Goal: Task Accomplishment & Management: Complete application form

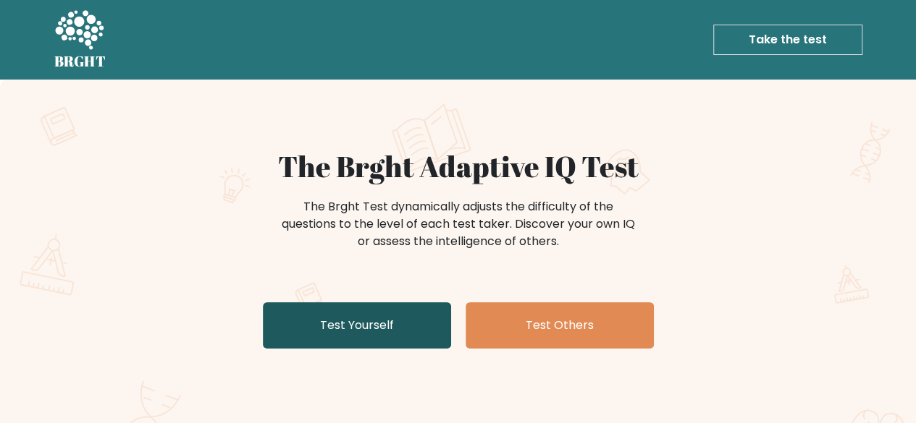
click at [324, 321] on link "Test Yourself" at bounding box center [357, 326] width 188 height 46
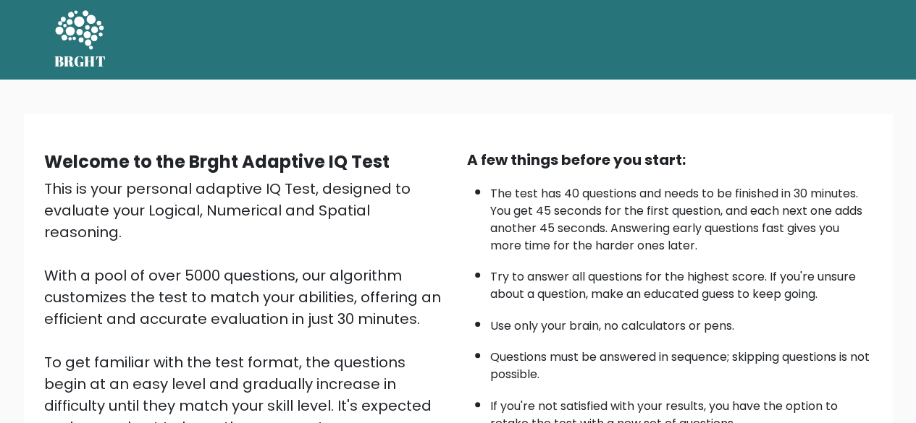
scroll to position [239, 0]
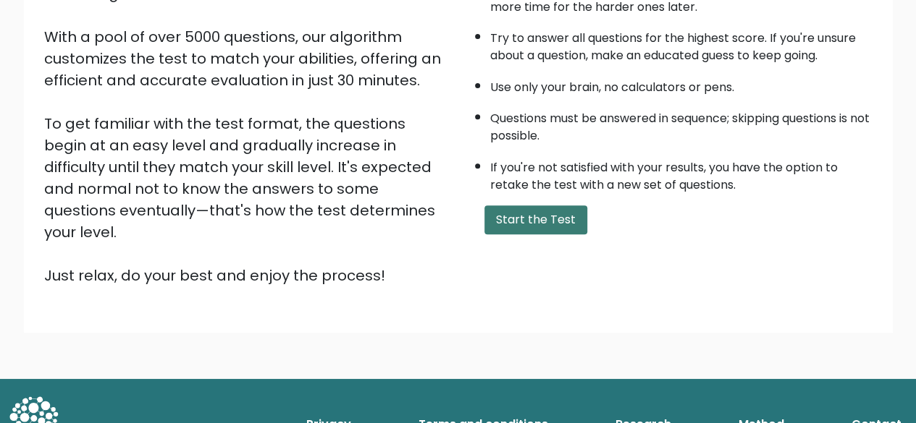
click at [514, 227] on button "Start the Test" at bounding box center [535, 220] width 103 height 29
click at [515, 226] on button "Start the Test" at bounding box center [535, 220] width 103 height 29
click at [527, 215] on button "Start the Test" at bounding box center [535, 220] width 103 height 29
click at [533, 221] on button "Start the Test" at bounding box center [535, 220] width 103 height 29
click at [528, 208] on button "Start the Test" at bounding box center [535, 220] width 103 height 29
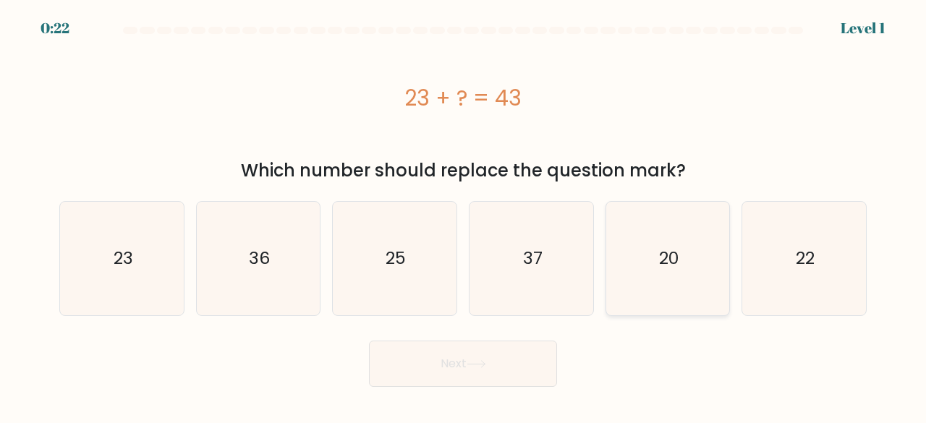
click at [696, 261] on icon "20" at bounding box center [669, 259] width 114 height 114
click at [464, 216] on input "e. 20" at bounding box center [463, 214] width 1 height 4
radio input "true"
click at [441, 379] on button "Next" at bounding box center [463, 364] width 188 height 46
click at [557, 279] on icon "1" at bounding box center [532, 259] width 114 height 114
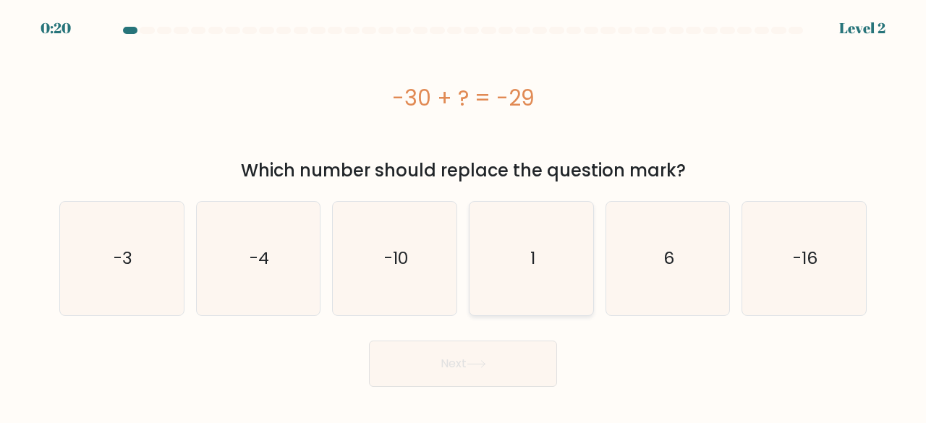
click at [464, 216] on input "d. 1" at bounding box center [463, 214] width 1 height 4
radio input "true"
click at [475, 364] on icon at bounding box center [476, 364] width 17 height 7
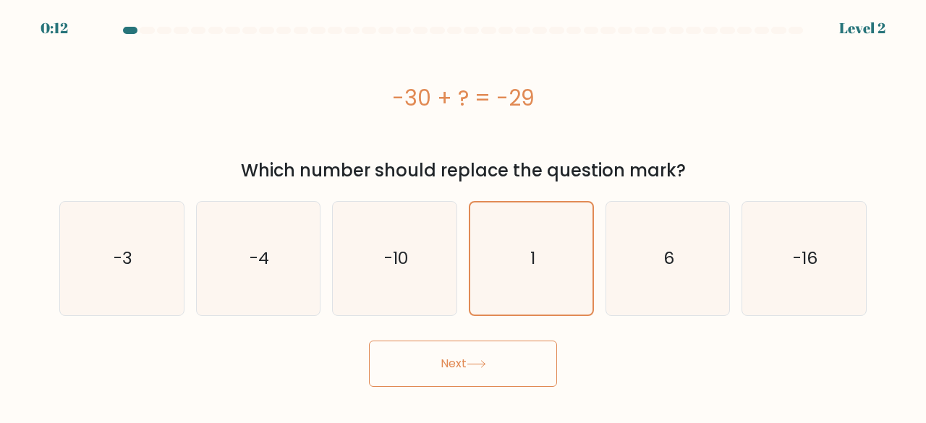
click at [468, 379] on button "Next" at bounding box center [463, 364] width 188 height 46
click at [459, 363] on button "Next" at bounding box center [463, 364] width 188 height 46
click at [108, 269] on icon "-3" at bounding box center [122, 259] width 114 height 114
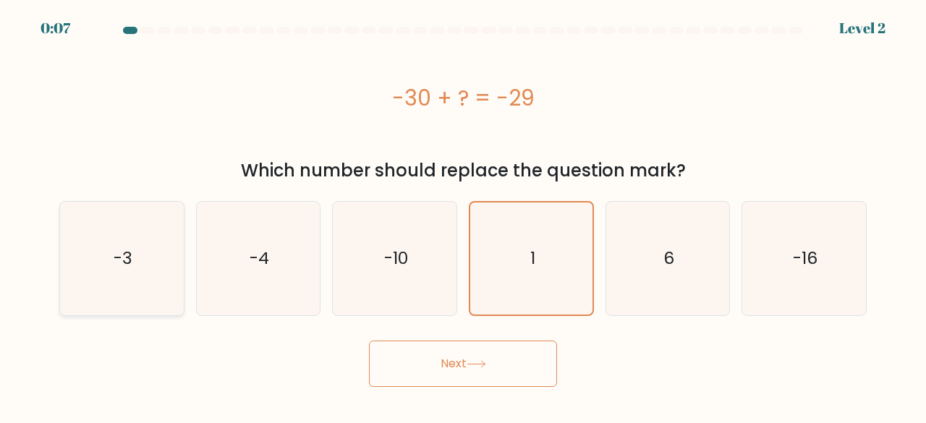
click at [463, 216] on input "a. -3" at bounding box center [463, 214] width 1 height 4
radio input "true"
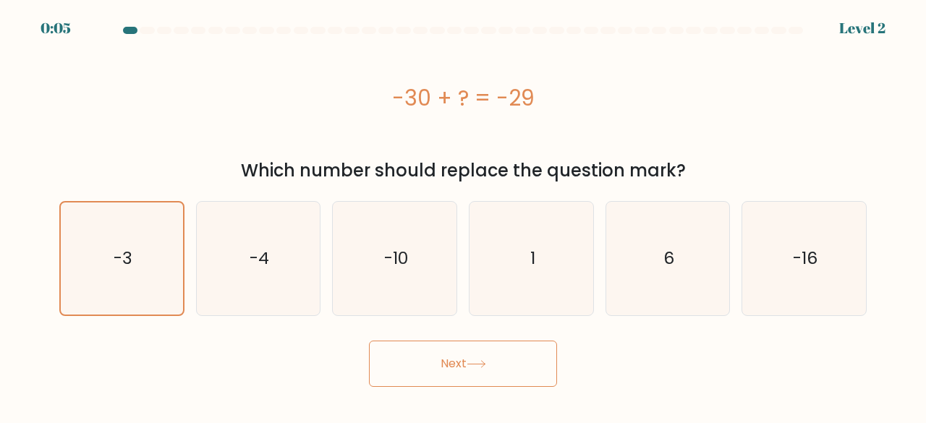
click at [420, 363] on button "Next" at bounding box center [463, 364] width 188 height 46
click at [279, 258] on icon "-4" at bounding box center [259, 259] width 114 height 114
click at [463, 216] on input "b. -4" at bounding box center [463, 214] width 1 height 4
radio input "true"
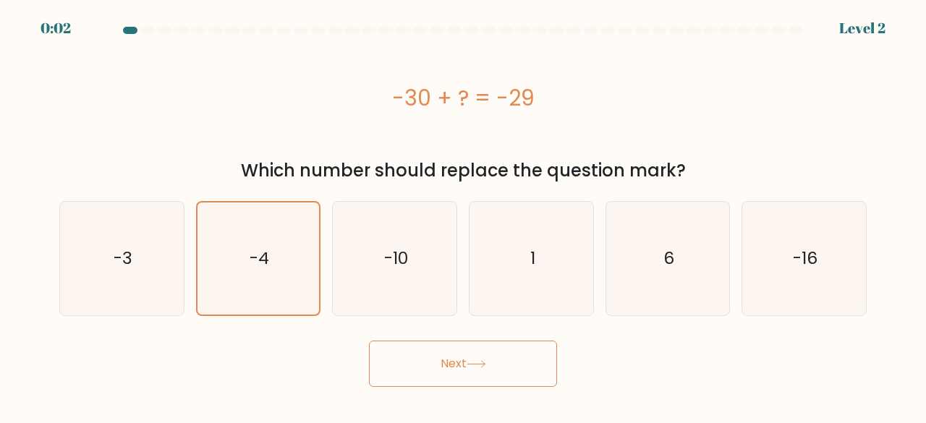
click at [417, 356] on button "Next" at bounding box center [463, 364] width 188 height 46
click at [783, 270] on icon "-16" at bounding box center [805, 259] width 114 height 114
click at [464, 216] on input "f. -16" at bounding box center [463, 214] width 1 height 4
radio input "true"
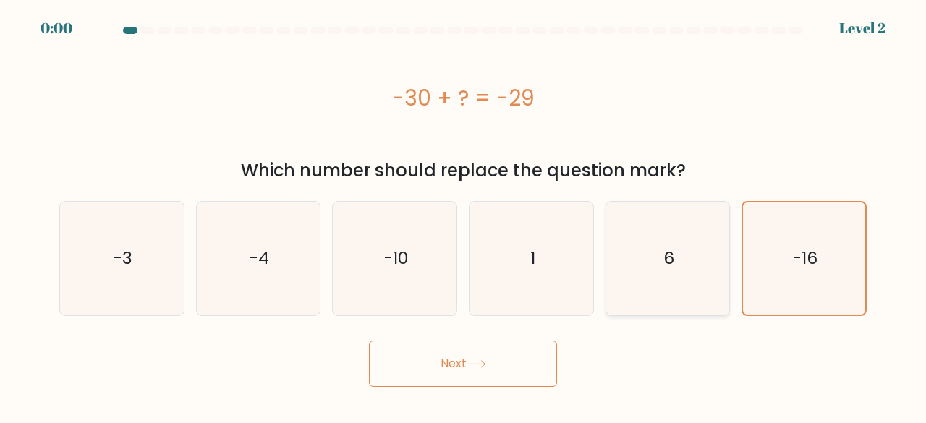
click at [661, 255] on icon "6" at bounding box center [669, 259] width 114 height 114
click at [464, 216] on input "e. 6" at bounding box center [463, 214] width 1 height 4
radio input "true"
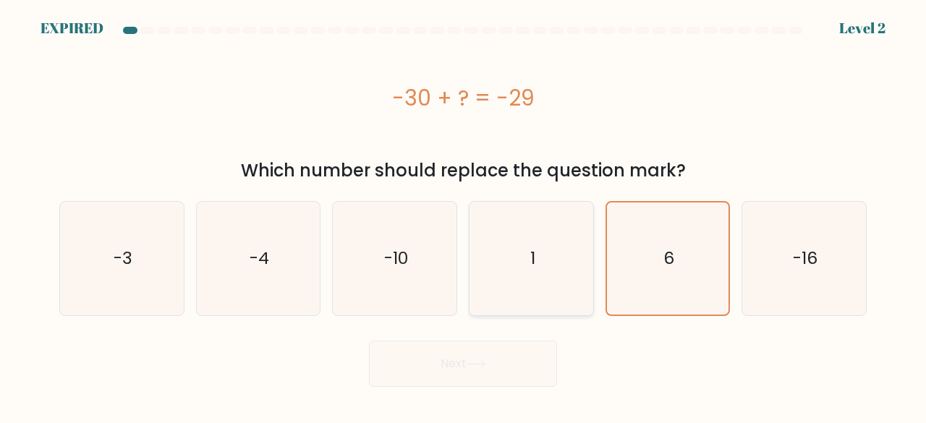
click at [525, 260] on icon "1" at bounding box center [532, 259] width 114 height 114
click at [464, 216] on input "d. 1" at bounding box center [463, 214] width 1 height 4
radio input "true"
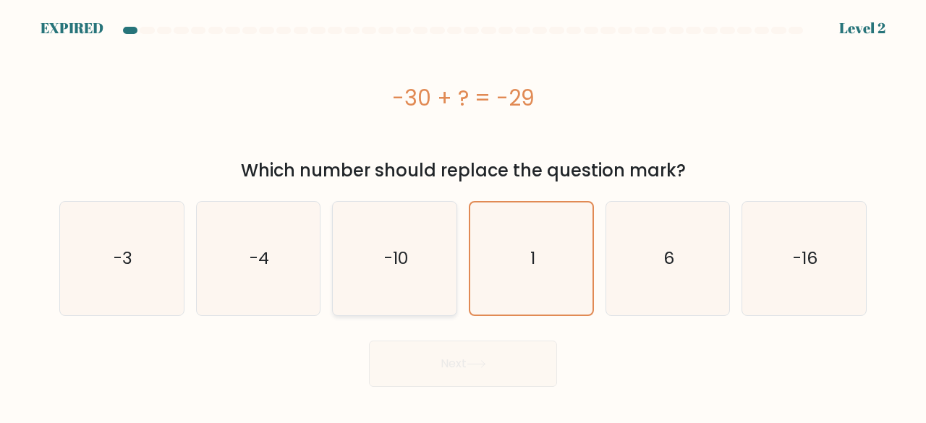
click at [400, 253] on text "-10" at bounding box center [396, 259] width 24 height 24
click at [463, 216] on input "c. -10" at bounding box center [463, 214] width 1 height 4
radio input "true"
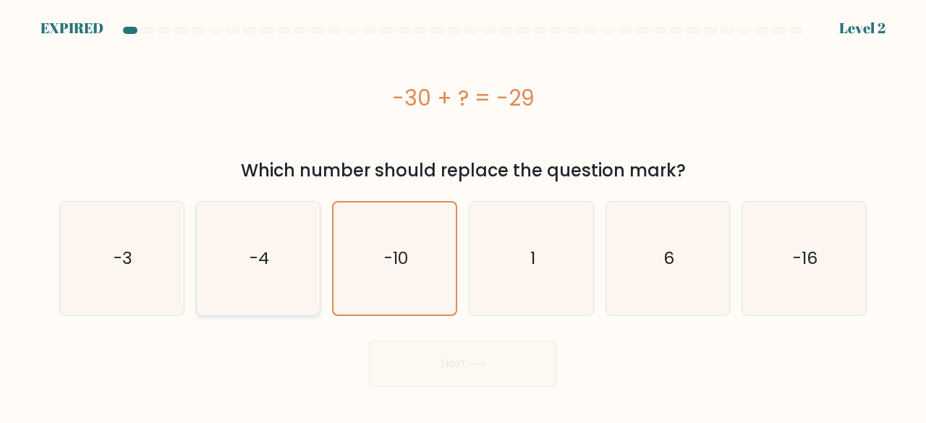
click at [243, 235] on icon "-4" at bounding box center [259, 259] width 114 height 114
click at [463, 216] on input "b. -4" at bounding box center [463, 214] width 1 height 4
radio input "true"
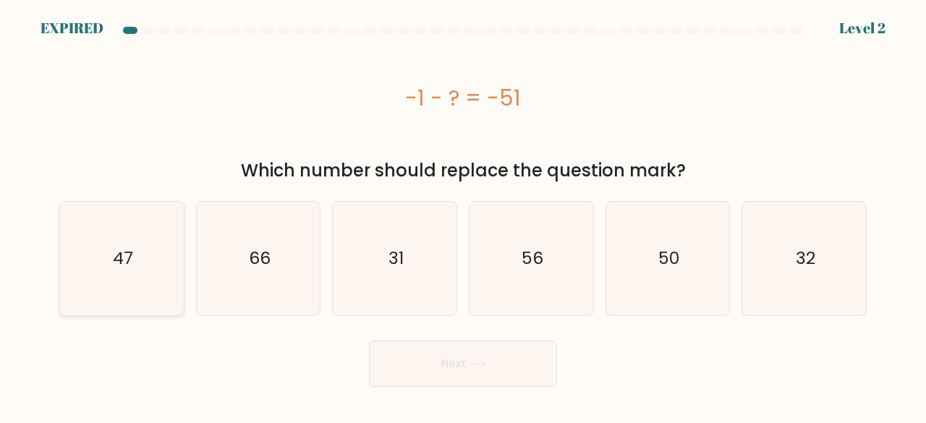
click at [133, 253] on icon "47" at bounding box center [122, 259] width 114 height 114
click at [463, 216] on input "a. 47" at bounding box center [463, 214] width 1 height 4
radio input "true"
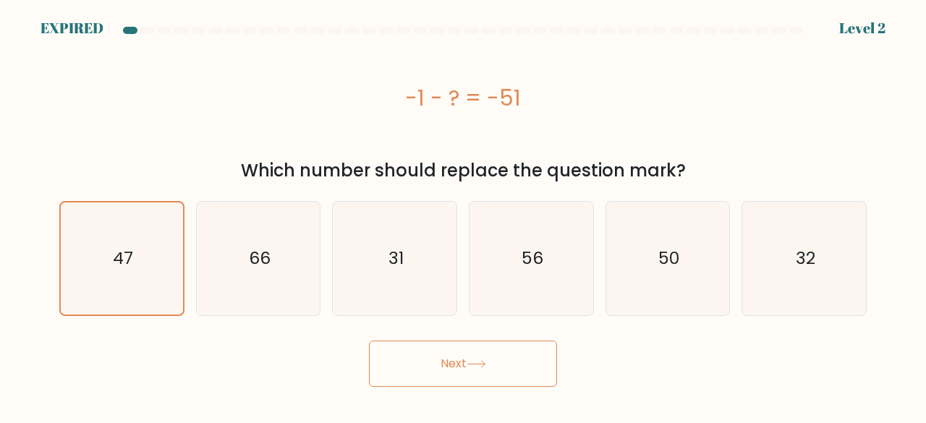
click at [268, 348] on div "Next" at bounding box center [463, 361] width 825 height 54
click at [676, 278] on icon "50" at bounding box center [669, 259] width 114 height 114
click at [464, 216] on input "e. 50" at bounding box center [463, 214] width 1 height 4
radio input "true"
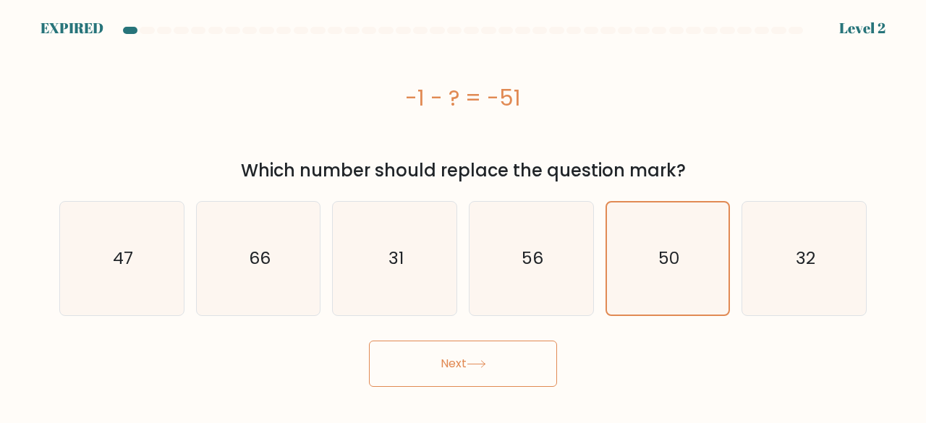
click at [460, 350] on button "Next" at bounding box center [463, 364] width 188 height 46
click at [459, 357] on button "Next" at bounding box center [463, 364] width 188 height 46
drag, startPoint x: 459, startPoint y: 357, endPoint x: 461, endPoint y: 342, distance: 14.6
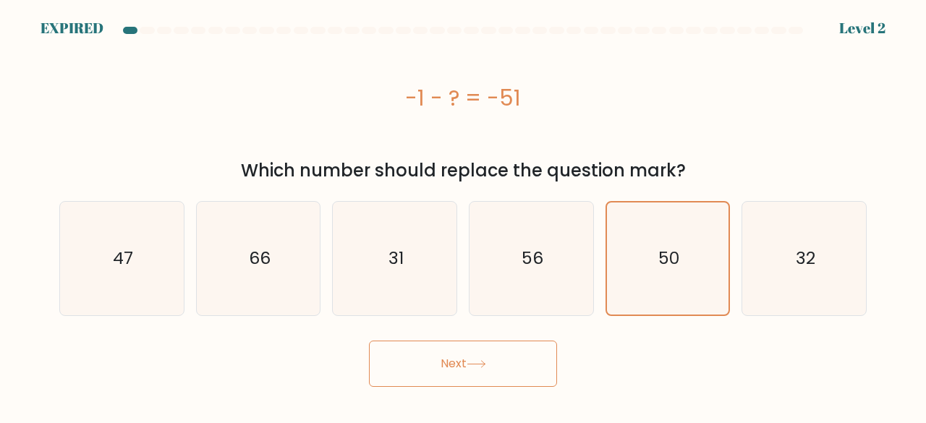
click at [461, 342] on button "Next" at bounding box center [463, 364] width 188 height 46
click at [455, 363] on button "Next" at bounding box center [463, 364] width 188 height 46
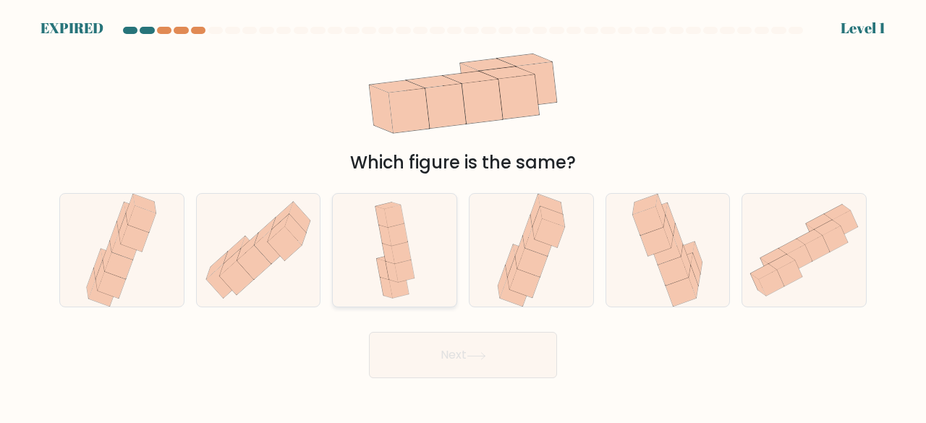
click at [371, 231] on icon at bounding box center [395, 251] width 52 height 114
click at [463, 216] on input "c." at bounding box center [463, 214] width 1 height 4
radio input "true"
click at [463, 212] on input "b." at bounding box center [463, 214] width 1 height 4
radio input "true"
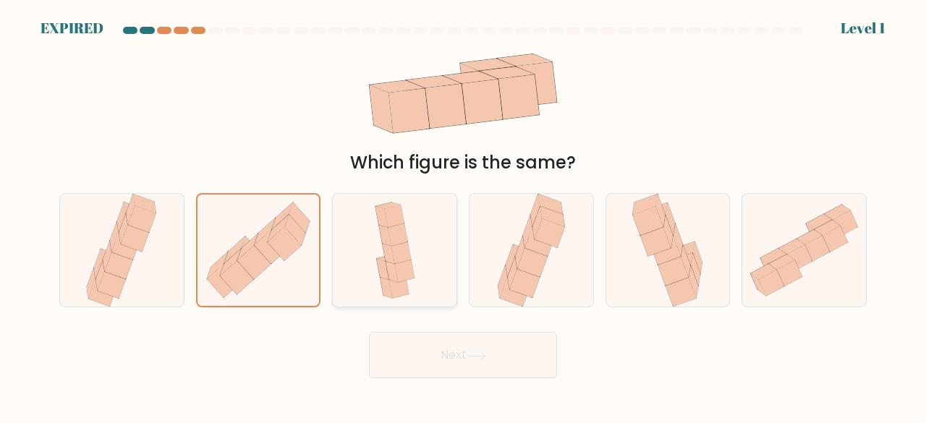
radio input "false"
click at [463, 212] on input "a." at bounding box center [463, 214] width 1 height 4
radio input "true"
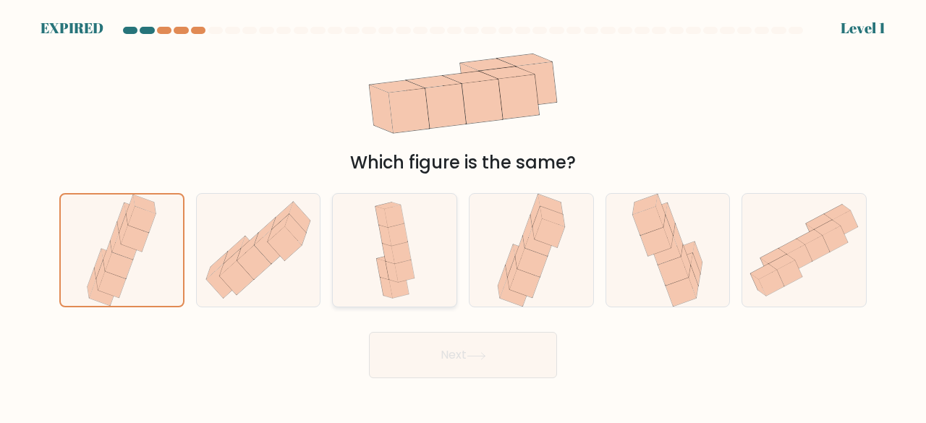
click at [463, 212] on input "f." at bounding box center [463, 214] width 1 height 4
radio input "true"
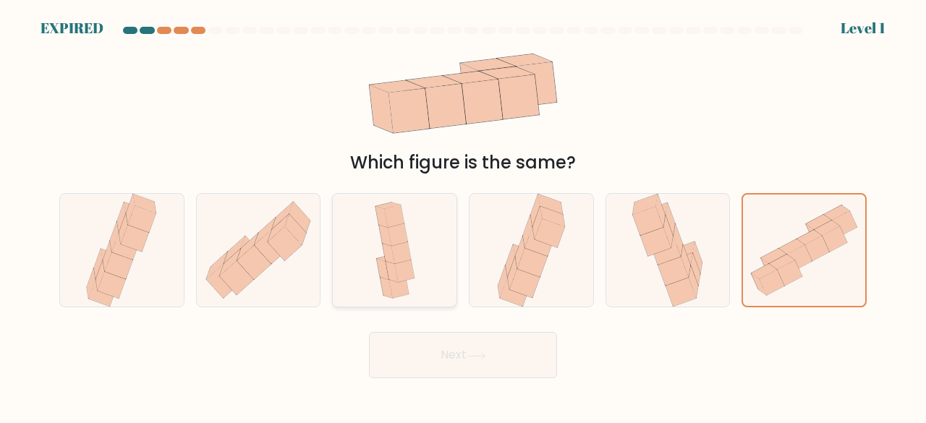
radio input "false"
click at [463, 212] on input "e." at bounding box center [463, 214] width 1 height 4
radio input "true"
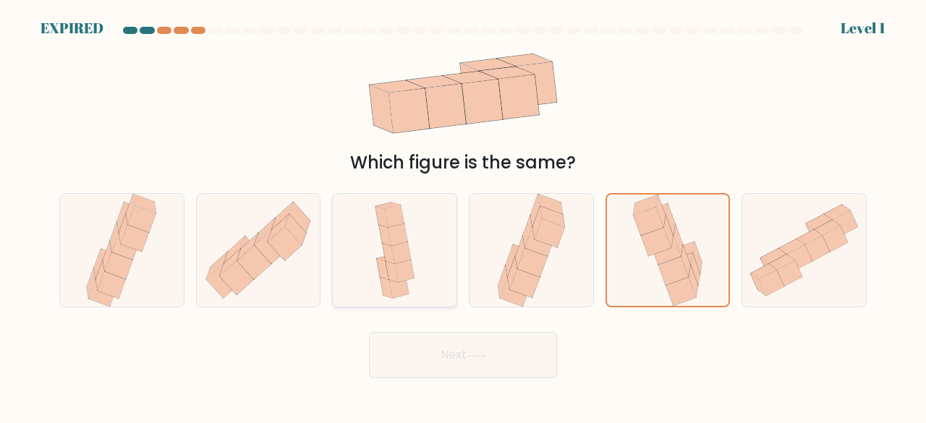
click at [463, 212] on input "d." at bounding box center [463, 214] width 1 height 4
radio input "true"
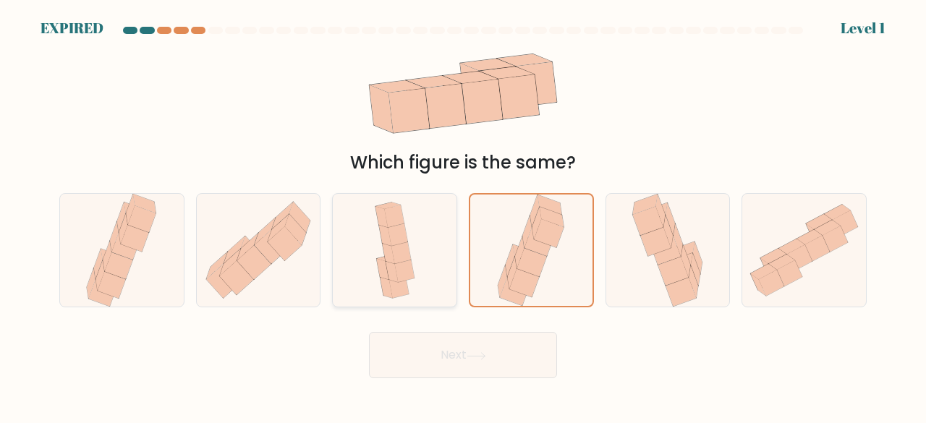
click at [463, 212] on input "c." at bounding box center [463, 214] width 1 height 4
radio input "true"
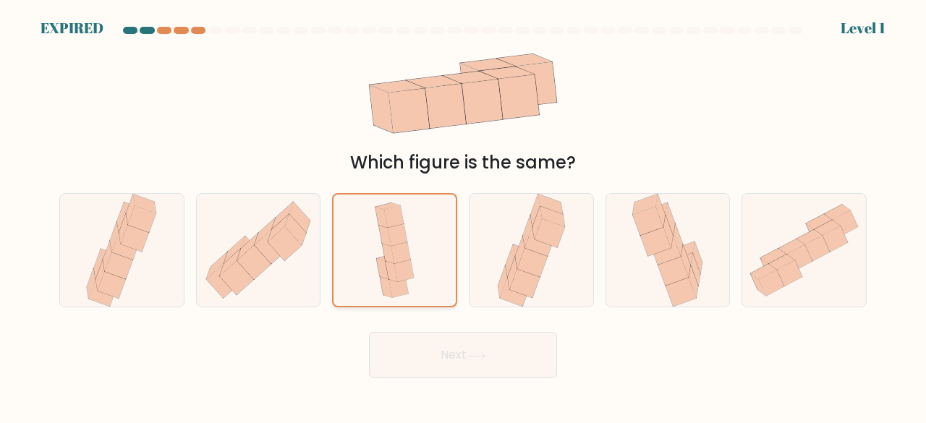
click at [463, 212] on input "b." at bounding box center [463, 214] width 1 height 4
radio input "true"
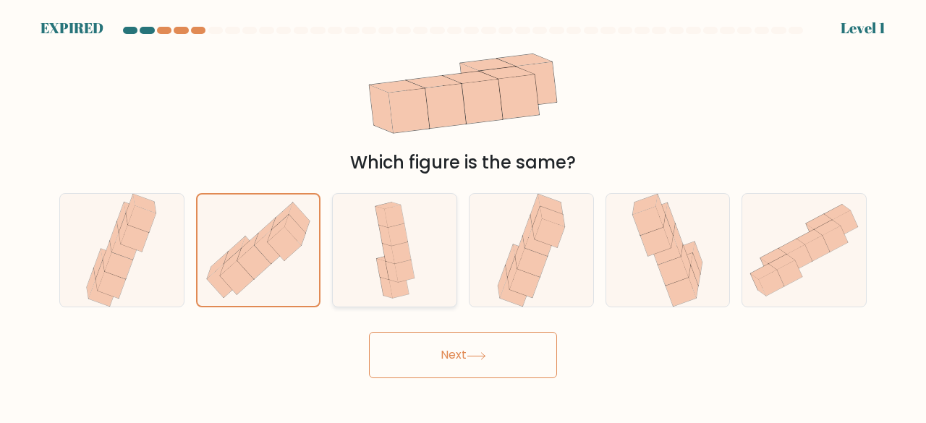
click at [463, 212] on input "a." at bounding box center [463, 214] width 1 height 4
radio input "true"
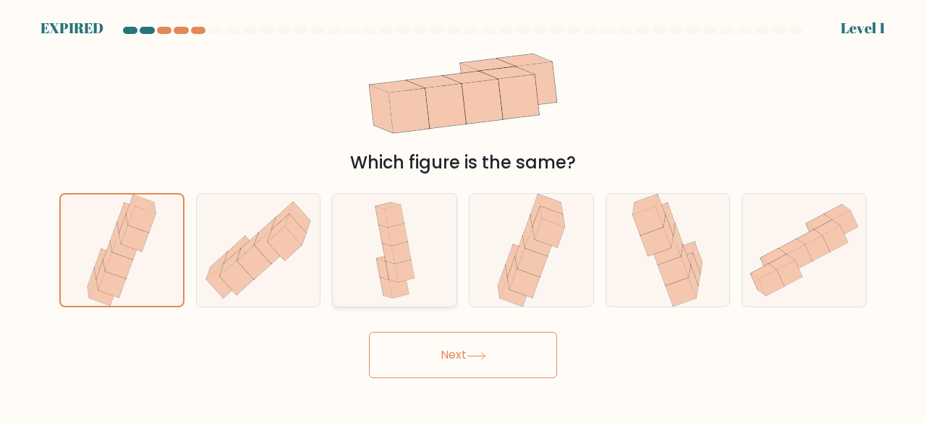
click at [463, 212] on input "f." at bounding box center [463, 214] width 1 height 4
radio input "true"
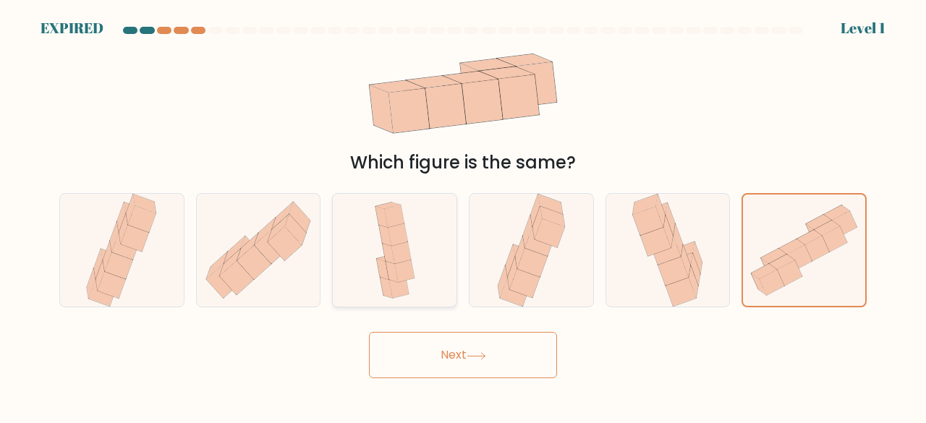
click at [463, 212] on input "e." at bounding box center [463, 214] width 1 height 4
radio input "true"
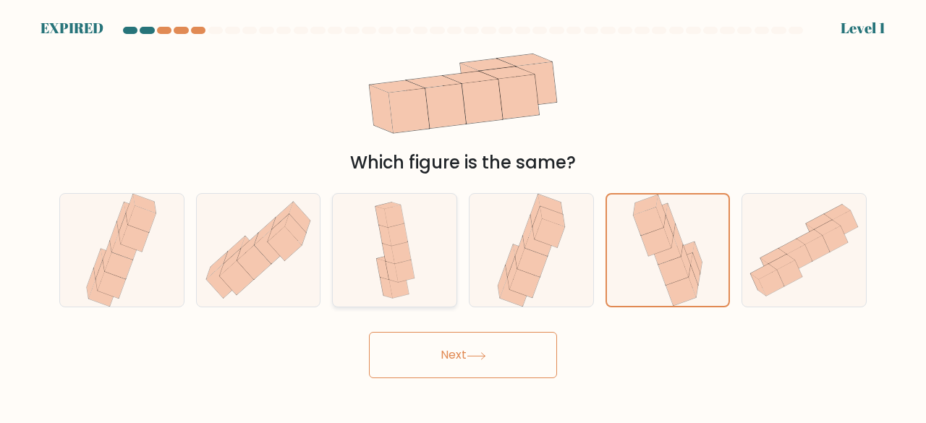
click at [463, 212] on input "d." at bounding box center [463, 214] width 1 height 4
radio input "true"
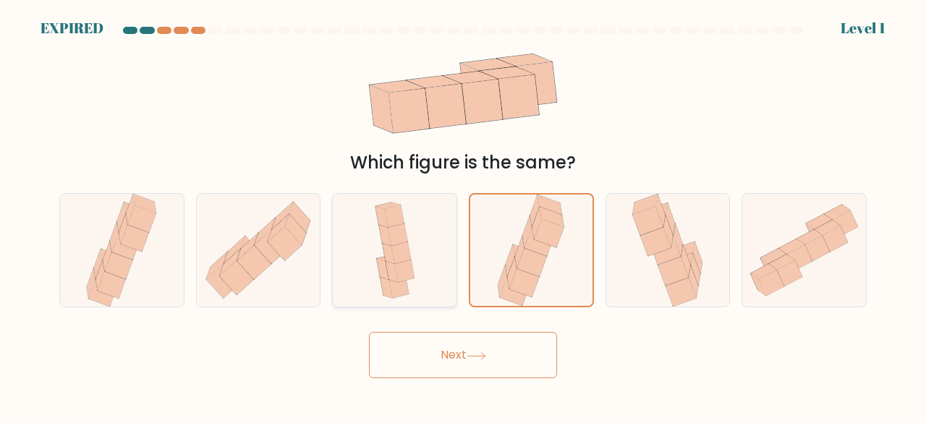
click at [463, 212] on input "c." at bounding box center [463, 214] width 1 height 4
radio input "true"
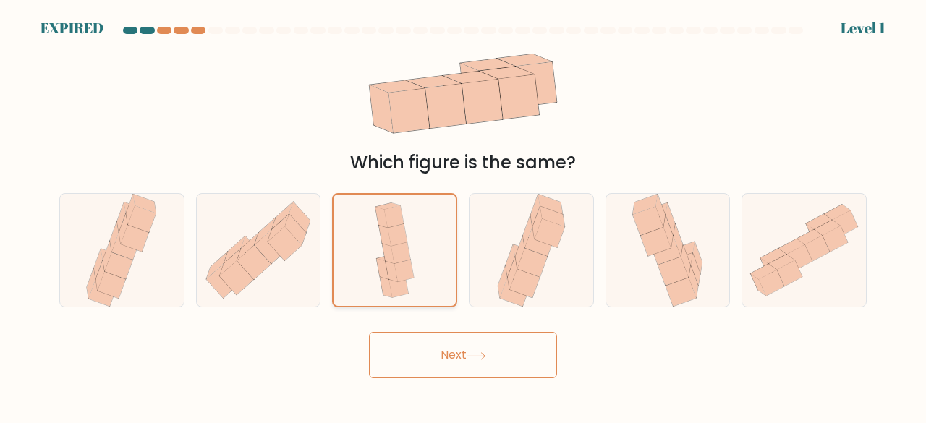
click at [463, 212] on input "b." at bounding box center [463, 214] width 1 height 4
radio input "true"
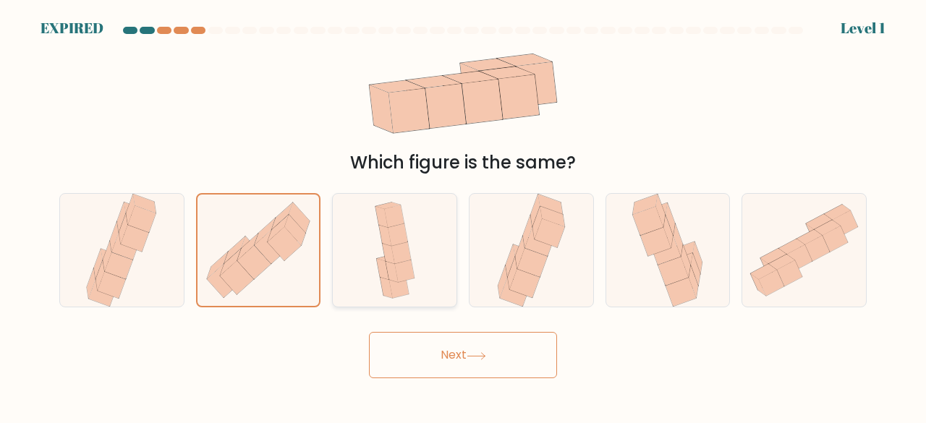
radio input "false"
click at [463, 212] on input "a." at bounding box center [463, 214] width 1 height 4
radio input "true"
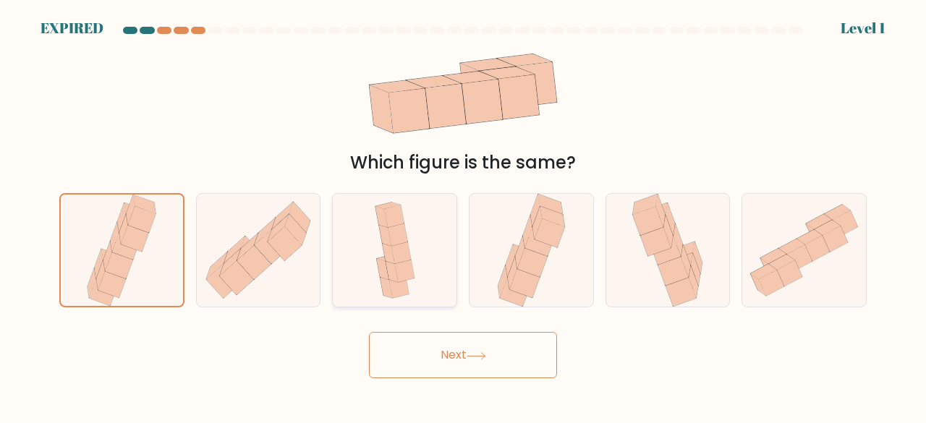
click at [463, 212] on input "f." at bounding box center [463, 214] width 1 height 4
radio input "true"
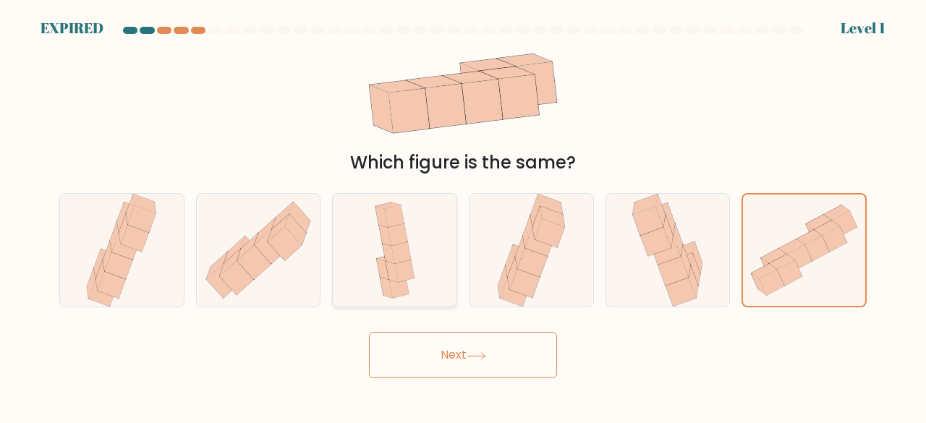
click at [463, 212] on input "e." at bounding box center [463, 214] width 1 height 4
radio input "true"
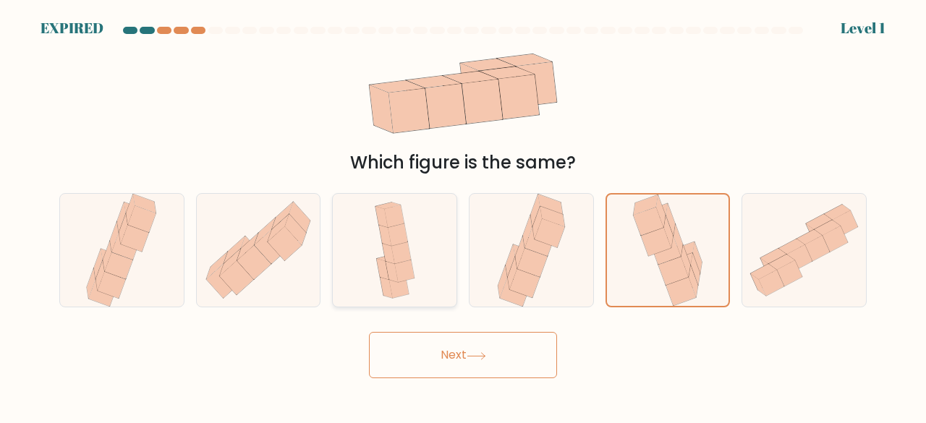
click at [463, 212] on input "d." at bounding box center [463, 214] width 1 height 4
radio input "true"
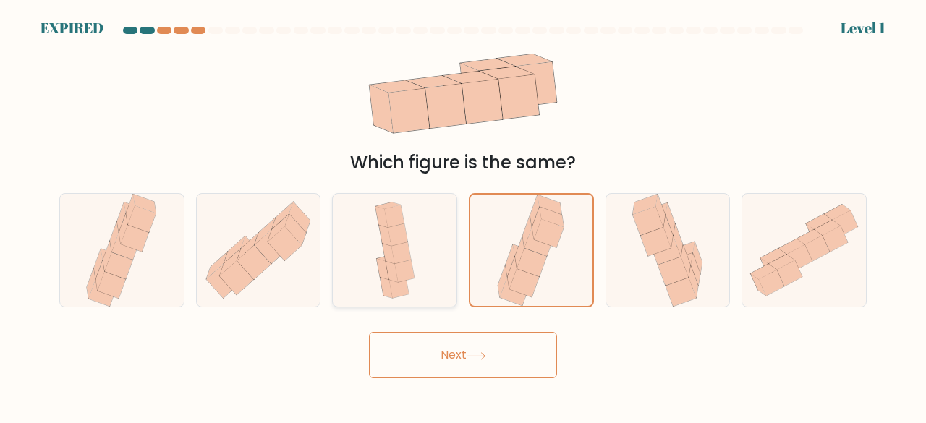
click at [463, 212] on input "c." at bounding box center [463, 214] width 1 height 4
radio input "true"
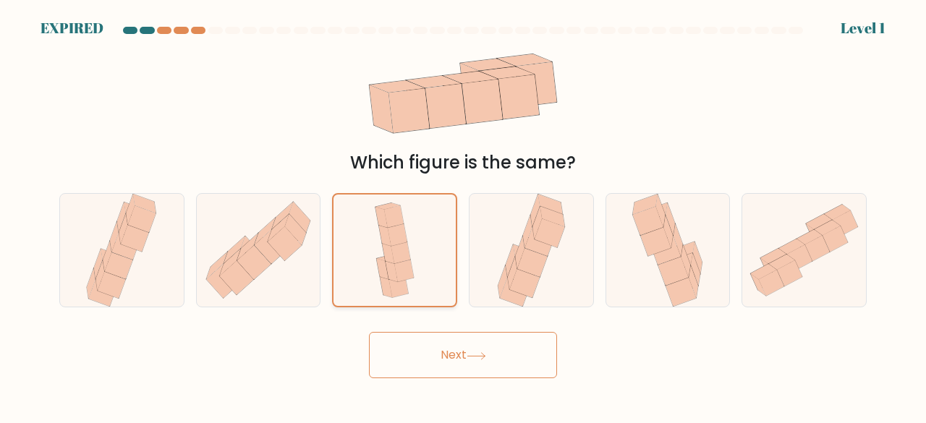
click at [463, 212] on input "b." at bounding box center [463, 214] width 1 height 4
radio input "true"
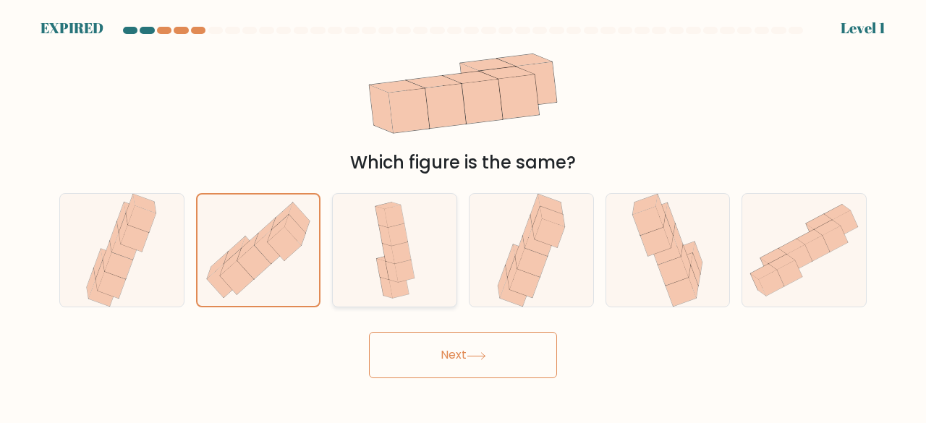
click at [463, 212] on input "a." at bounding box center [463, 214] width 1 height 4
radio input "true"
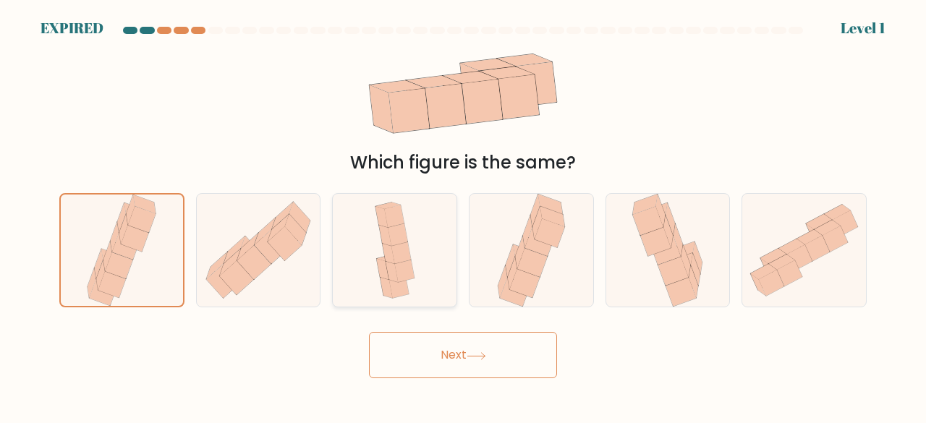
click at [463, 212] on input "f." at bounding box center [463, 214] width 1 height 4
radio input "true"
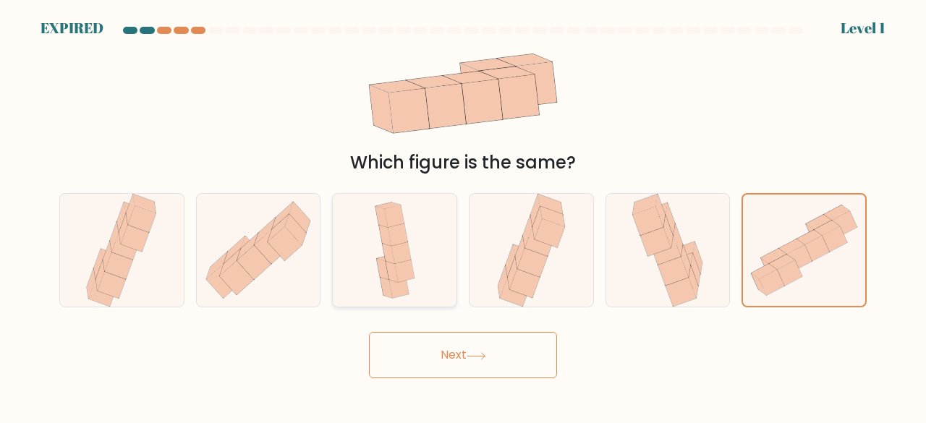
click at [463, 212] on input "e." at bounding box center [463, 214] width 1 height 4
radio input "true"
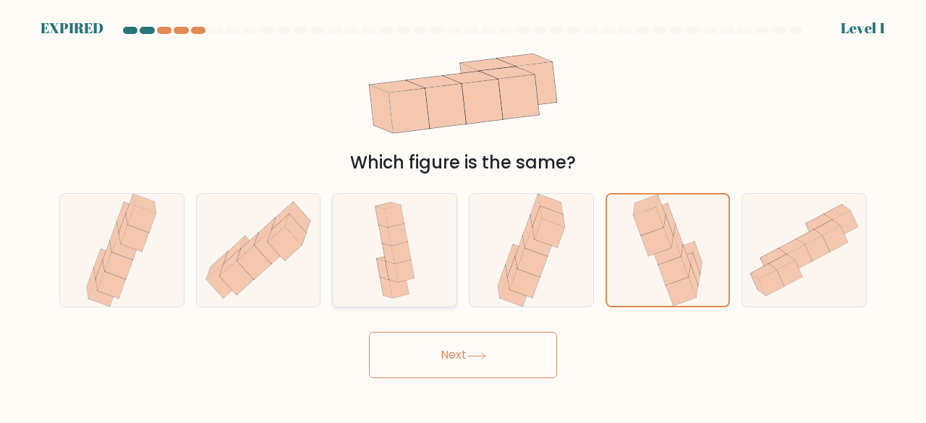
radio input "false"
click at [463, 212] on input "d." at bounding box center [463, 214] width 1 height 4
radio input "true"
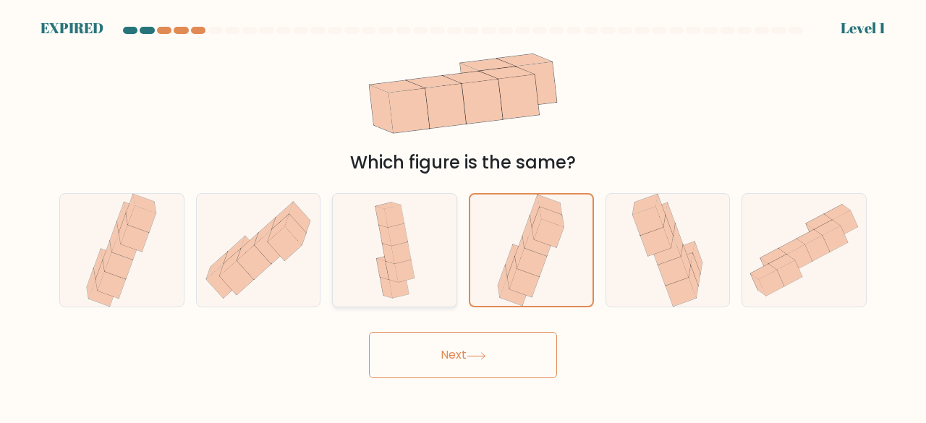
click at [463, 212] on input "c." at bounding box center [463, 214] width 1 height 4
radio input "true"
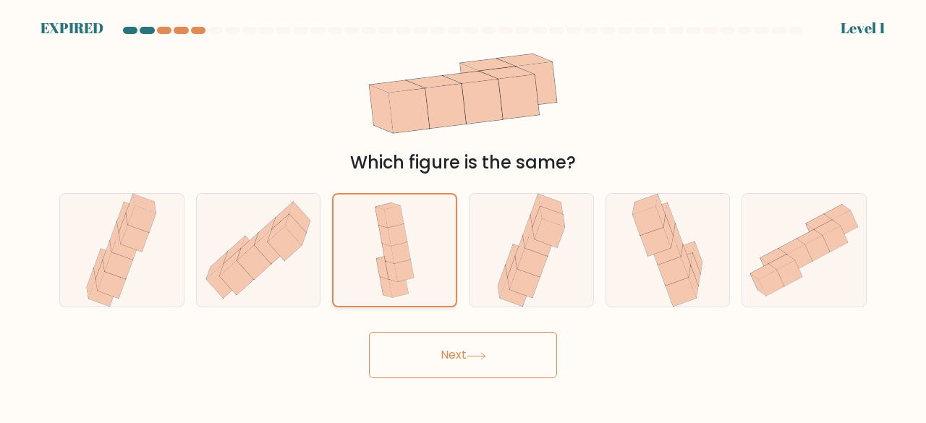
click at [463, 212] on input "b." at bounding box center [463, 214] width 1 height 4
radio input "true"
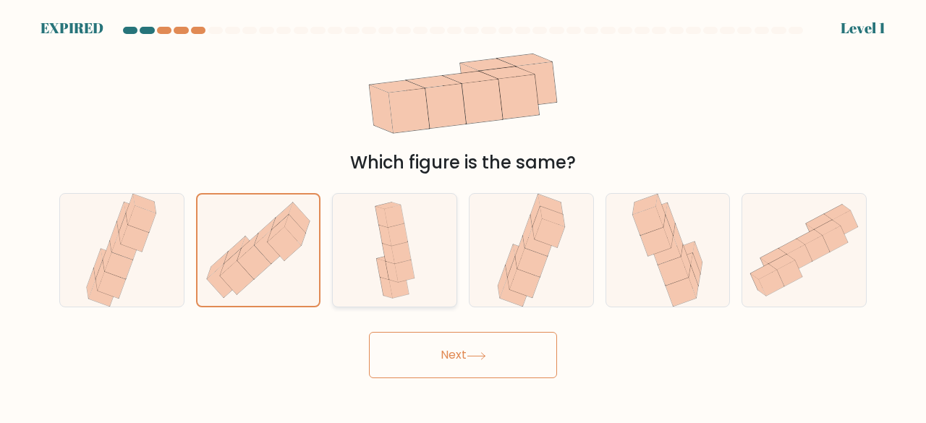
click at [463, 212] on input "a." at bounding box center [463, 214] width 1 height 4
radio input "true"
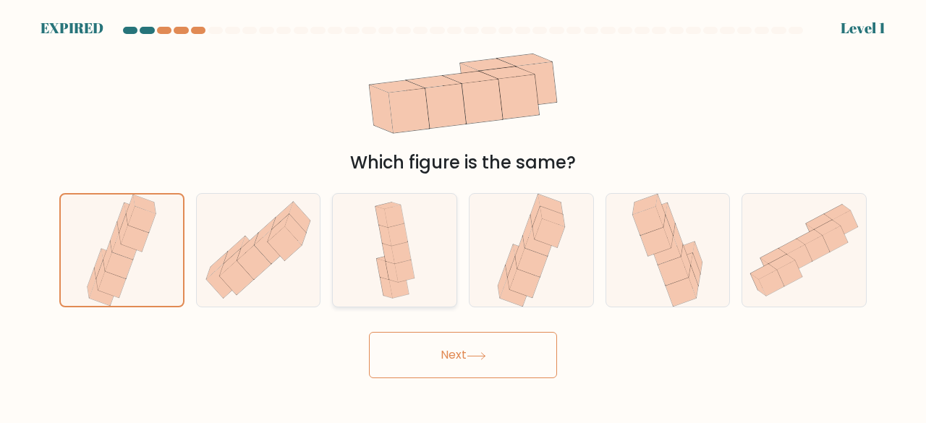
click at [463, 212] on input "f." at bounding box center [463, 214] width 1 height 4
radio input "true"
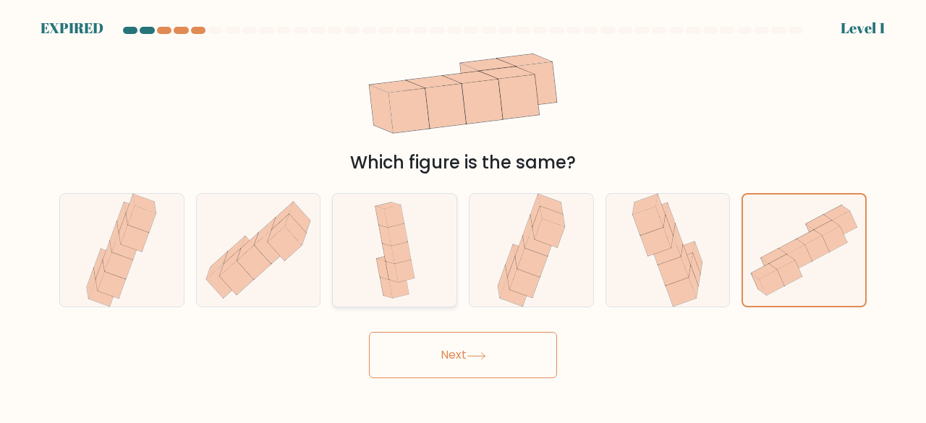
click at [463, 212] on input "e." at bounding box center [463, 214] width 1 height 4
radio input "true"
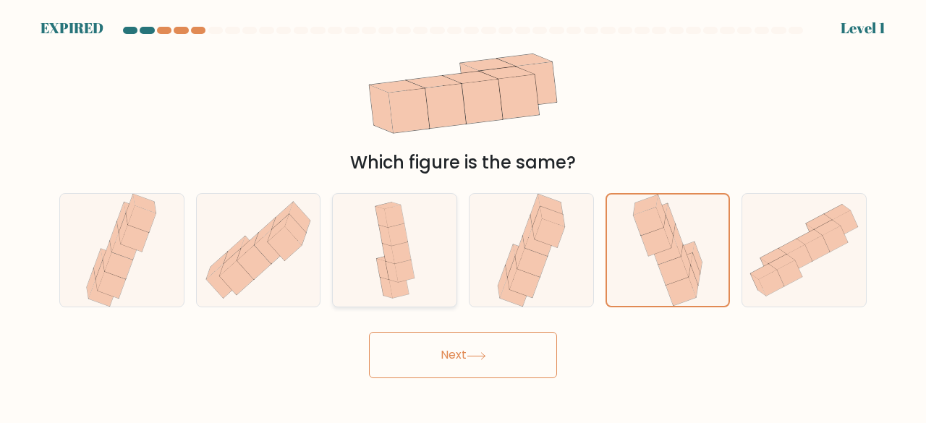
click at [463, 212] on input "d." at bounding box center [463, 214] width 1 height 4
radio input "true"
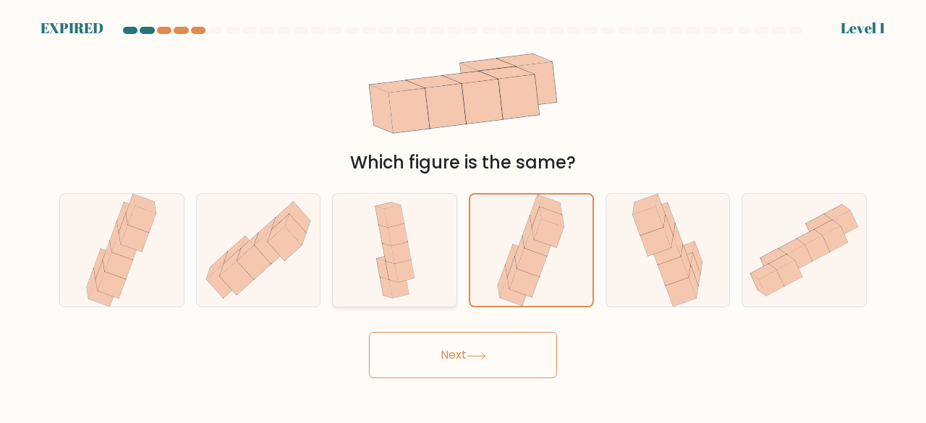
click at [463, 212] on input "c." at bounding box center [463, 214] width 1 height 4
radio input "true"
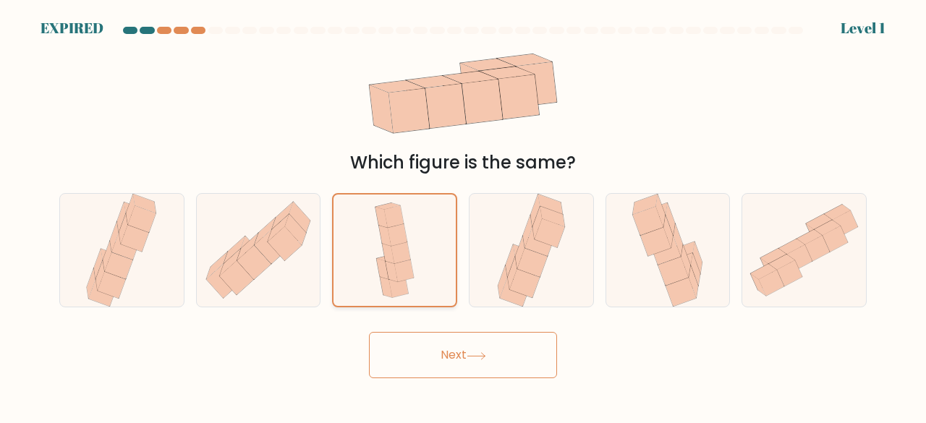
click at [463, 212] on input "b." at bounding box center [463, 214] width 1 height 4
radio input "true"
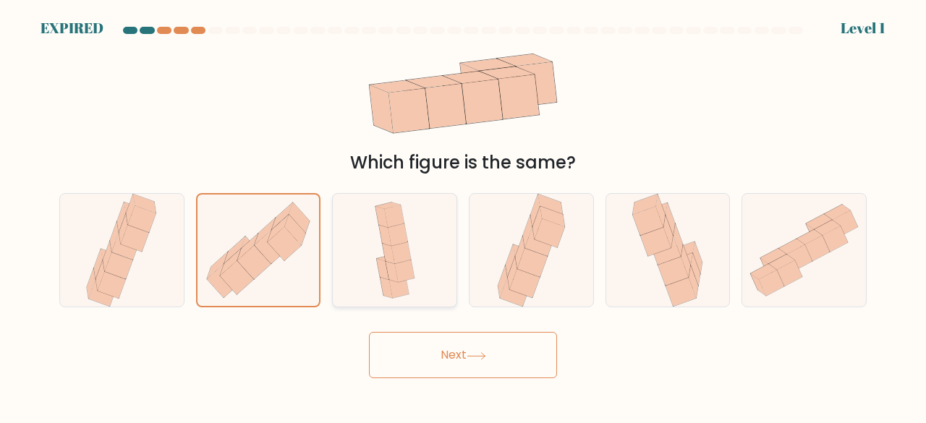
radio input "false"
click at [463, 212] on input "a." at bounding box center [463, 214] width 1 height 4
radio input "true"
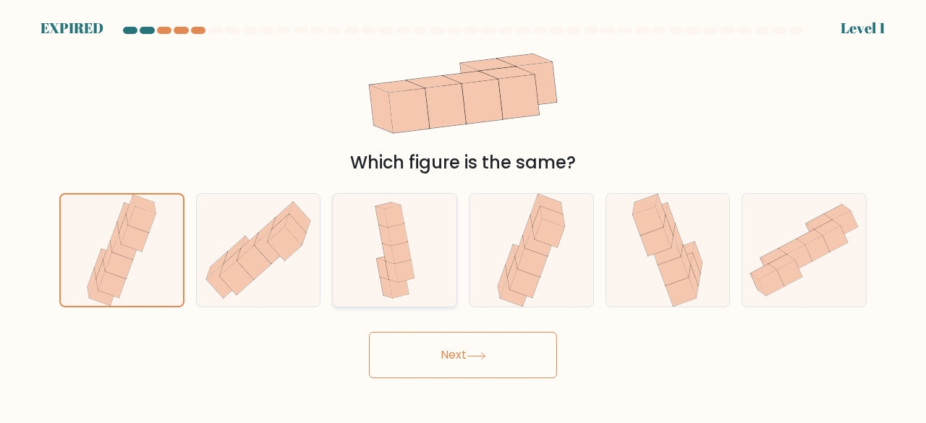
click at [463, 212] on input "f." at bounding box center [463, 214] width 1 height 4
radio input "true"
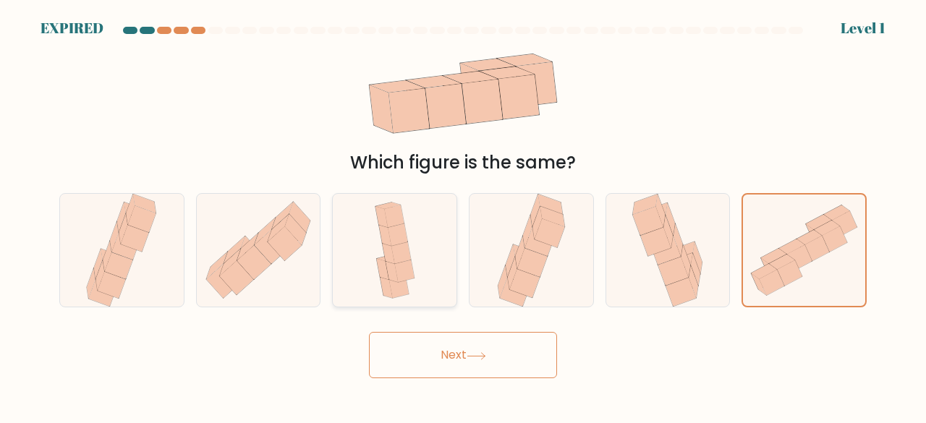
click at [463, 212] on input "e." at bounding box center [463, 214] width 1 height 4
radio input "true"
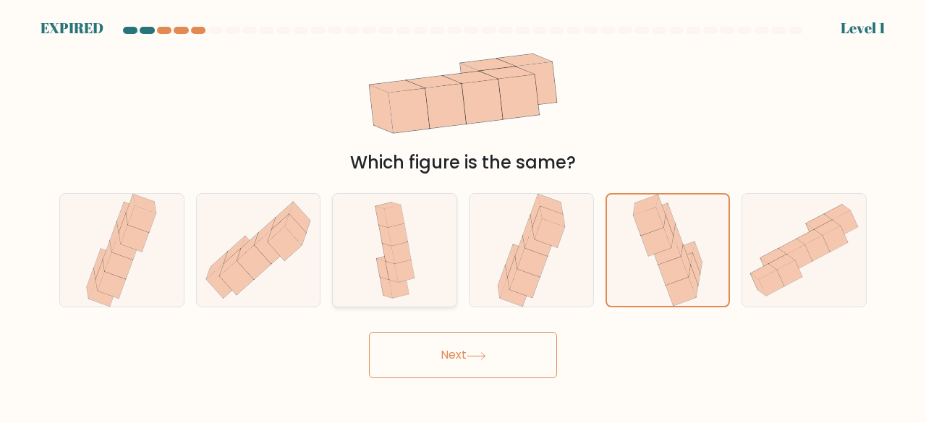
click at [463, 212] on input "d." at bounding box center [463, 214] width 1 height 4
radio input "true"
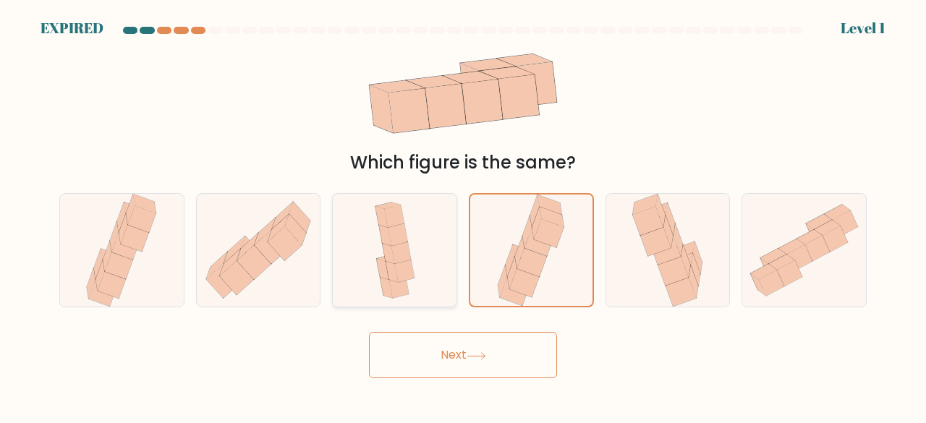
click at [463, 212] on input "c." at bounding box center [463, 214] width 1 height 4
radio input "true"
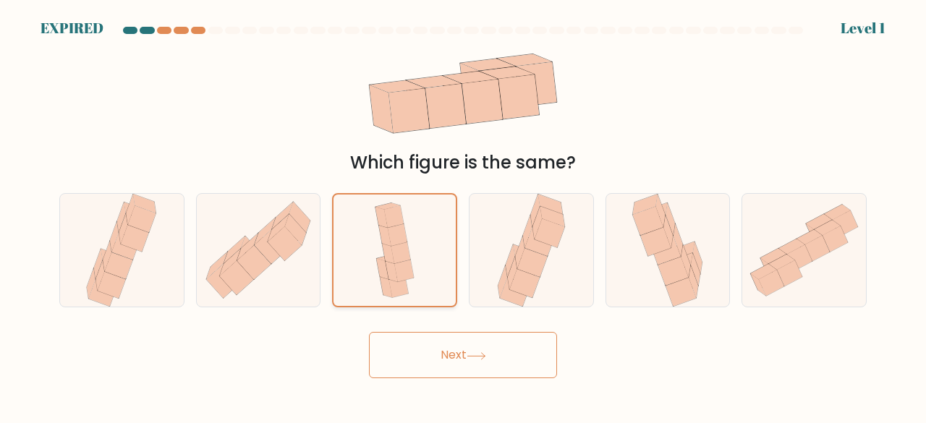
click at [463, 212] on input "b." at bounding box center [463, 214] width 1 height 4
radio input "true"
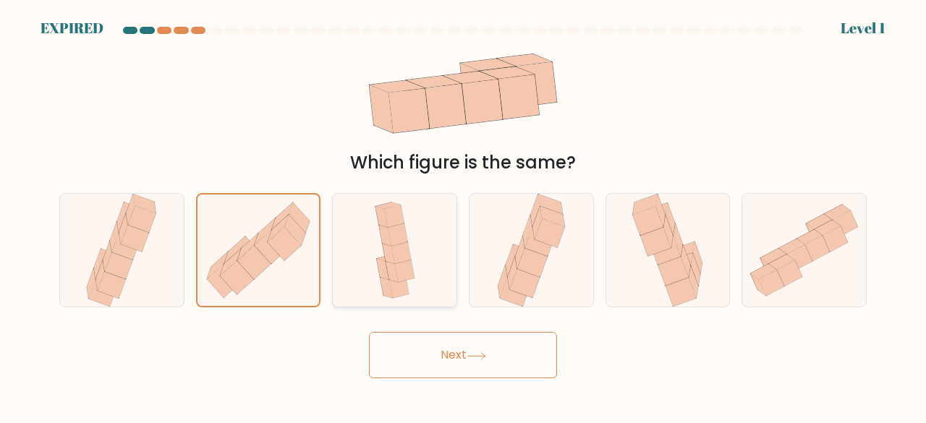
click at [463, 212] on input "a." at bounding box center [463, 214] width 1 height 4
radio input "true"
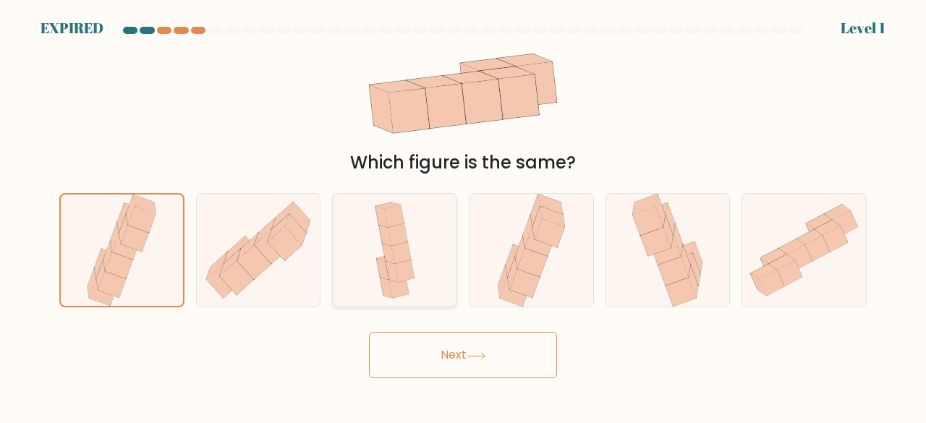
click at [463, 212] on input "f." at bounding box center [463, 214] width 1 height 4
radio input "true"
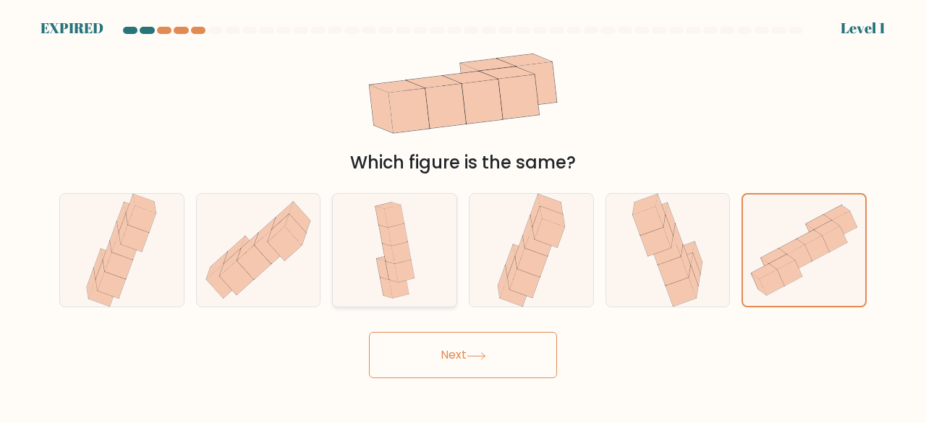
click at [463, 212] on input "e." at bounding box center [463, 214] width 1 height 4
radio input "true"
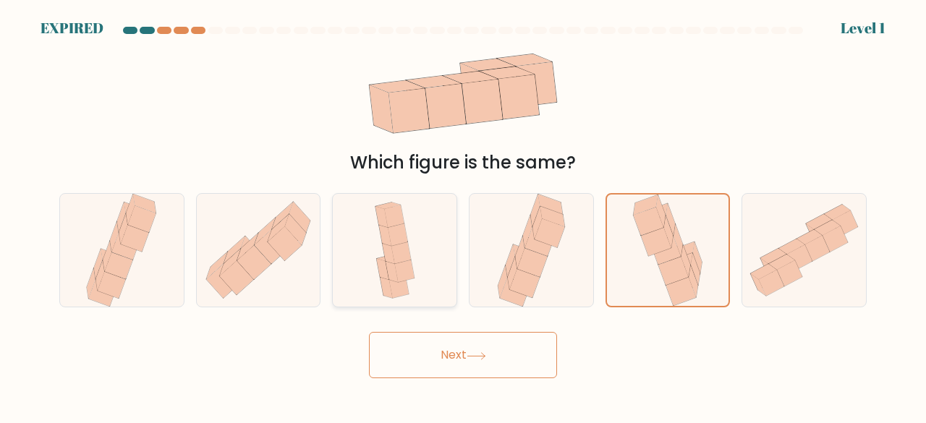
radio input "false"
click at [463, 212] on input "d." at bounding box center [463, 214] width 1 height 4
radio input "true"
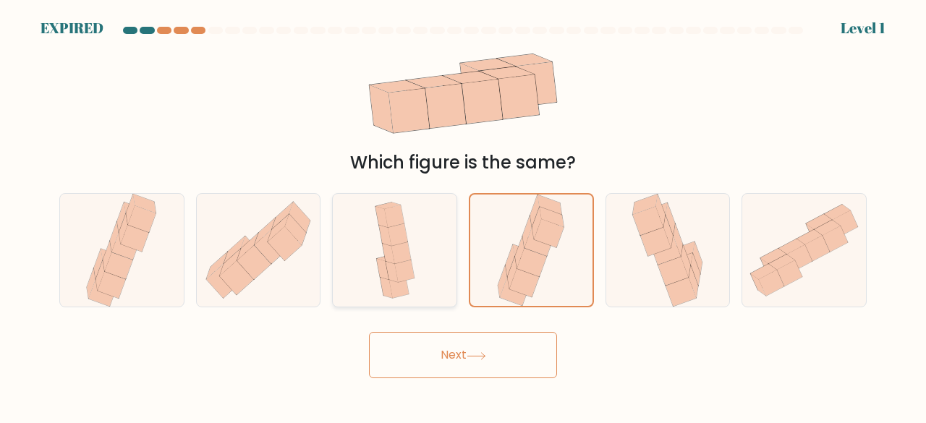
click at [463, 212] on input "c." at bounding box center [463, 214] width 1 height 4
radio input "true"
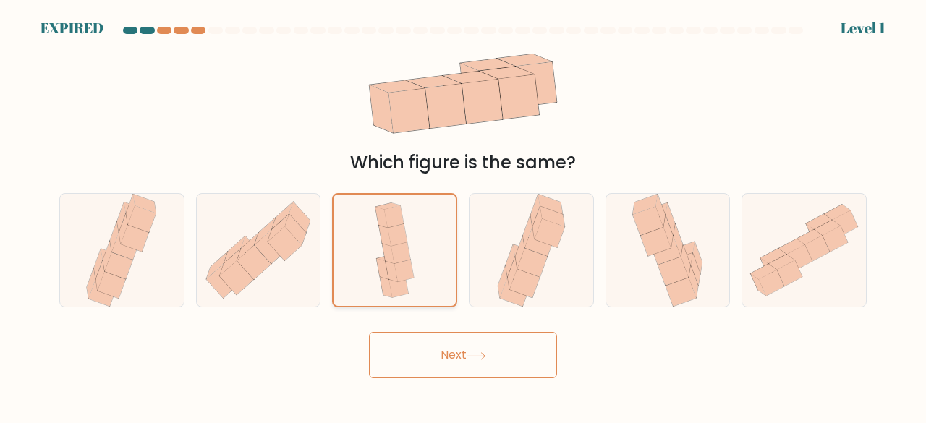
click at [463, 212] on input "b." at bounding box center [463, 214] width 1 height 4
radio input "true"
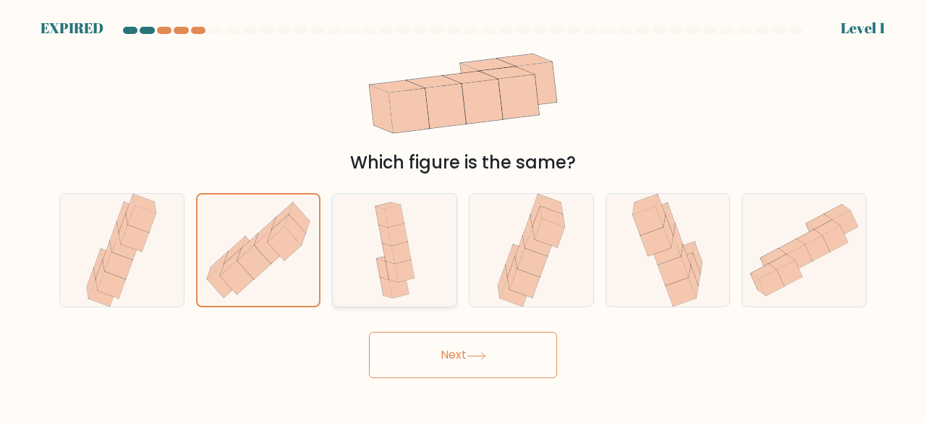
click at [463, 212] on input "a." at bounding box center [463, 214] width 1 height 4
radio input "true"
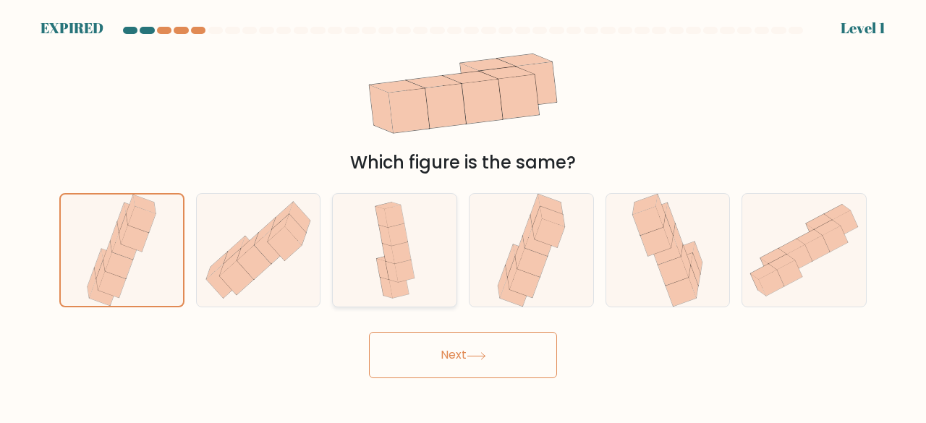
click at [463, 212] on input "f." at bounding box center [463, 214] width 1 height 4
radio input "true"
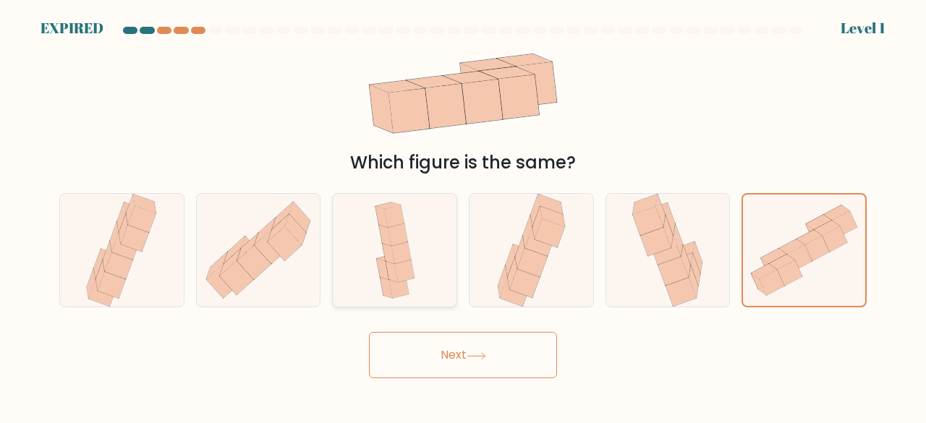
click at [463, 212] on input "e." at bounding box center [463, 214] width 1 height 4
radio input "true"
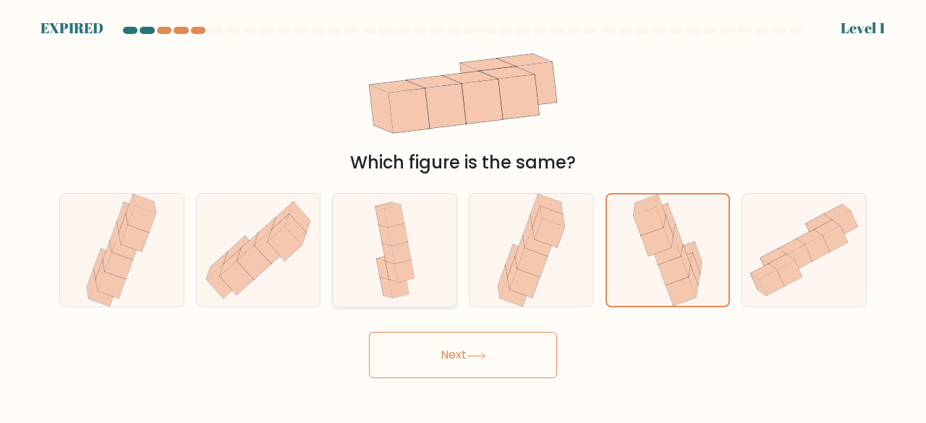
click at [463, 212] on input "d." at bounding box center [463, 214] width 1 height 4
radio input "true"
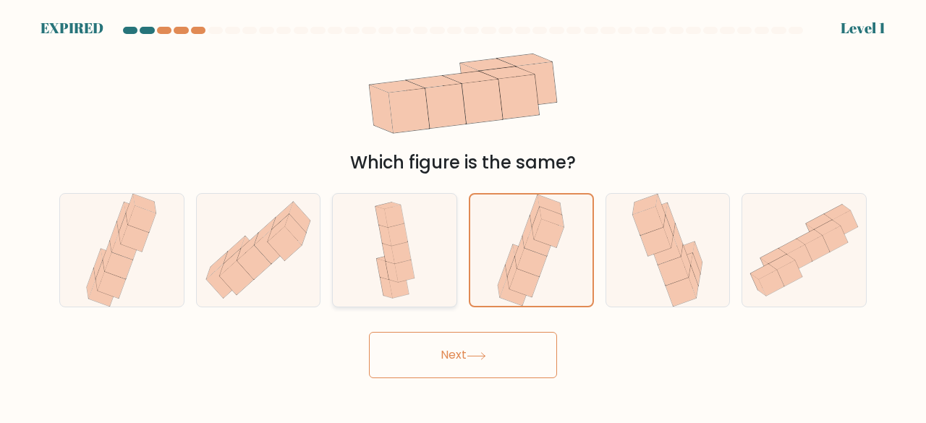
click at [463, 212] on input "c." at bounding box center [463, 214] width 1 height 4
radio input "true"
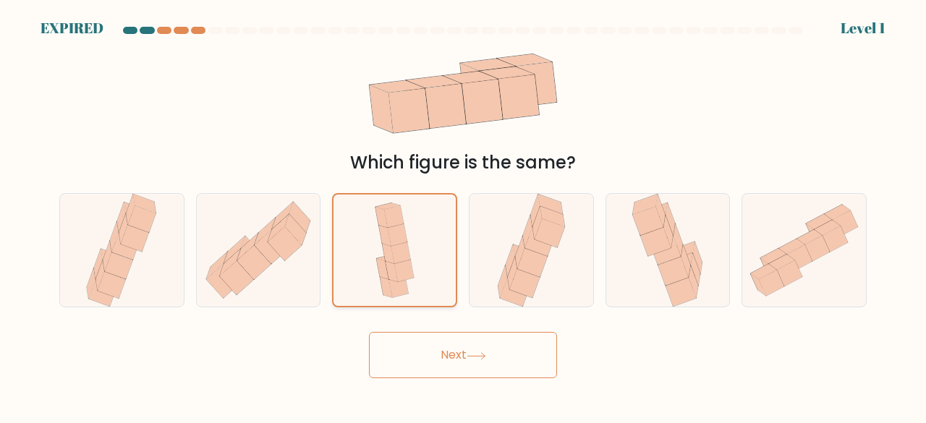
click at [463, 212] on input "b." at bounding box center [463, 214] width 1 height 4
radio input "true"
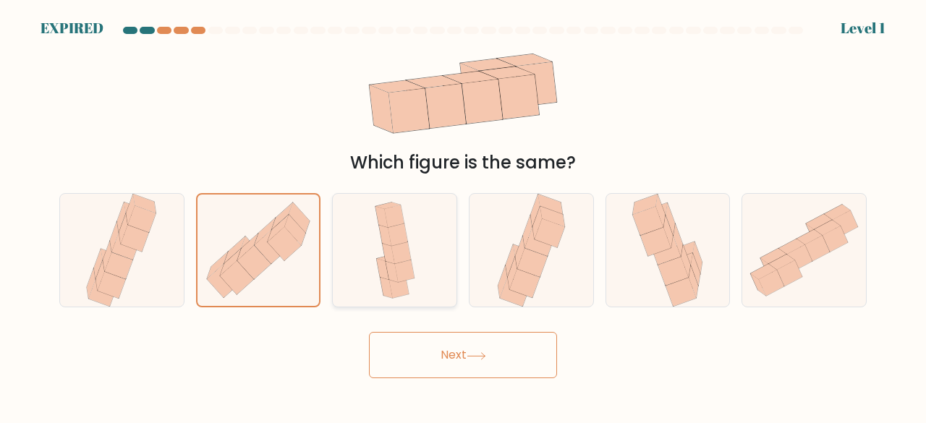
click at [463, 212] on input "a." at bounding box center [463, 214] width 1 height 4
radio input "true"
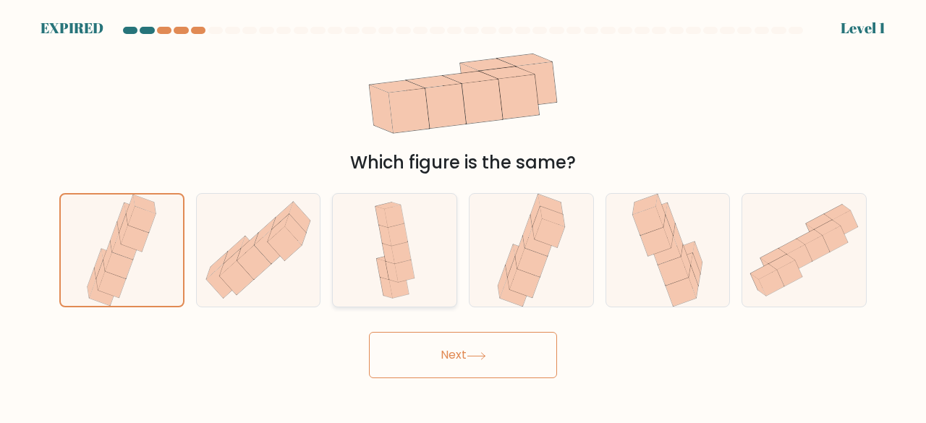
radio input "false"
click at [463, 212] on input "f." at bounding box center [463, 214] width 1 height 4
radio input "true"
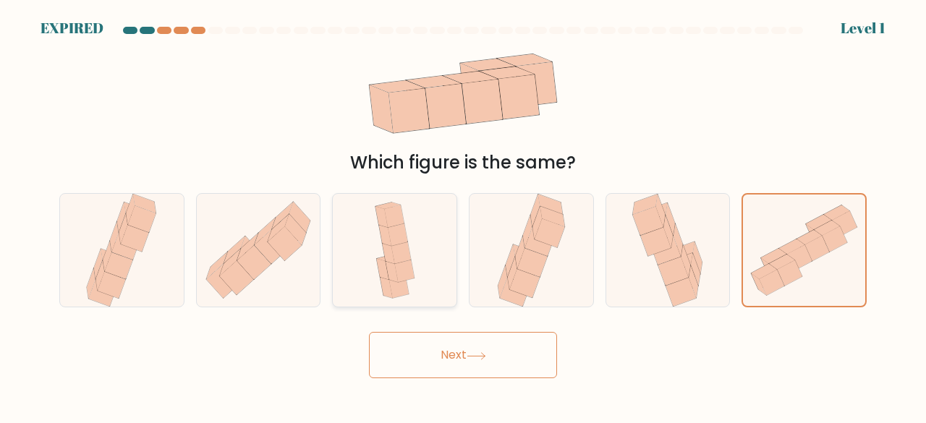
click at [463, 212] on input "e." at bounding box center [463, 214] width 1 height 4
radio input "true"
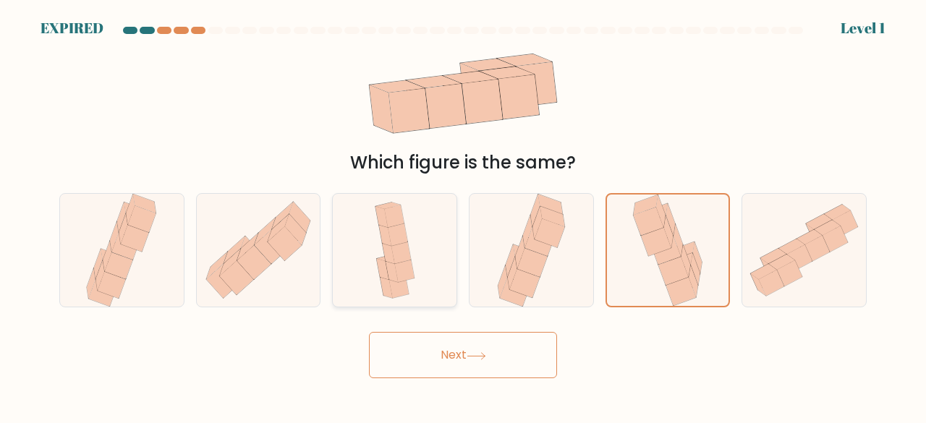
click at [463, 212] on input "d." at bounding box center [463, 214] width 1 height 4
radio input "true"
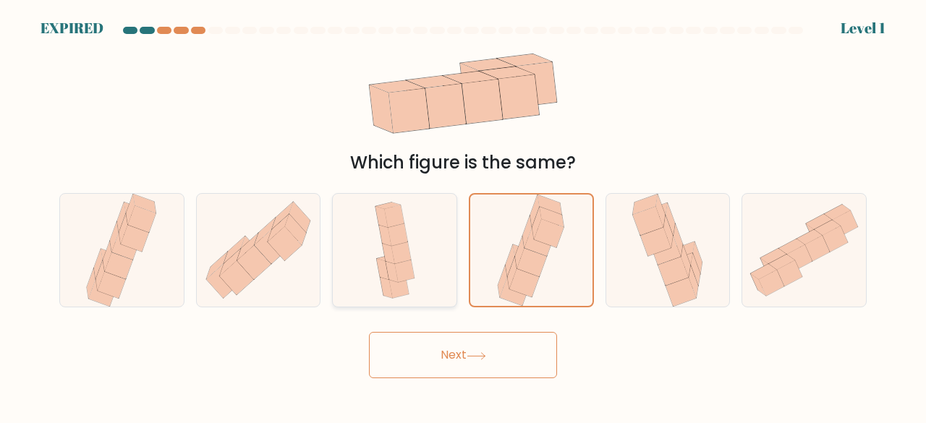
click at [463, 212] on input "c." at bounding box center [463, 214] width 1 height 4
radio input "true"
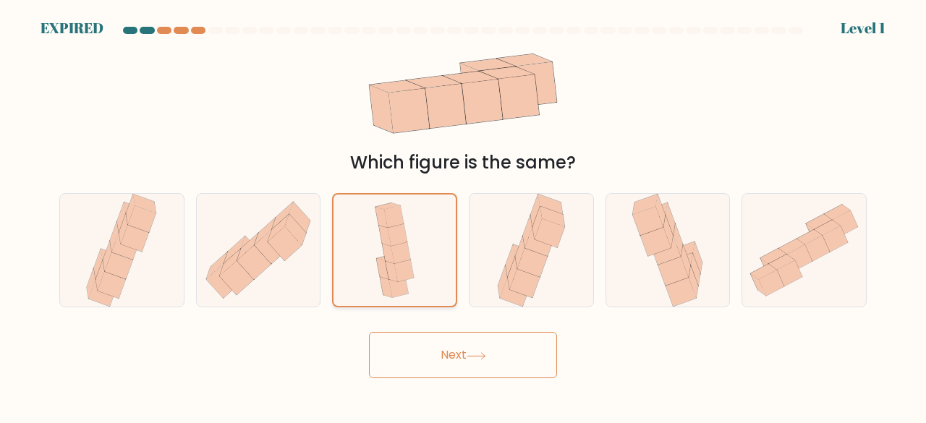
click at [463, 212] on input "b." at bounding box center [463, 214] width 1 height 4
radio input "true"
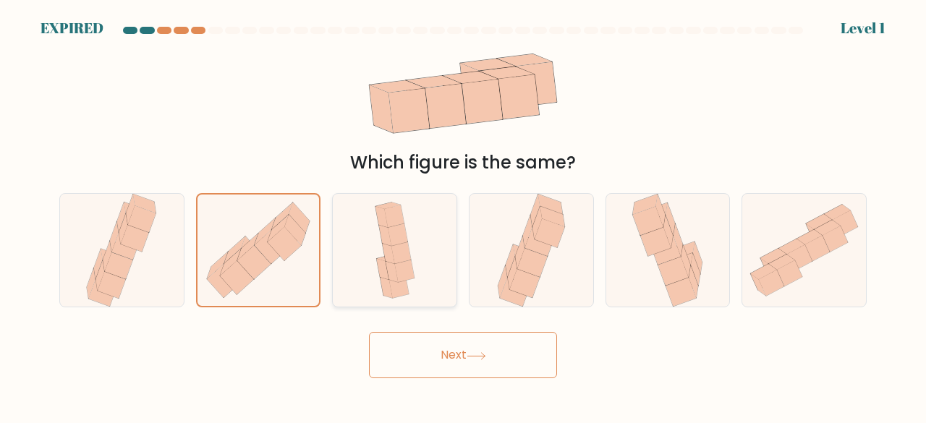
click at [463, 212] on input "a." at bounding box center [463, 214] width 1 height 4
radio input "true"
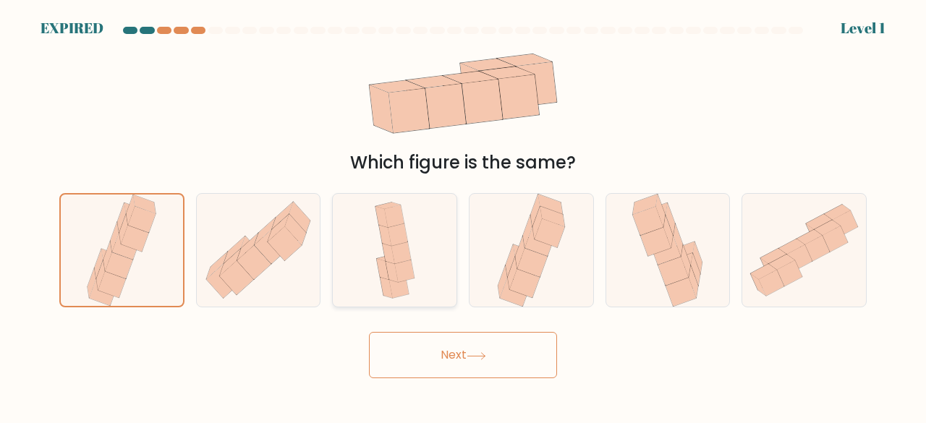
click at [463, 212] on input "f." at bounding box center [463, 214] width 1 height 4
radio input "true"
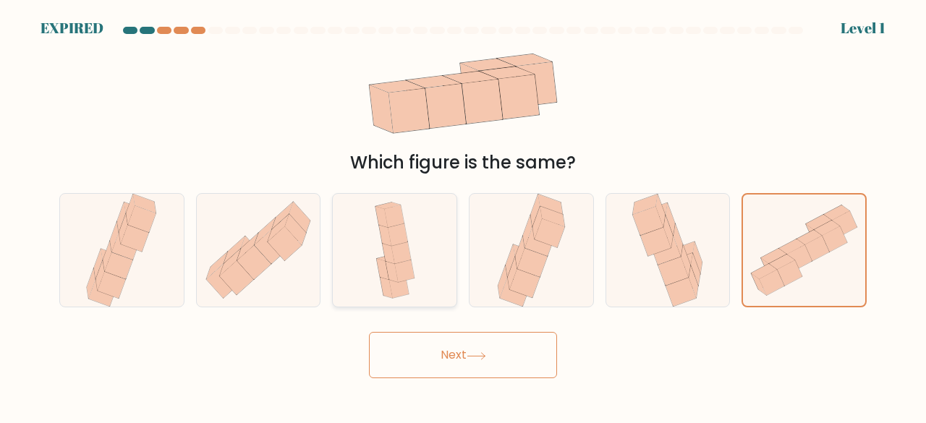
click at [463, 212] on input "e." at bounding box center [463, 214] width 1 height 4
radio input "true"
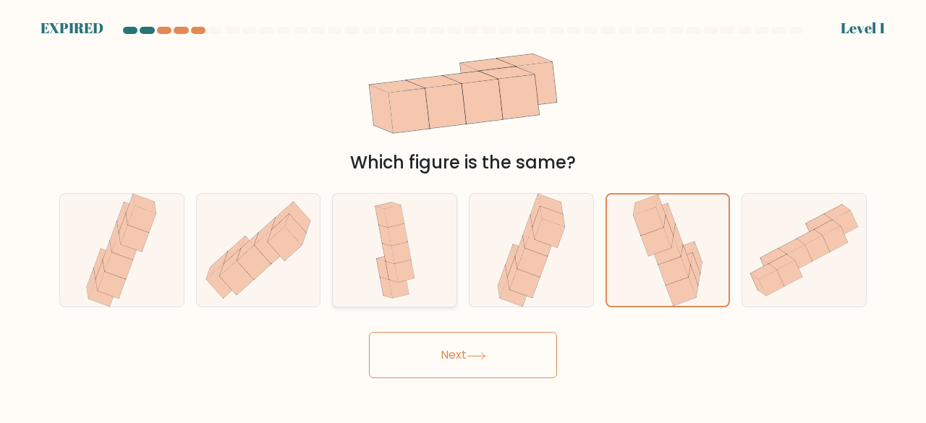
click at [463, 212] on input "d." at bounding box center [463, 214] width 1 height 4
radio input "true"
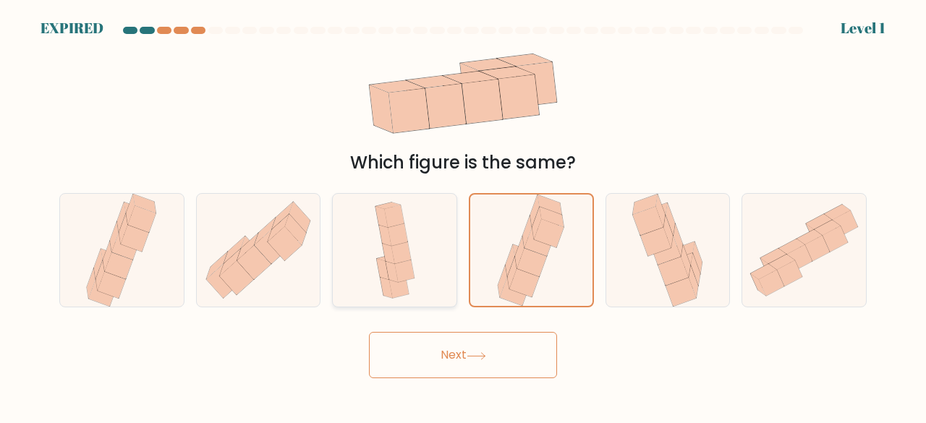
radio input "false"
click at [463, 212] on input "c." at bounding box center [463, 214] width 1 height 4
radio input "true"
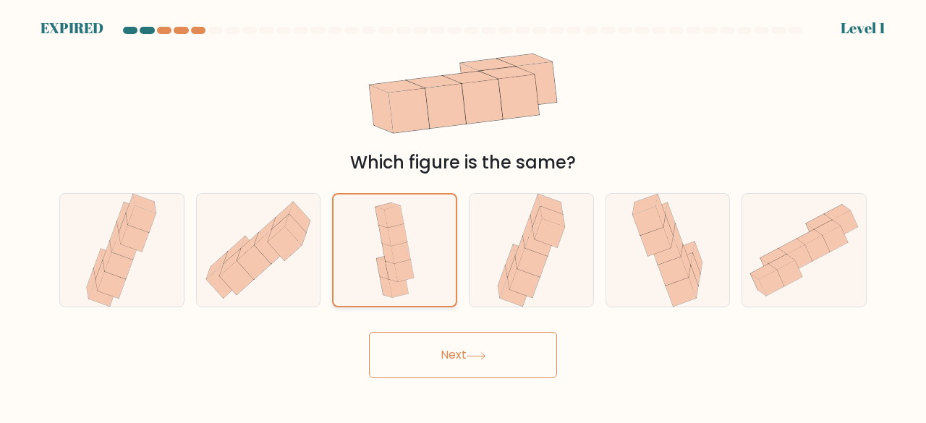
click at [463, 212] on input "b." at bounding box center [463, 214] width 1 height 4
radio input "true"
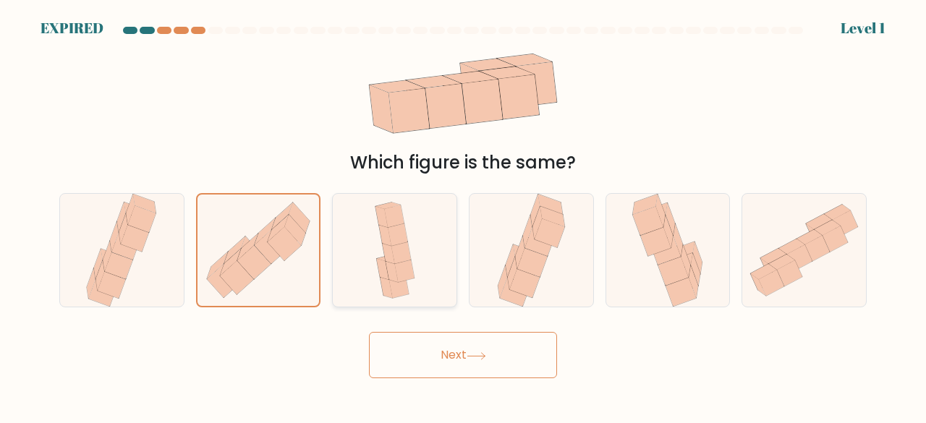
click at [463, 212] on input "a." at bounding box center [463, 214] width 1 height 4
radio input "true"
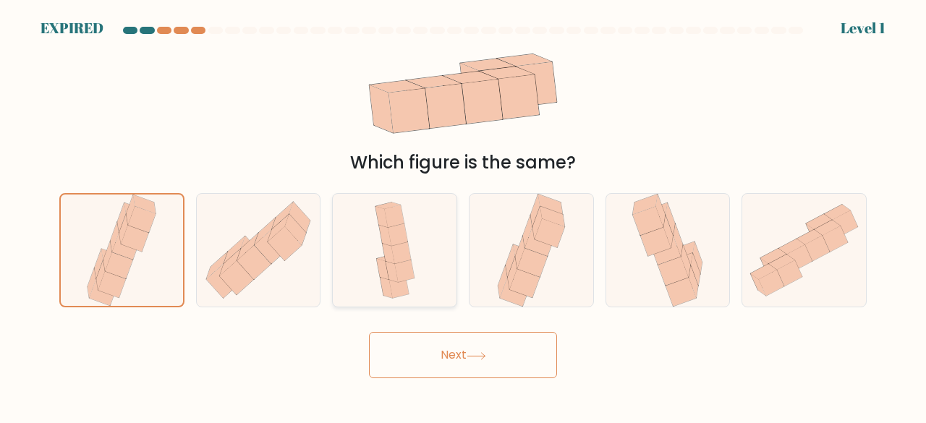
click at [463, 212] on input "f." at bounding box center [463, 214] width 1 height 4
radio input "true"
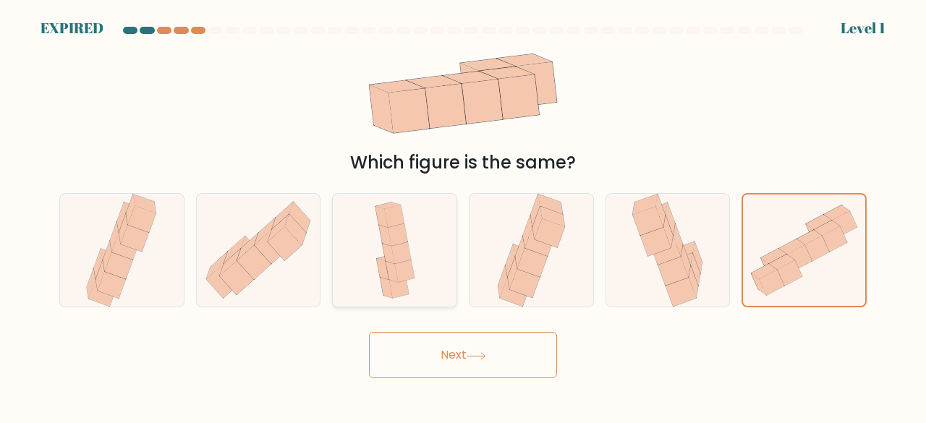
click at [463, 212] on input "e." at bounding box center [463, 214] width 1 height 4
radio input "true"
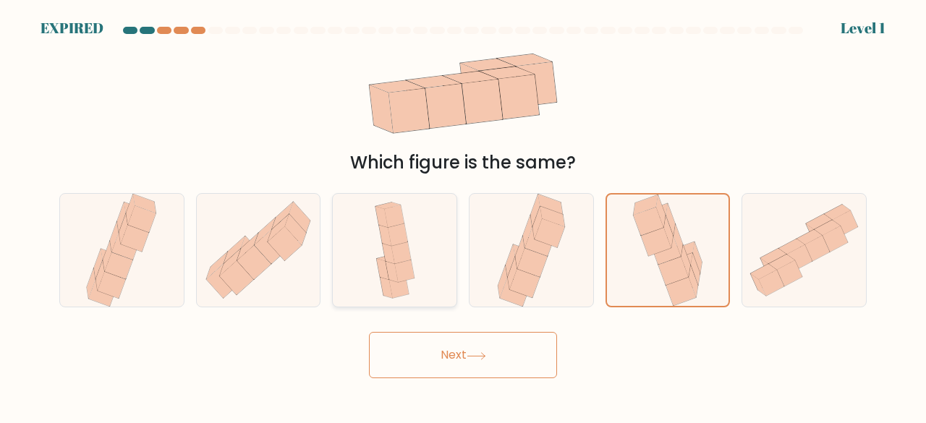
click at [463, 212] on input "d." at bounding box center [463, 214] width 1 height 4
radio input "true"
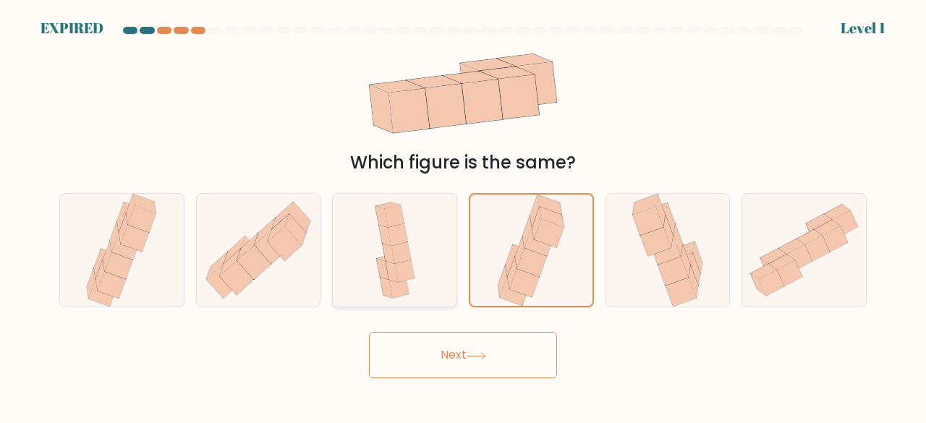
radio input "false"
click at [463, 212] on input "c." at bounding box center [463, 214] width 1 height 4
radio input "true"
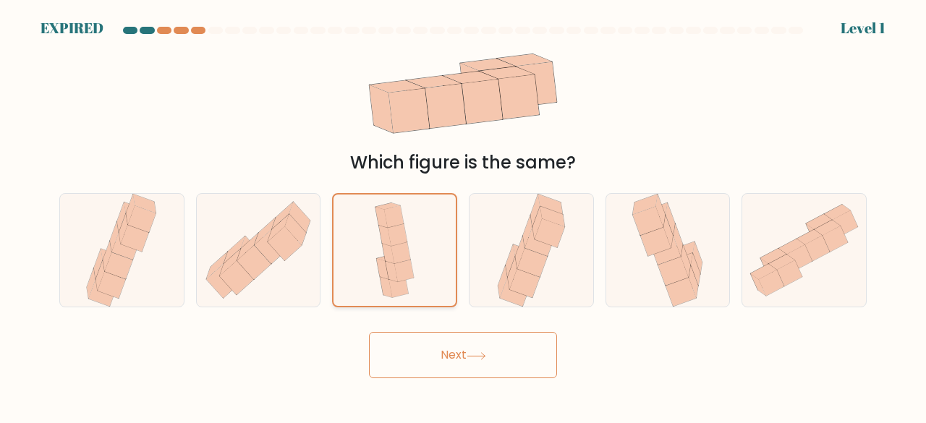
click at [463, 212] on input "b." at bounding box center [463, 214] width 1 height 4
radio input "true"
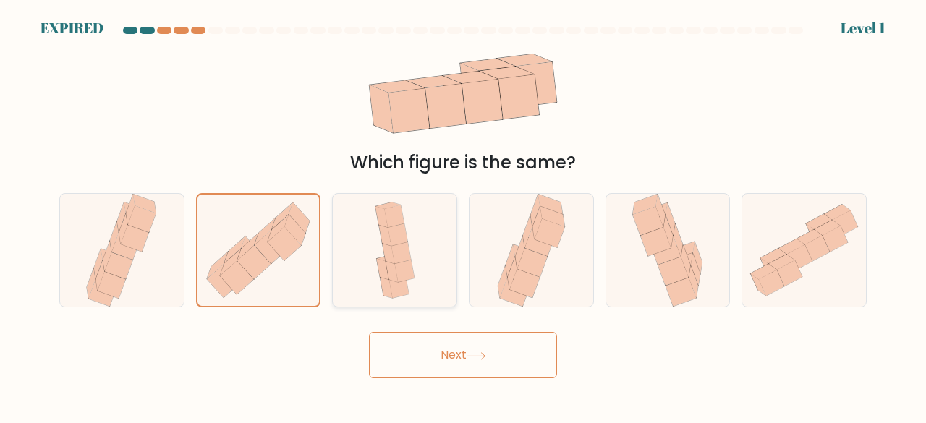
radio input "false"
click at [463, 212] on input "a." at bounding box center [463, 214] width 1 height 4
radio input "true"
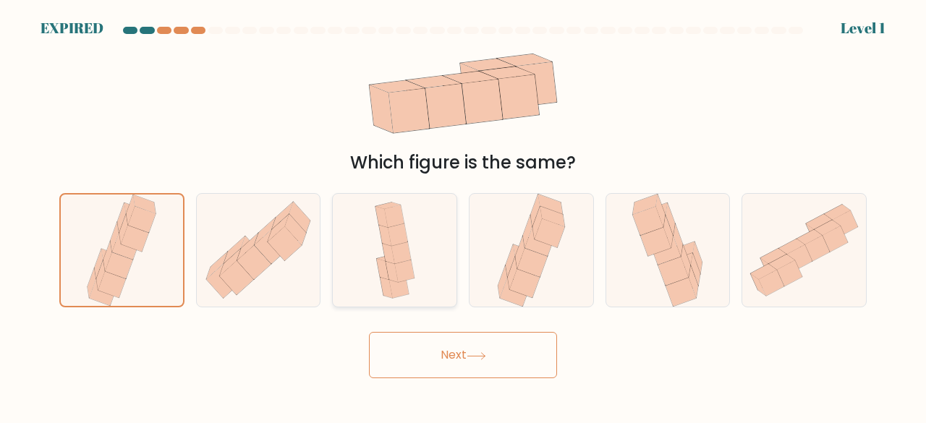
click at [463, 212] on input "f." at bounding box center [463, 214] width 1 height 4
radio input "true"
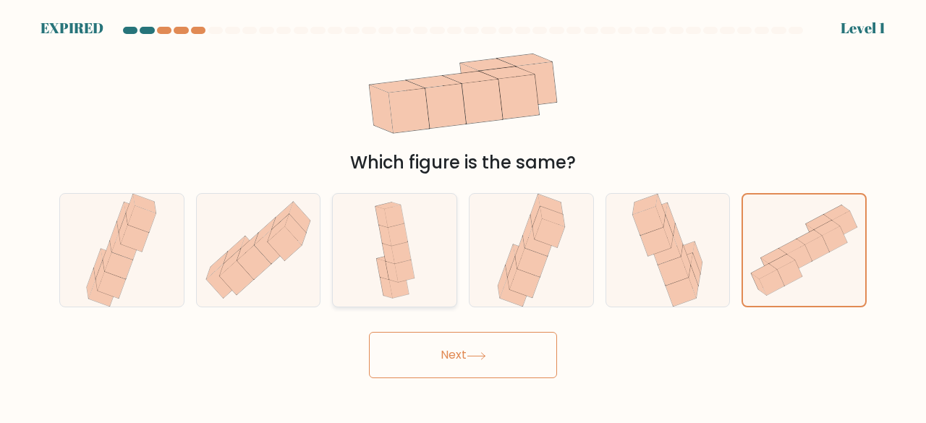
radio input "false"
click at [463, 212] on input "e." at bounding box center [463, 214] width 1 height 4
radio input "true"
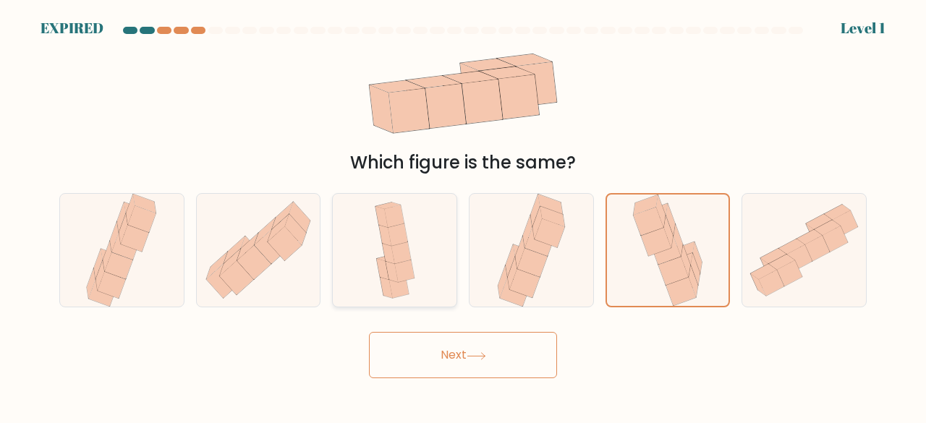
click at [463, 212] on input "d." at bounding box center [463, 214] width 1 height 4
radio input "true"
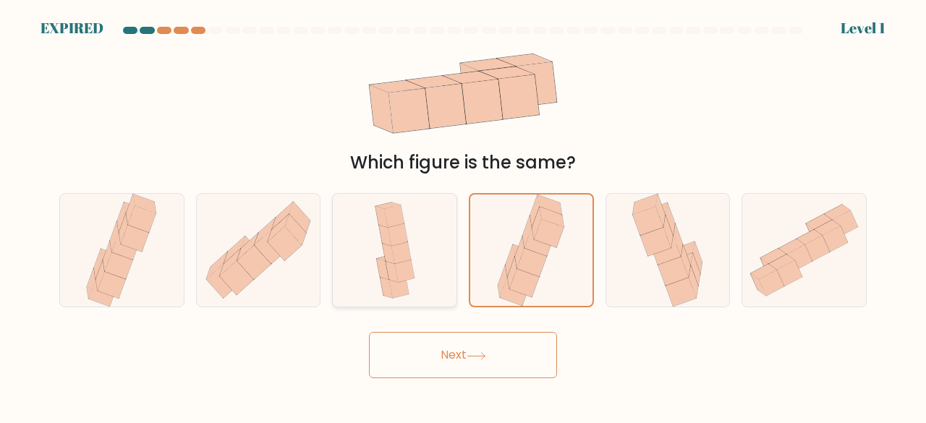
click at [463, 212] on input "c." at bounding box center [463, 214] width 1 height 4
radio input "true"
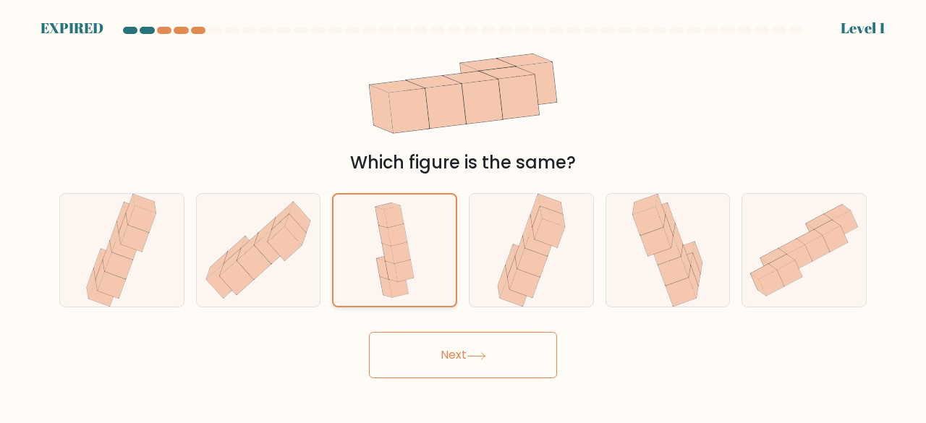
click at [463, 212] on input "b." at bounding box center [463, 214] width 1 height 4
radio input "true"
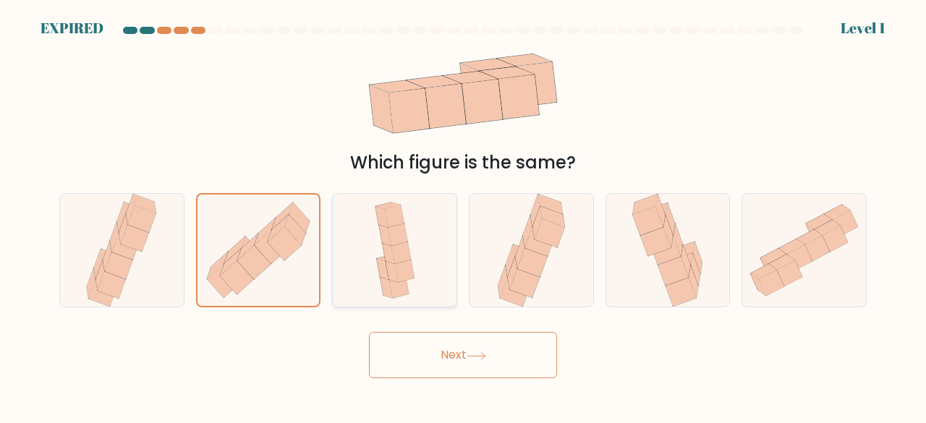
click at [463, 212] on input "a." at bounding box center [463, 214] width 1 height 4
radio input "true"
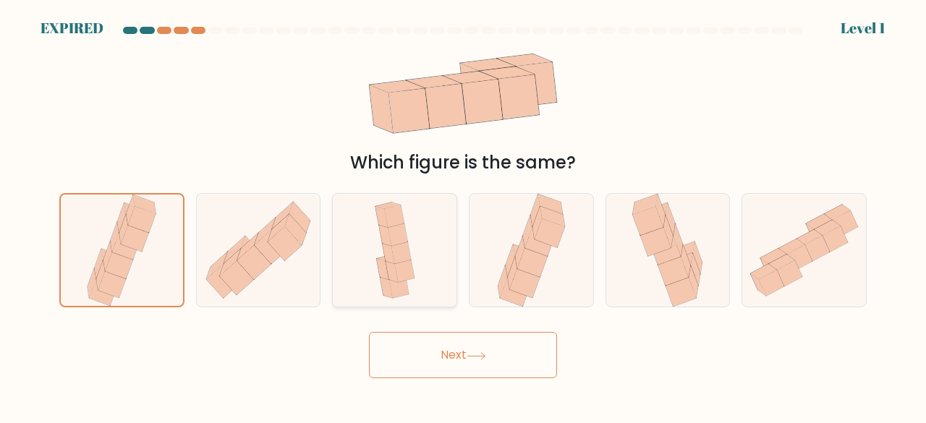
click at [463, 212] on input "f." at bounding box center [463, 214] width 1 height 4
radio input "true"
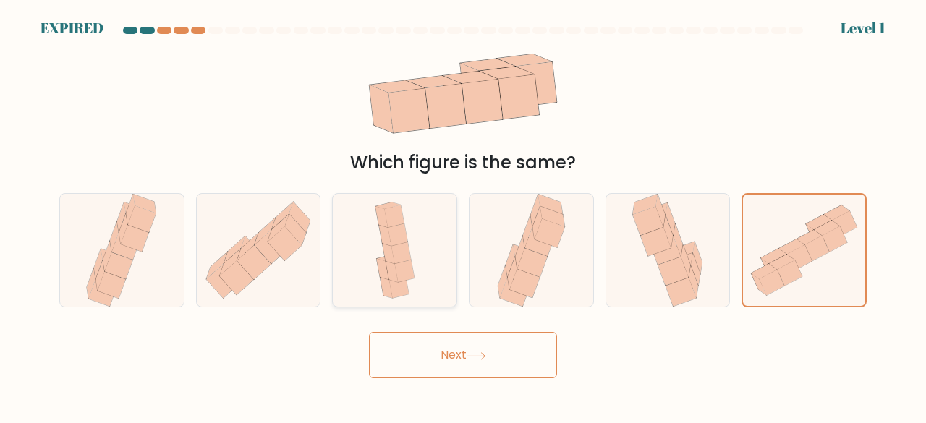
click at [463, 212] on input "e." at bounding box center [463, 214] width 1 height 4
radio input "true"
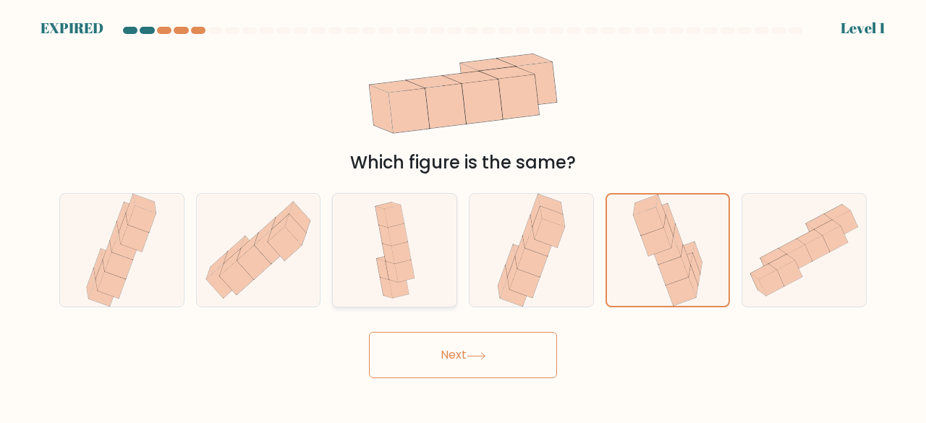
click at [463, 212] on input "d." at bounding box center [463, 214] width 1 height 4
radio input "true"
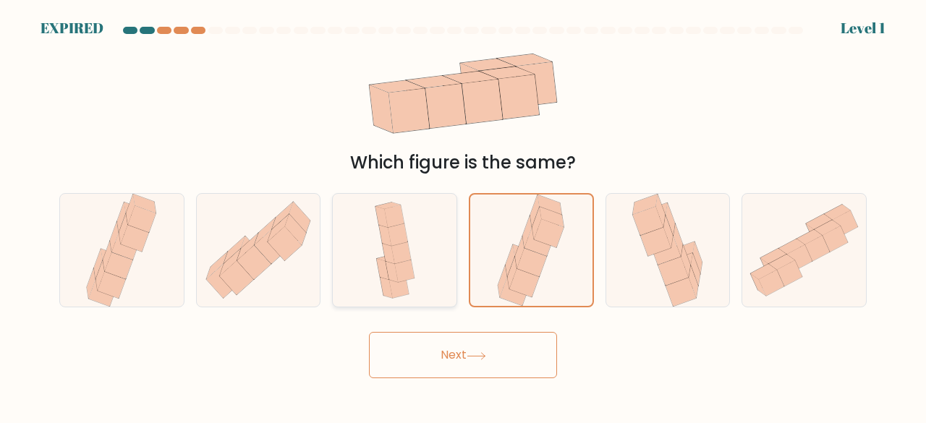
radio input "false"
click at [463, 212] on input "c." at bounding box center [463, 214] width 1 height 4
radio input "true"
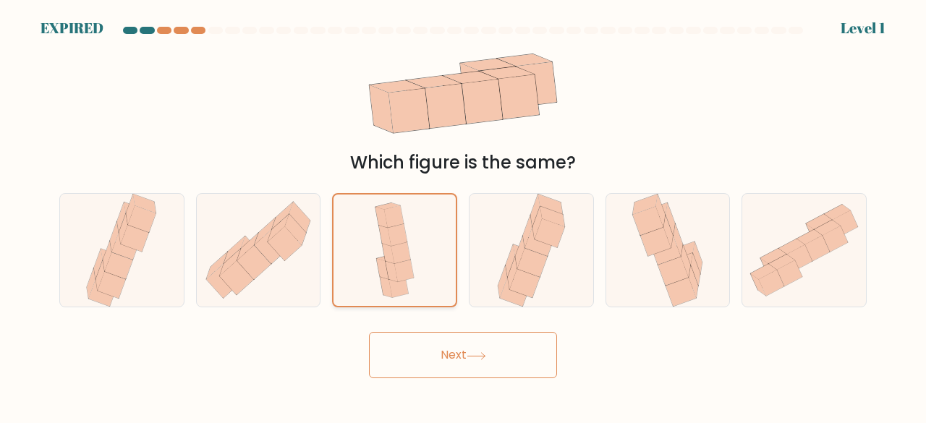
click at [463, 212] on input "b." at bounding box center [463, 214] width 1 height 4
radio input "true"
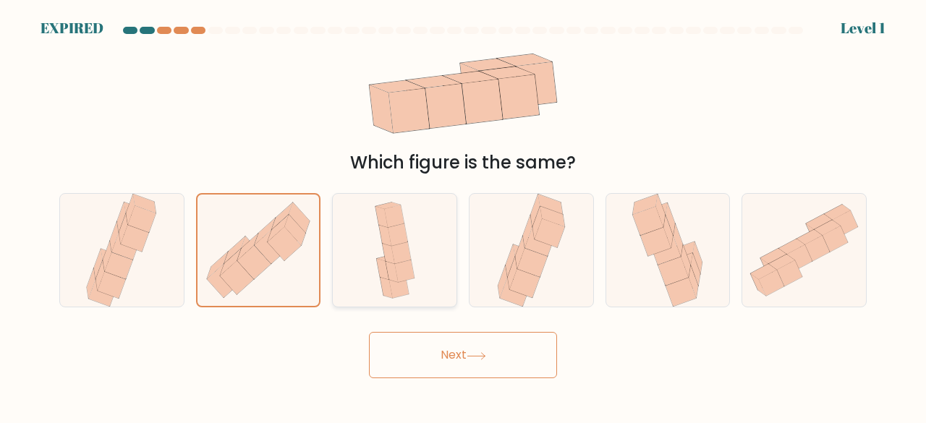
radio input "false"
click at [463, 212] on input "a." at bounding box center [463, 214] width 1 height 4
radio input "true"
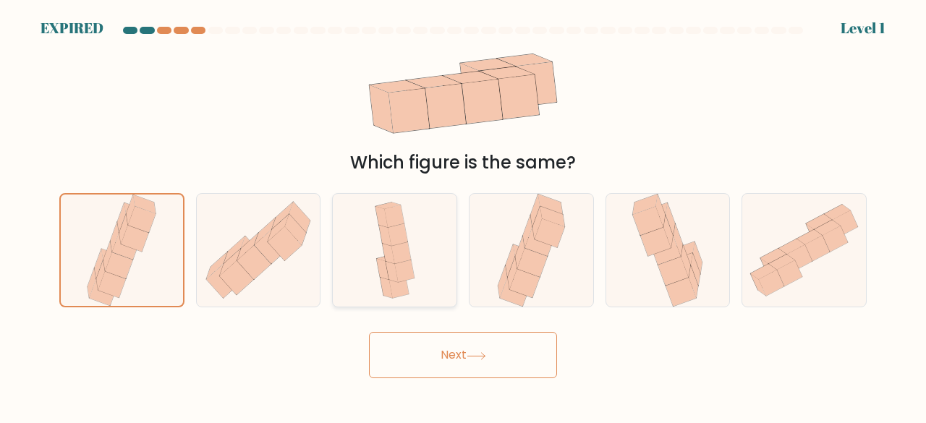
click at [463, 212] on input "f." at bounding box center [463, 214] width 1 height 4
radio input "true"
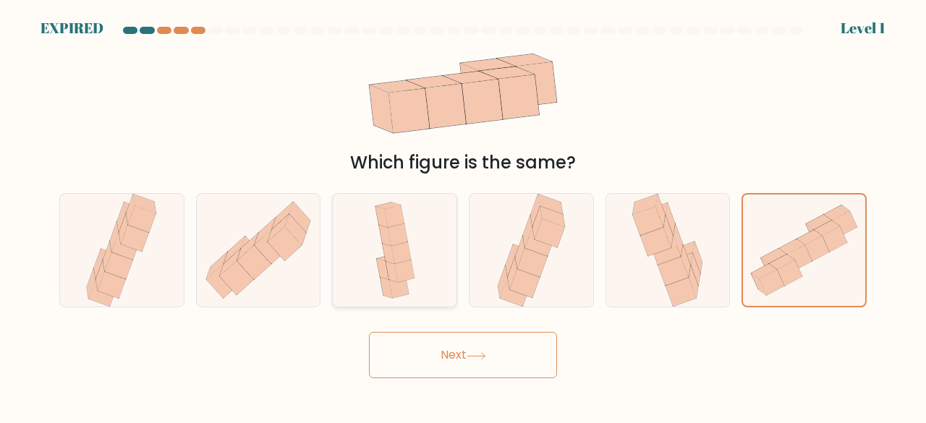
click at [463, 212] on input "e." at bounding box center [463, 214] width 1 height 4
radio input "true"
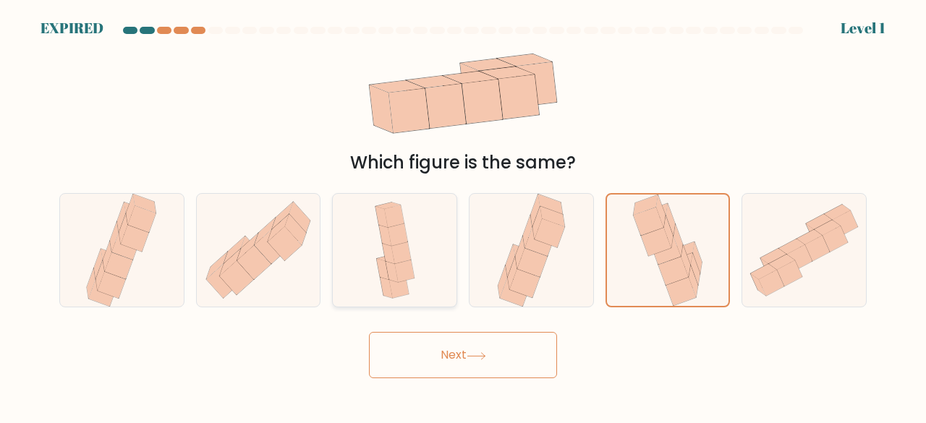
click at [463, 212] on input "d." at bounding box center [463, 214] width 1 height 4
radio input "true"
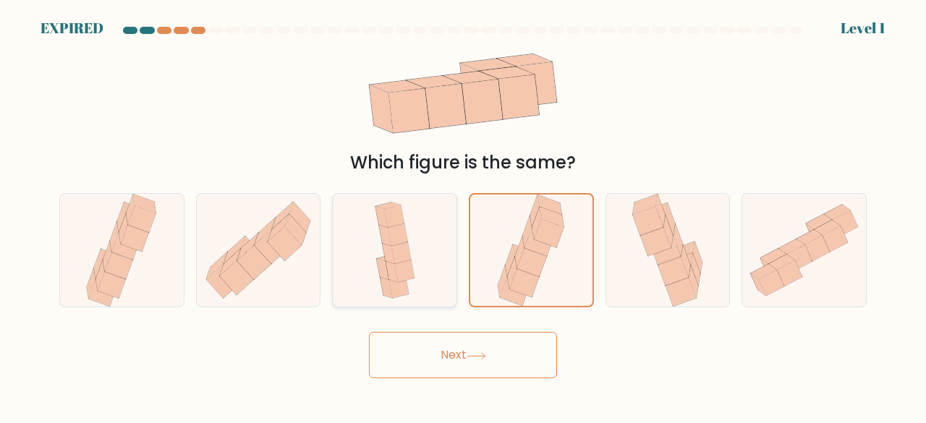
radio input "false"
click at [463, 212] on input "c." at bounding box center [463, 214] width 1 height 4
radio input "true"
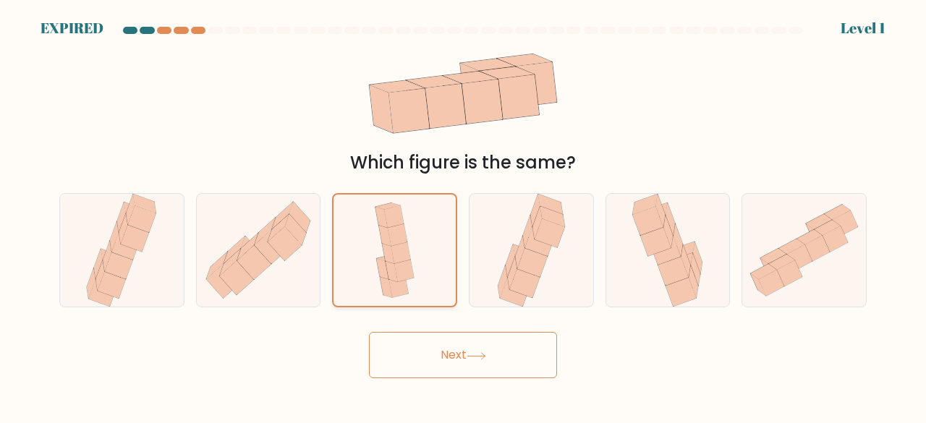
click at [463, 212] on input "b." at bounding box center [463, 214] width 1 height 4
radio input "true"
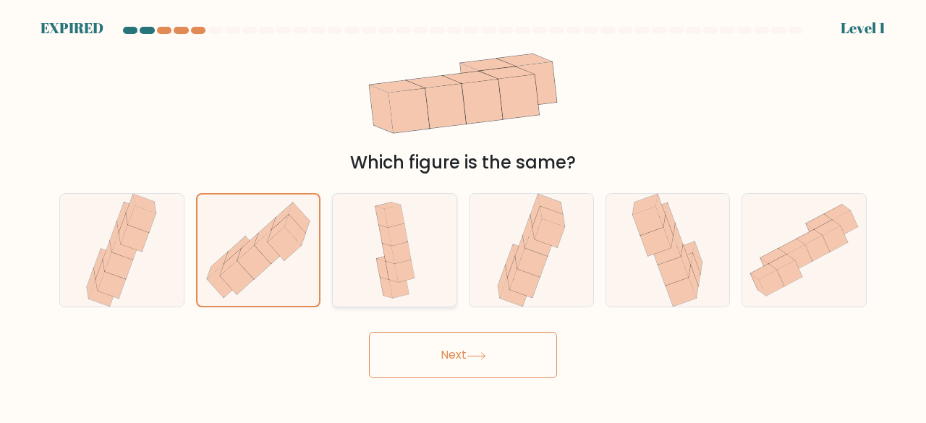
click at [463, 212] on input "a." at bounding box center [463, 214] width 1 height 4
radio input "true"
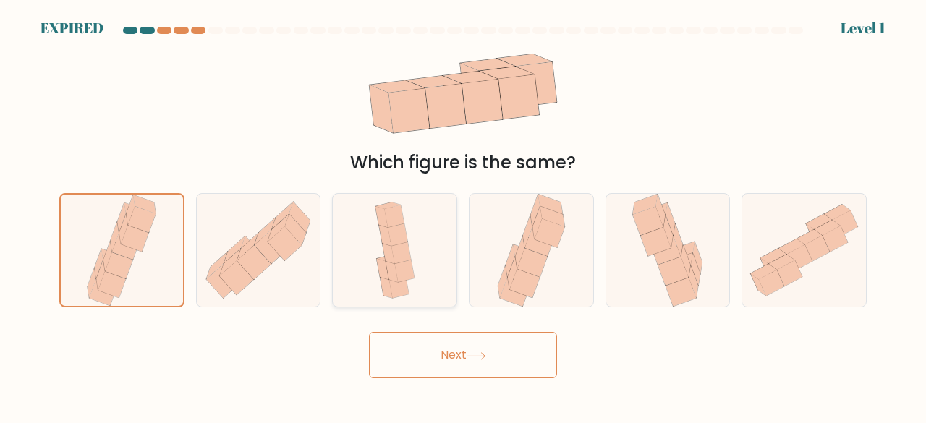
click at [463, 212] on input "f." at bounding box center [463, 214] width 1 height 4
radio input "true"
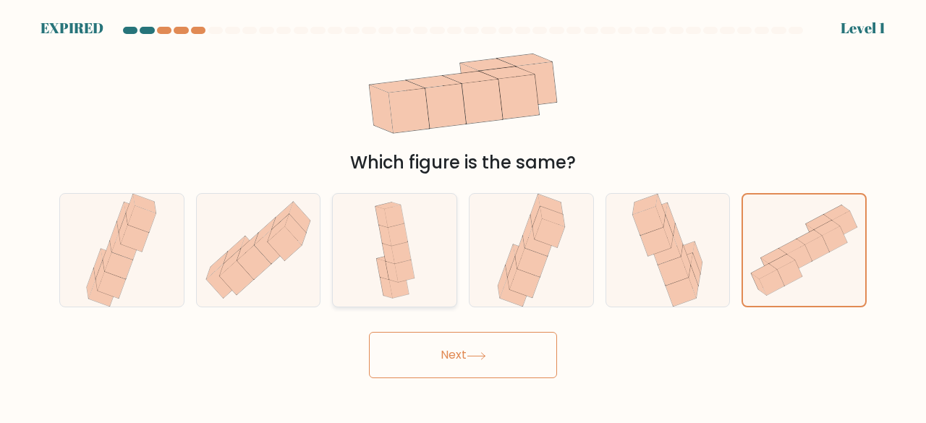
radio input "false"
click at [463, 212] on input "e." at bounding box center [463, 214] width 1 height 4
radio input "true"
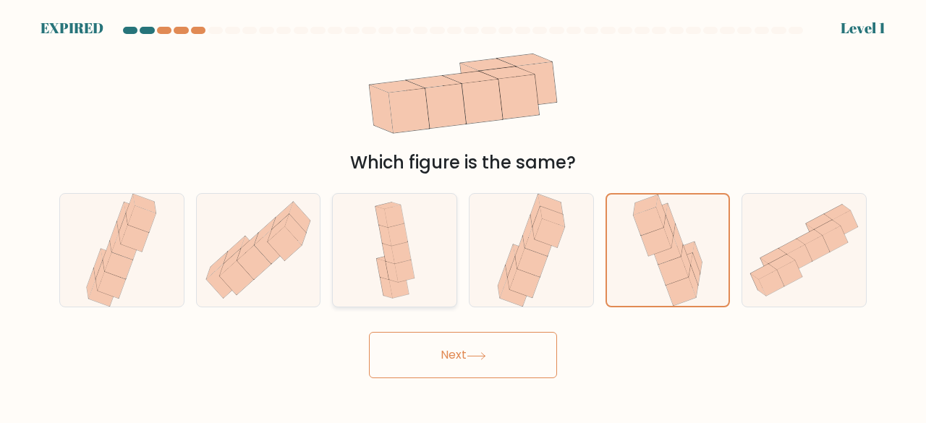
click at [463, 212] on input "d." at bounding box center [463, 214] width 1 height 4
radio input "true"
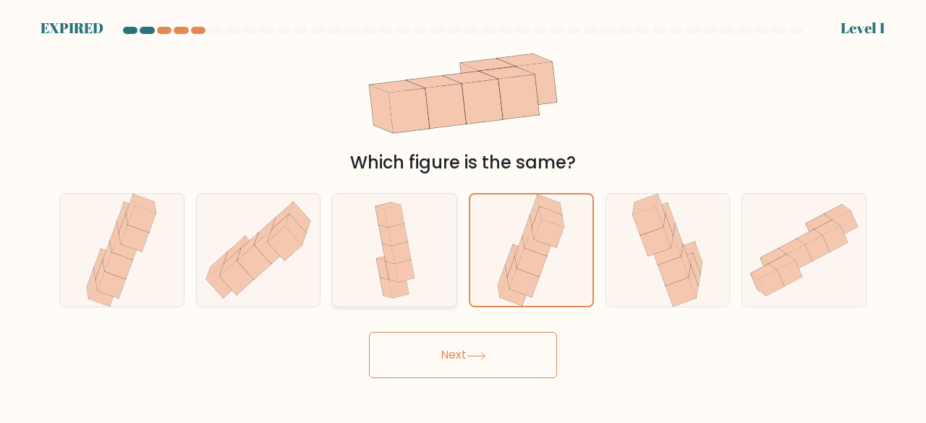
click at [463, 212] on input "c." at bounding box center [463, 214] width 1 height 4
radio input "true"
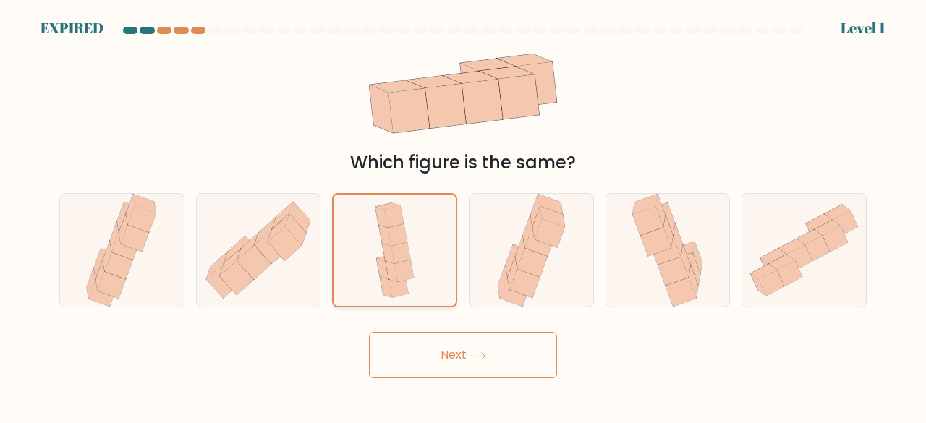
click at [463, 212] on input "b." at bounding box center [463, 214] width 1 height 4
radio input "true"
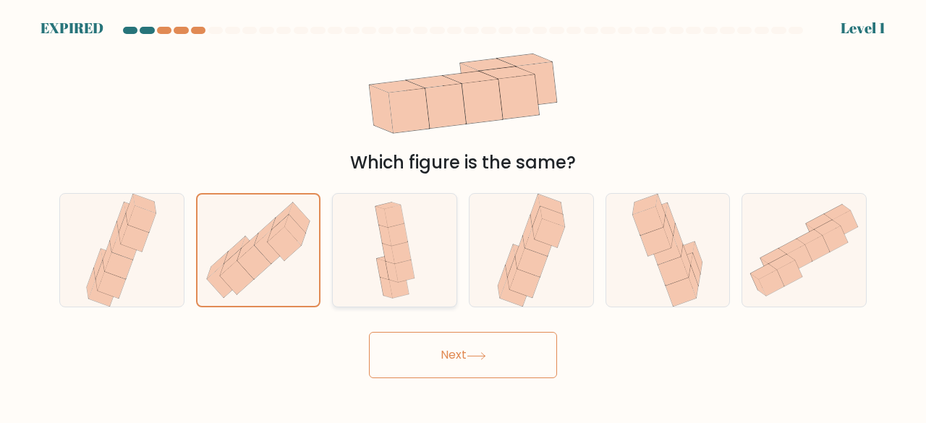
click at [463, 212] on input "a." at bounding box center [463, 214] width 1 height 4
radio input "true"
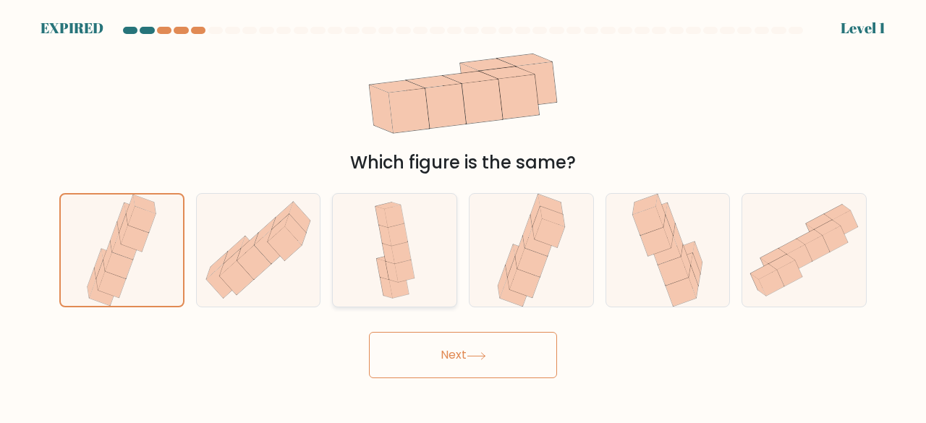
click at [463, 212] on input "f." at bounding box center [463, 214] width 1 height 4
radio input "true"
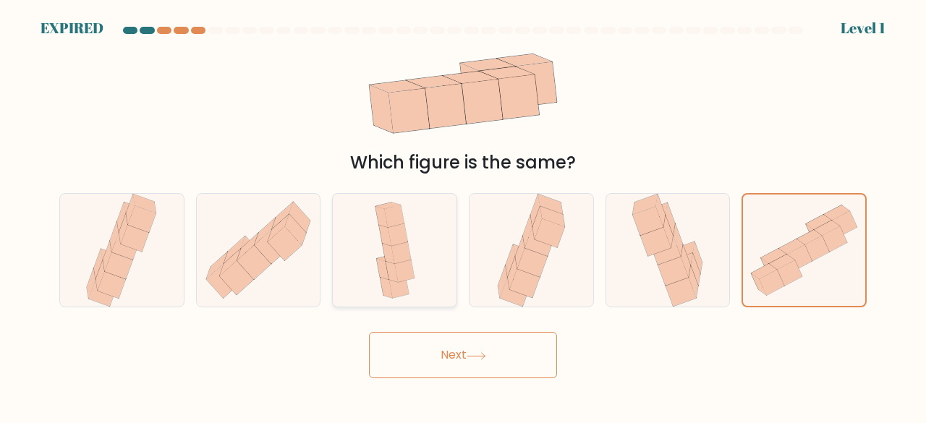
click at [463, 212] on input "e." at bounding box center [463, 214] width 1 height 4
radio input "true"
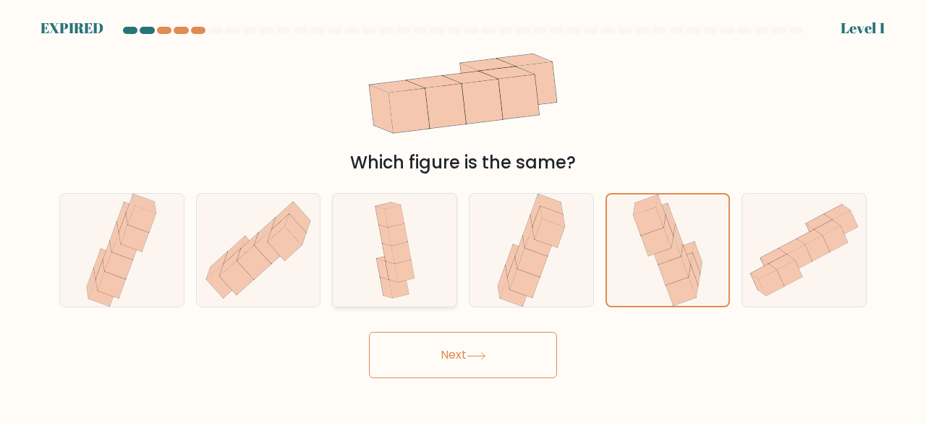
click at [463, 212] on input "d." at bounding box center [463, 214] width 1 height 4
radio input "true"
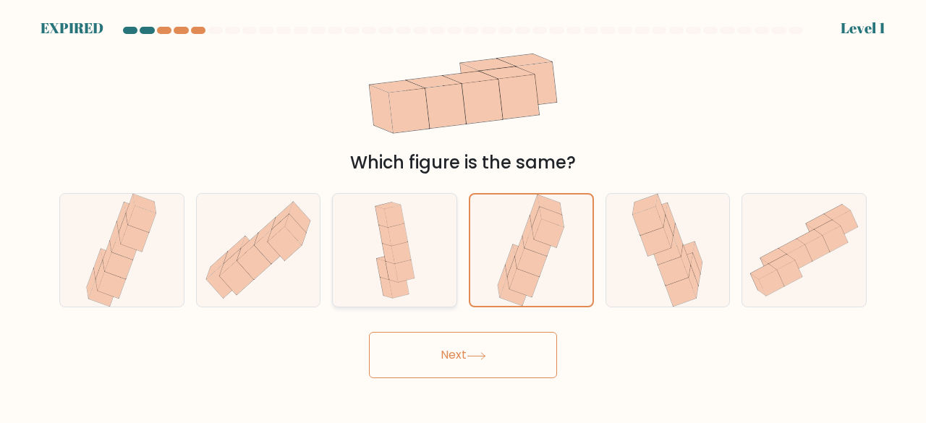
click at [463, 212] on input "c." at bounding box center [463, 214] width 1 height 4
radio input "true"
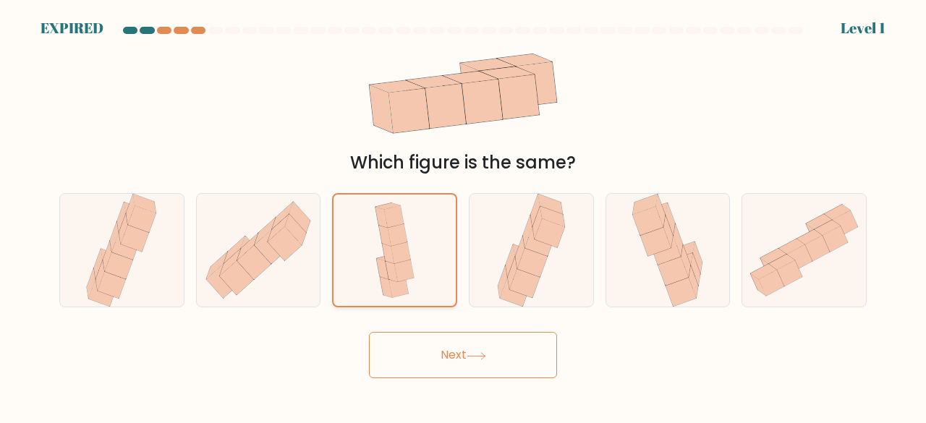
radio input "false"
click at [463, 212] on input "b." at bounding box center [463, 214] width 1 height 4
radio input "true"
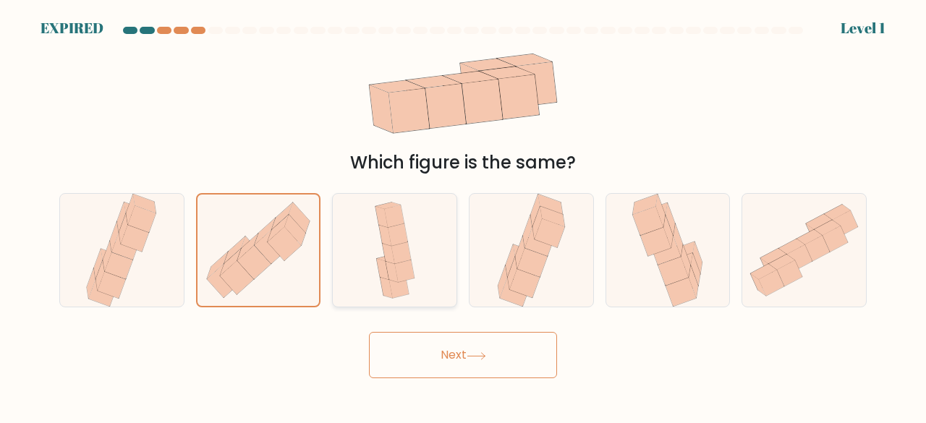
click at [463, 212] on input "a." at bounding box center [463, 214] width 1 height 4
radio input "true"
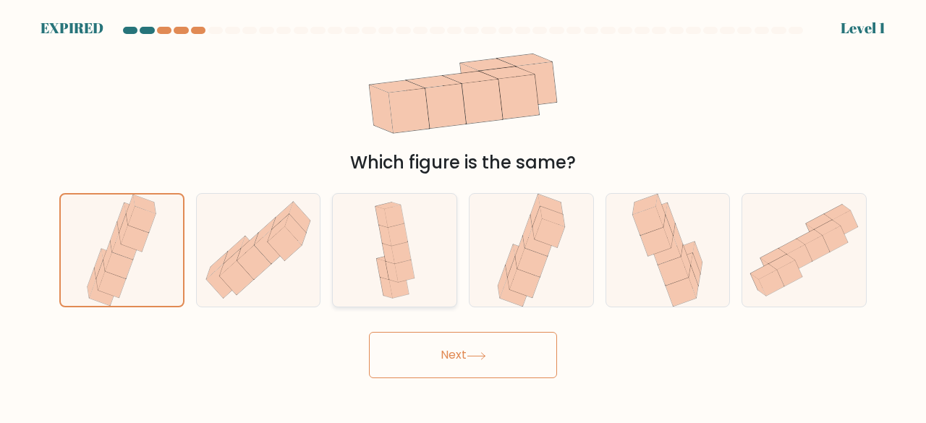
click at [463, 212] on input "f." at bounding box center [463, 214] width 1 height 4
radio input "true"
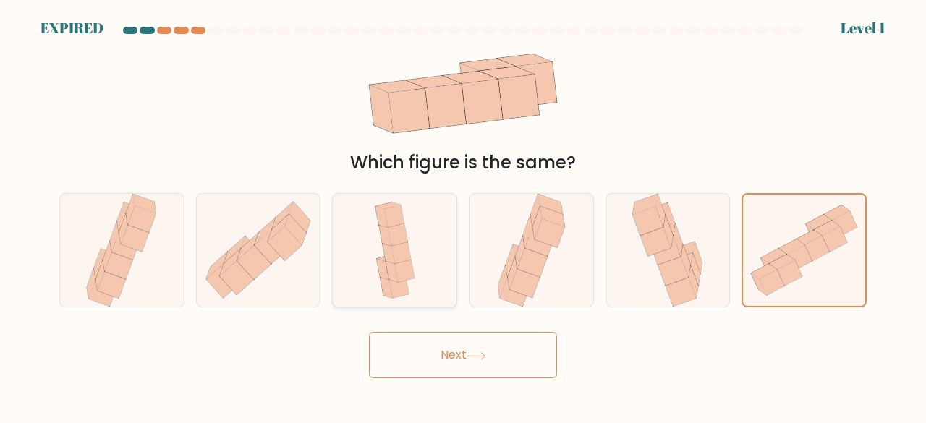
click at [463, 212] on input "e." at bounding box center [463, 214] width 1 height 4
radio input "true"
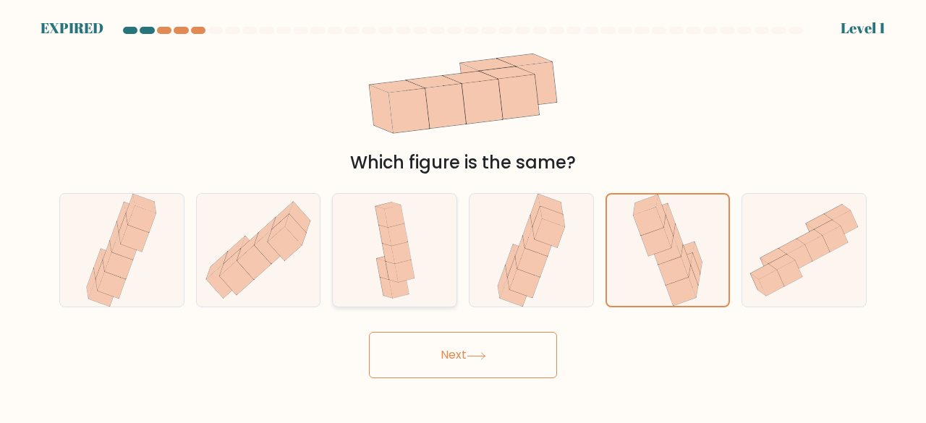
click at [463, 212] on input "d." at bounding box center [463, 214] width 1 height 4
radio input "true"
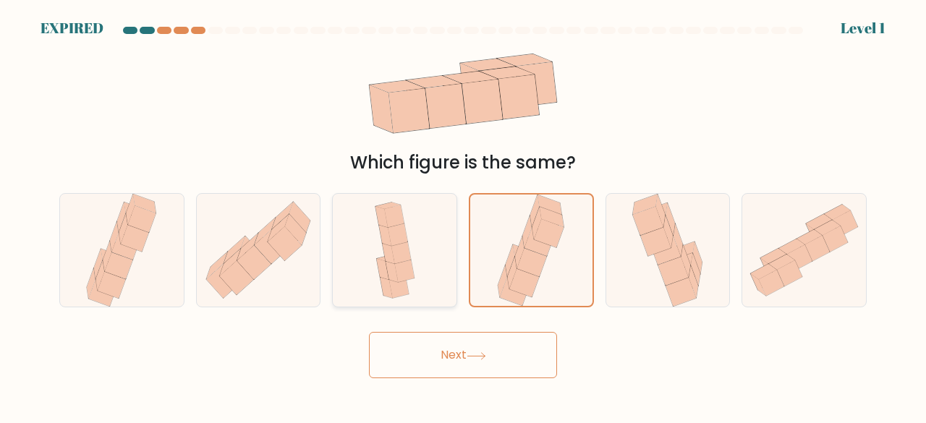
click at [463, 212] on input "c." at bounding box center [463, 214] width 1 height 4
radio input "true"
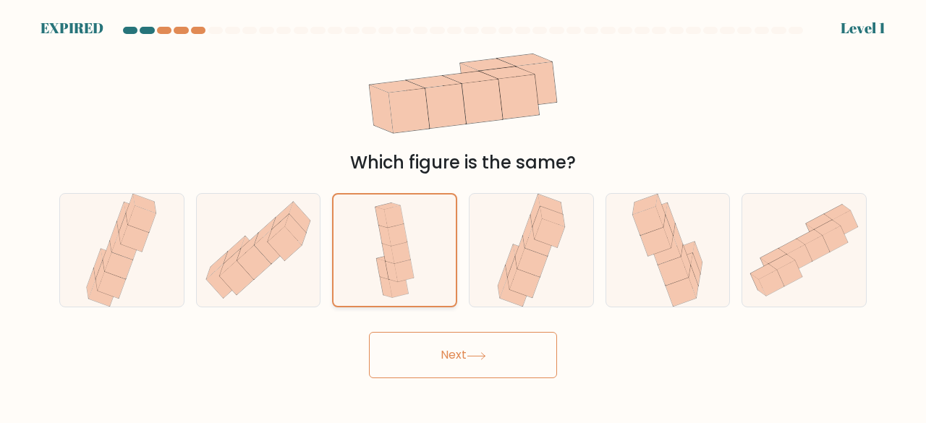
radio input "false"
click at [463, 212] on input "b." at bounding box center [463, 214] width 1 height 4
radio input "true"
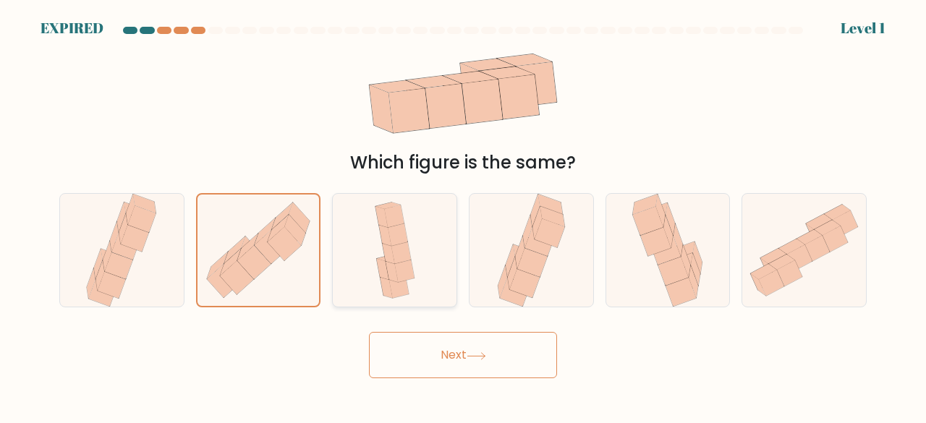
click at [463, 212] on input "a." at bounding box center [463, 214] width 1 height 4
radio input "true"
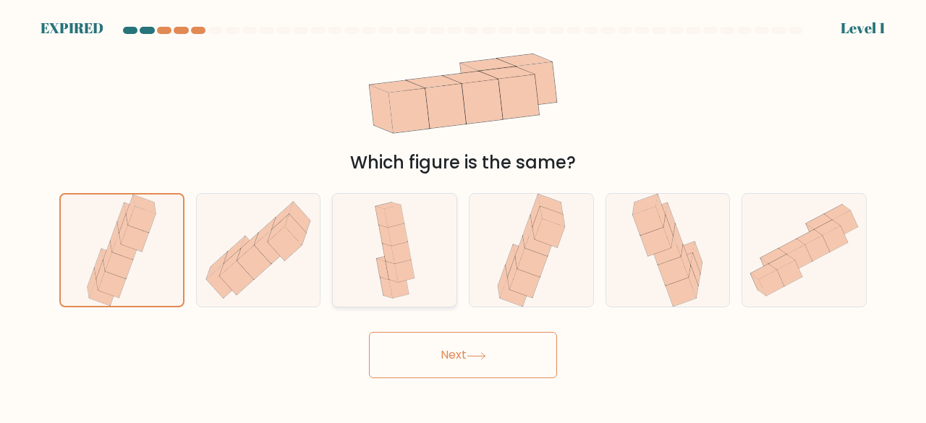
click at [463, 212] on input "f." at bounding box center [463, 214] width 1 height 4
radio input "true"
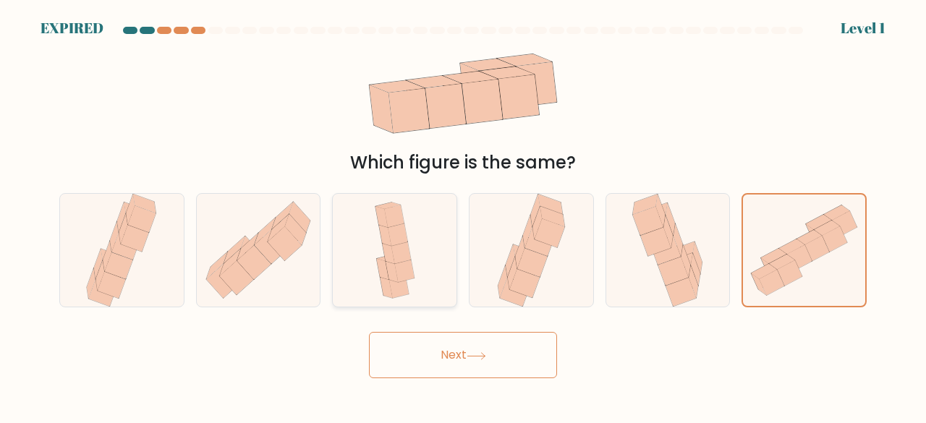
click at [463, 212] on input "e." at bounding box center [463, 214] width 1 height 4
radio input "true"
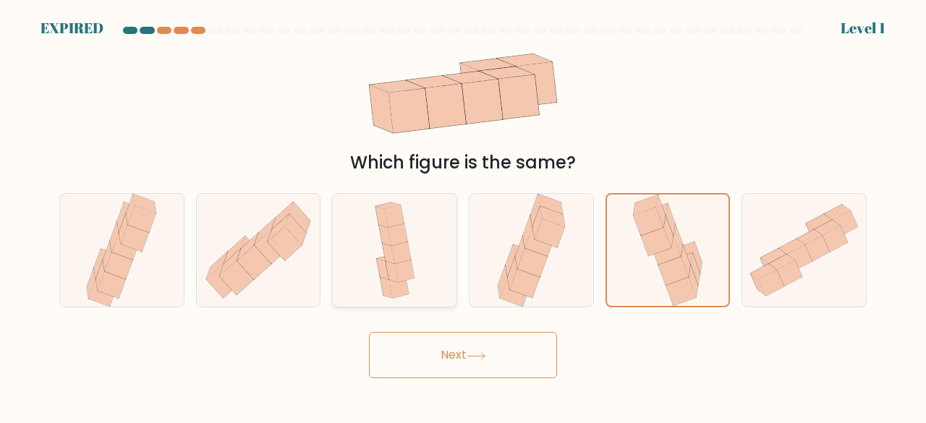
radio input "false"
click at [463, 212] on input "d." at bounding box center [463, 214] width 1 height 4
radio input "true"
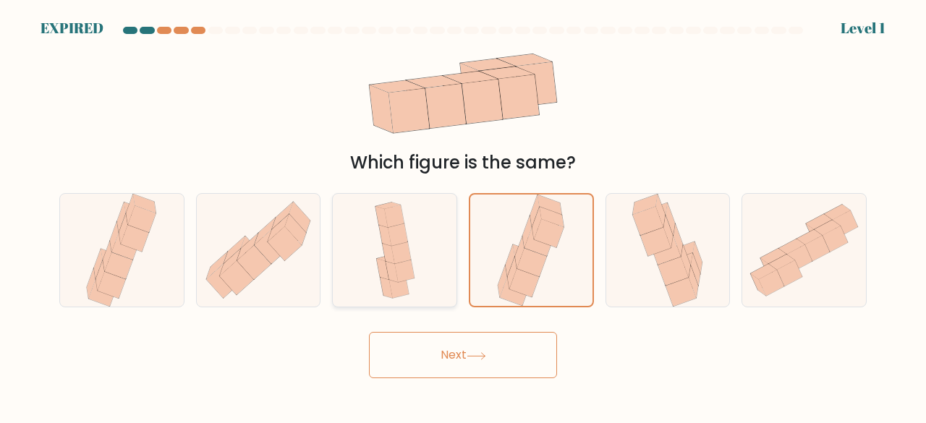
click at [463, 212] on input "c." at bounding box center [463, 214] width 1 height 4
radio input "true"
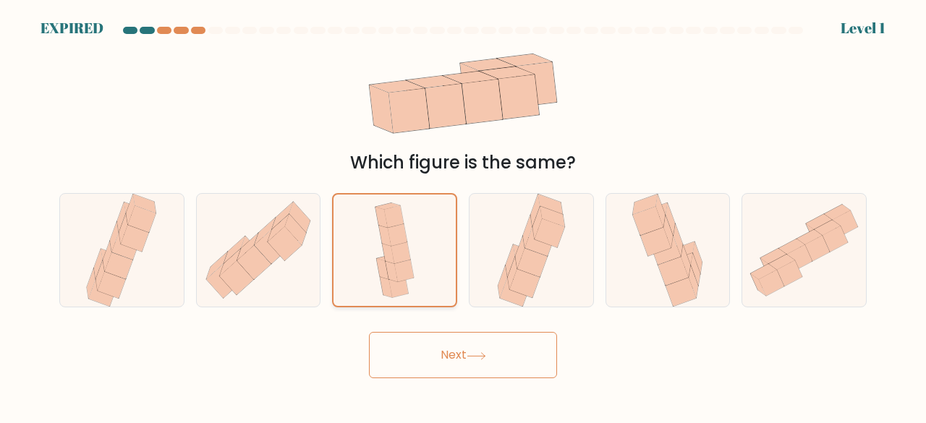
click at [463, 212] on input "b." at bounding box center [463, 214] width 1 height 4
radio input "true"
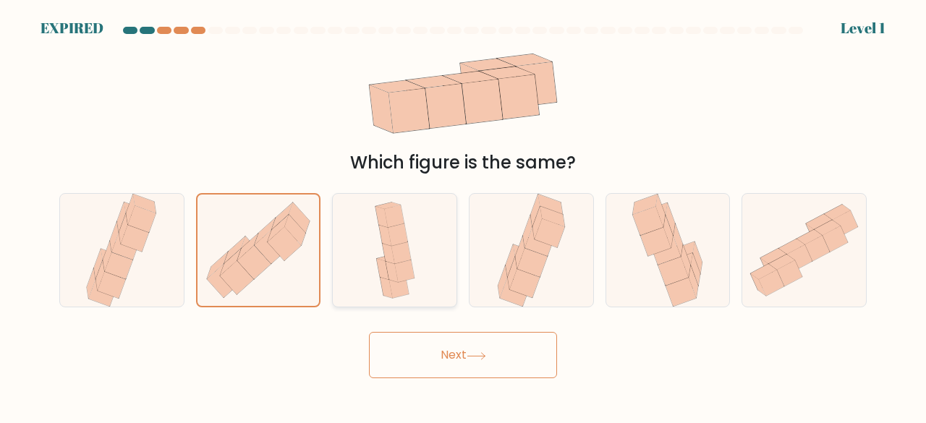
click at [463, 212] on input "a." at bounding box center [463, 214] width 1 height 4
radio input "true"
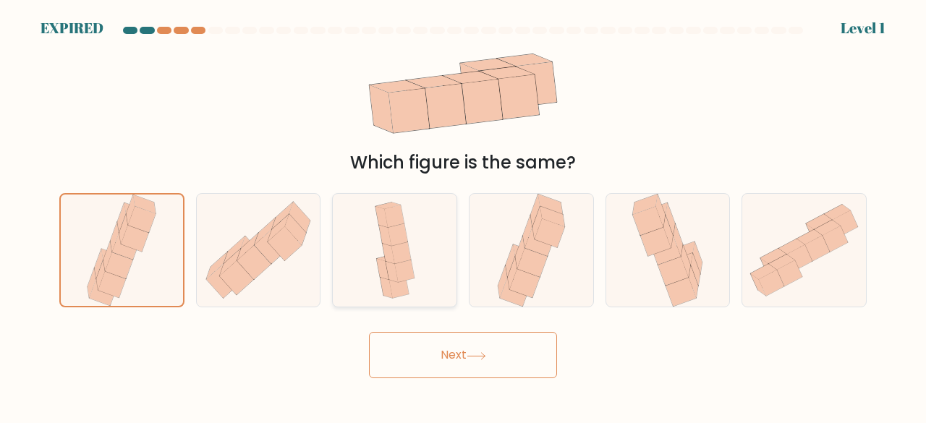
click at [463, 212] on input "f." at bounding box center [463, 214] width 1 height 4
radio input "true"
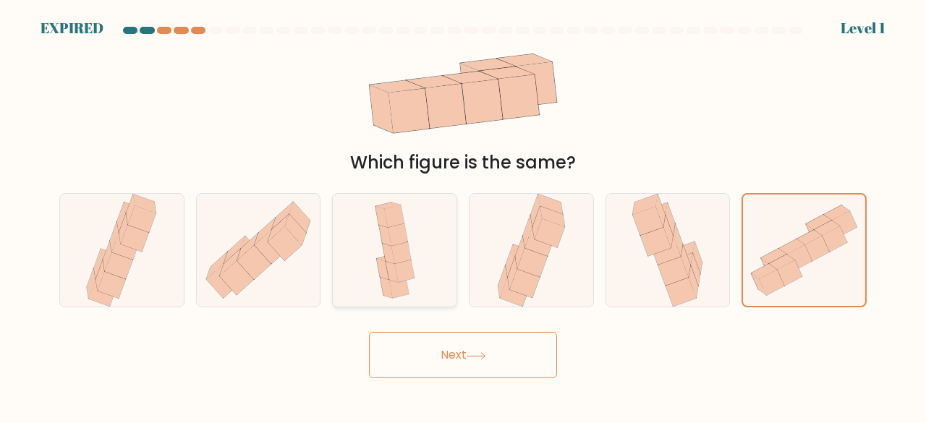
click at [463, 212] on input "e." at bounding box center [463, 214] width 1 height 4
radio input "true"
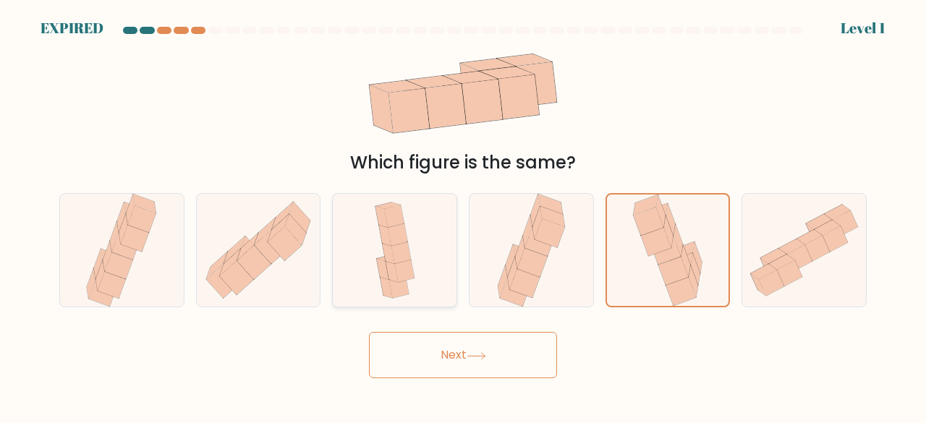
click at [463, 212] on input "d." at bounding box center [463, 214] width 1 height 4
radio input "true"
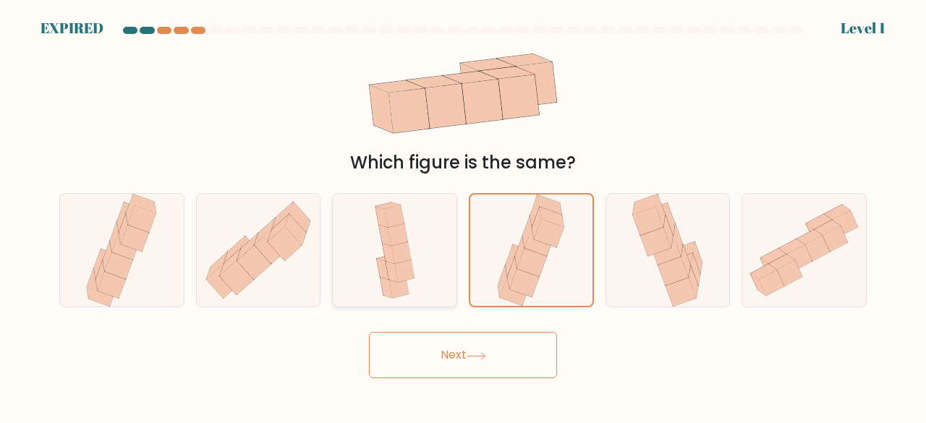
click at [463, 212] on input "c." at bounding box center [463, 214] width 1 height 4
radio input "true"
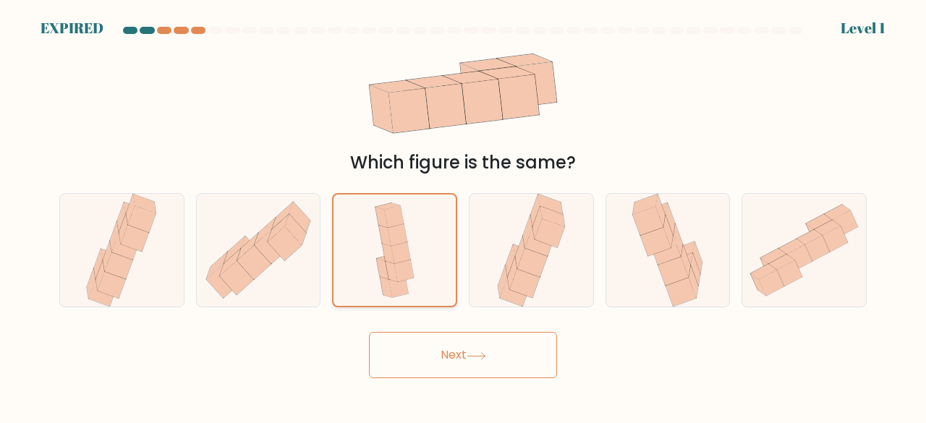
radio input "false"
click at [463, 212] on input "b." at bounding box center [463, 214] width 1 height 4
radio input "true"
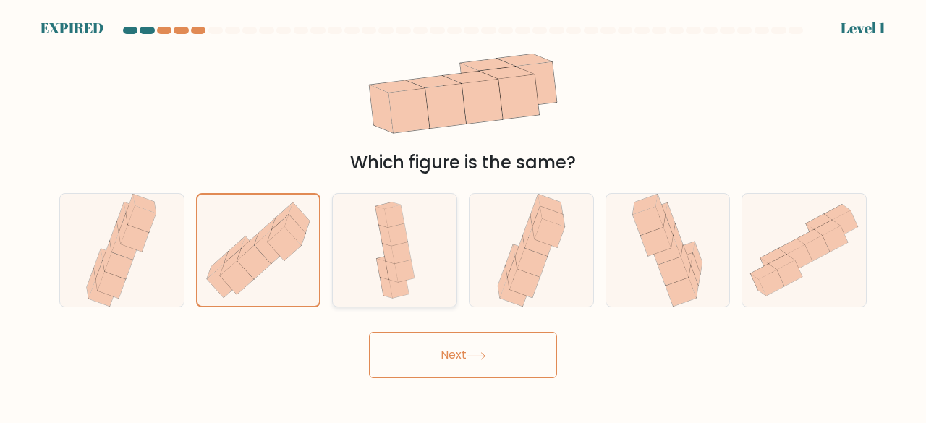
click at [463, 212] on input "a." at bounding box center [463, 214] width 1 height 4
radio input "true"
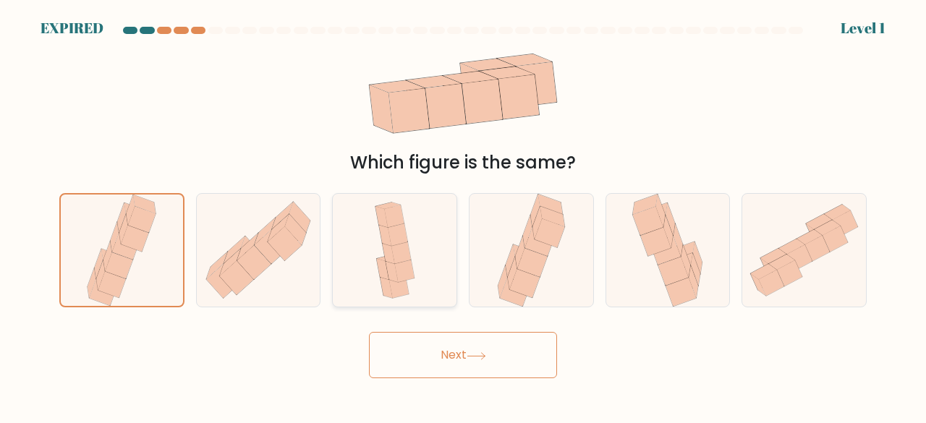
radio input "false"
click at [463, 212] on input "f." at bounding box center [463, 214] width 1 height 4
radio input "true"
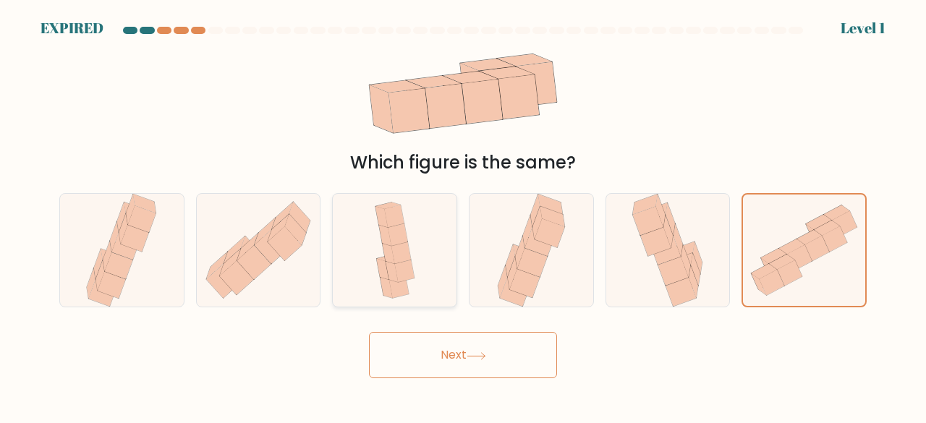
click at [463, 212] on input "e." at bounding box center [463, 214] width 1 height 4
radio input "true"
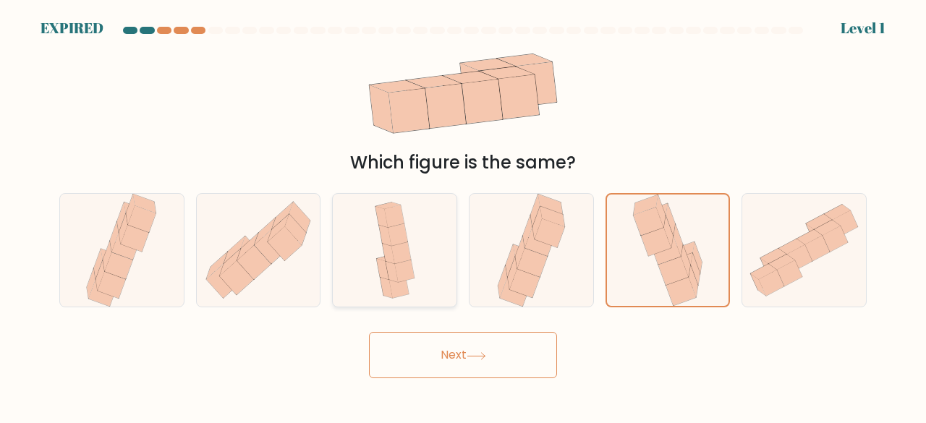
click at [463, 212] on input "d." at bounding box center [463, 214] width 1 height 4
radio input "true"
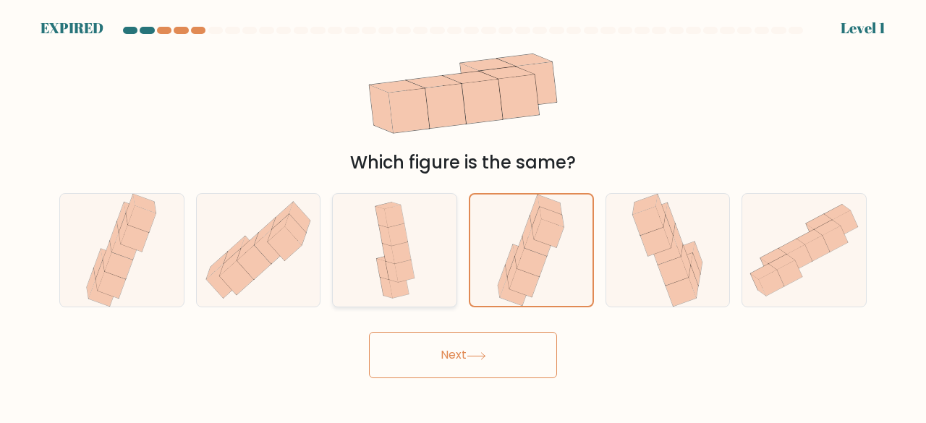
click at [463, 212] on input "c." at bounding box center [463, 214] width 1 height 4
radio input "true"
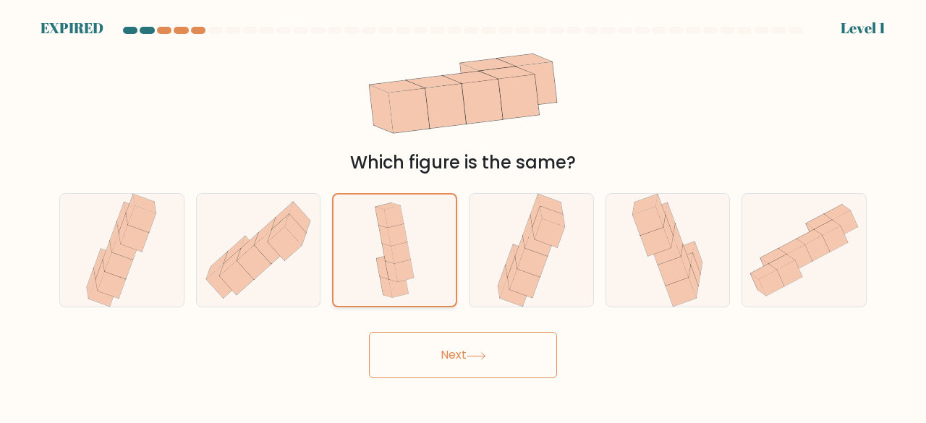
click at [463, 212] on input "b." at bounding box center [463, 214] width 1 height 4
radio input "true"
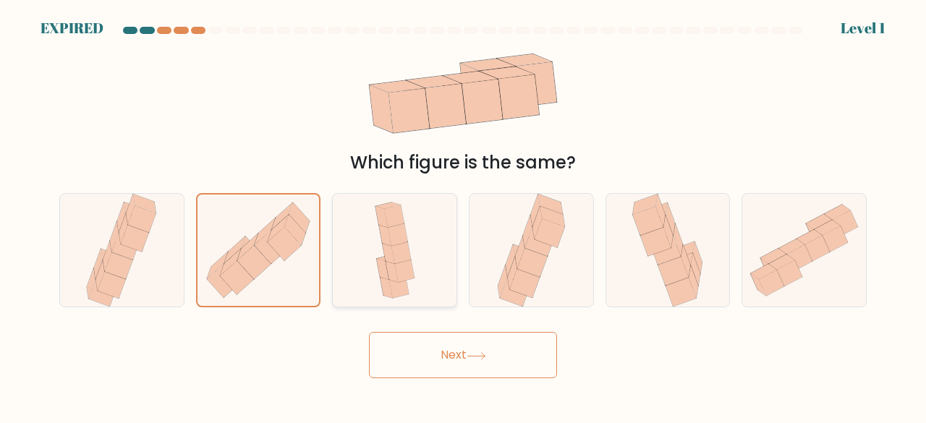
click at [463, 212] on input "a." at bounding box center [463, 214] width 1 height 4
radio input "true"
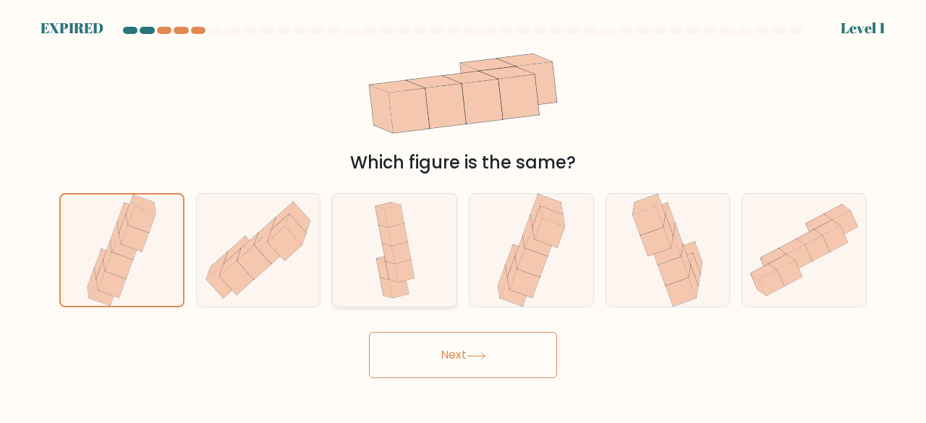
click at [463, 212] on input "f." at bounding box center [463, 214] width 1 height 4
radio input "true"
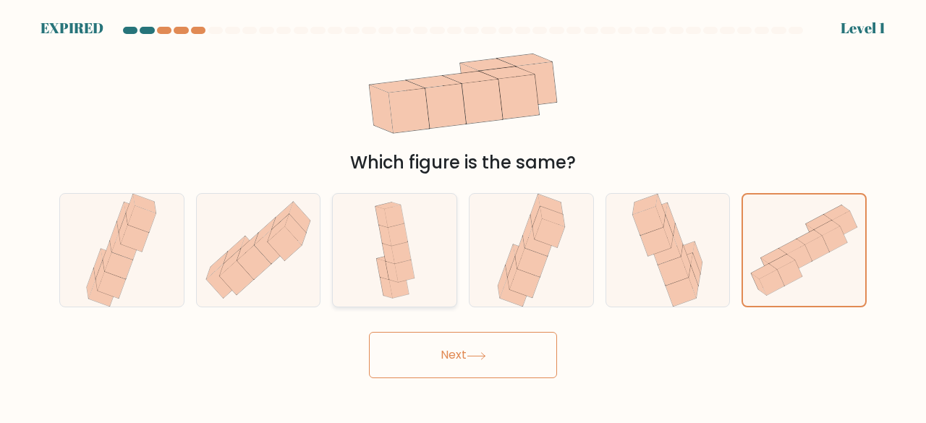
click at [463, 212] on input "e." at bounding box center [463, 214] width 1 height 4
radio input "true"
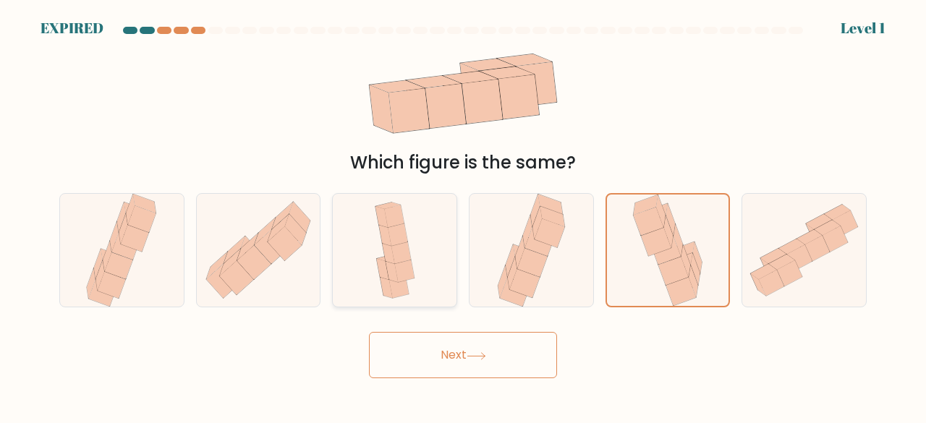
click at [463, 212] on input "d." at bounding box center [463, 214] width 1 height 4
radio input "true"
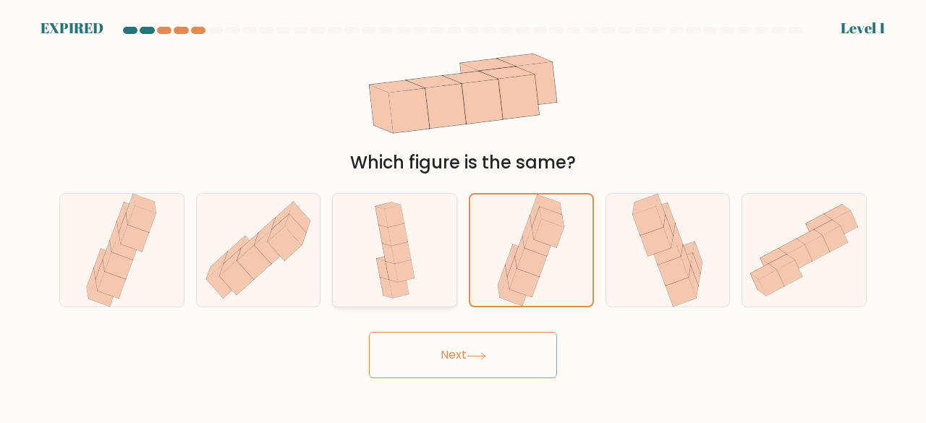
radio input "false"
click at [463, 212] on input "c." at bounding box center [463, 214] width 1 height 4
radio input "true"
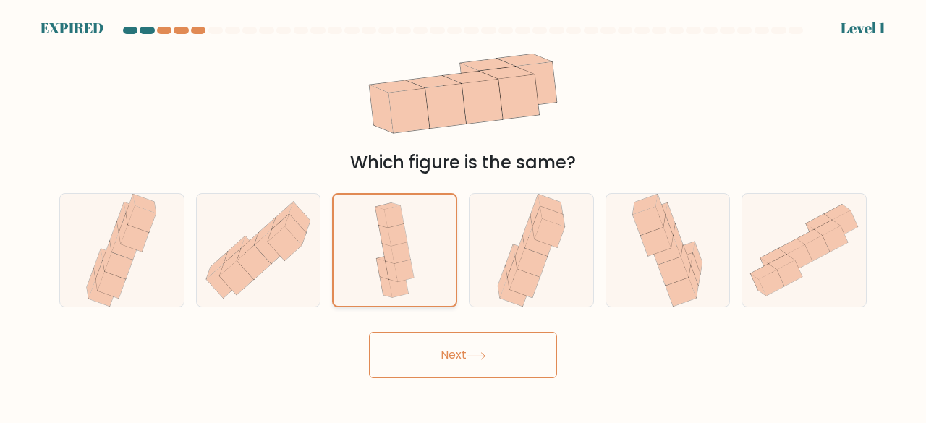
click at [463, 212] on input "b." at bounding box center [463, 214] width 1 height 4
radio input "true"
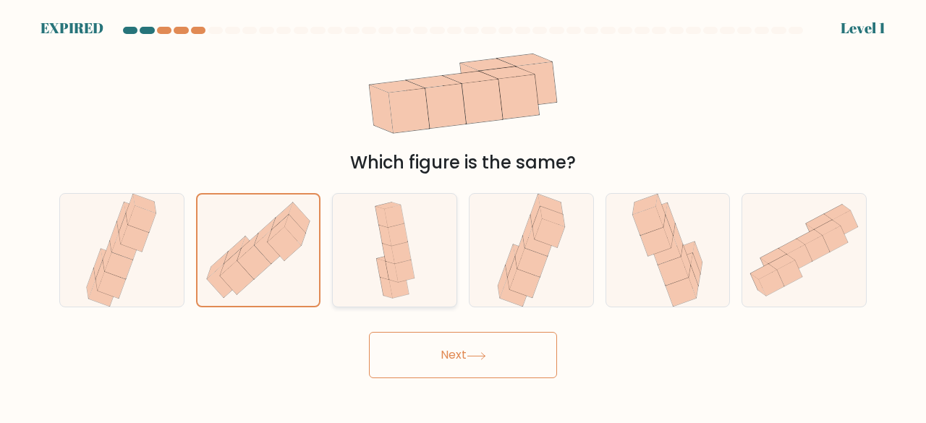
radio input "false"
click at [463, 212] on input "a." at bounding box center [463, 214] width 1 height 4
radio input "true"
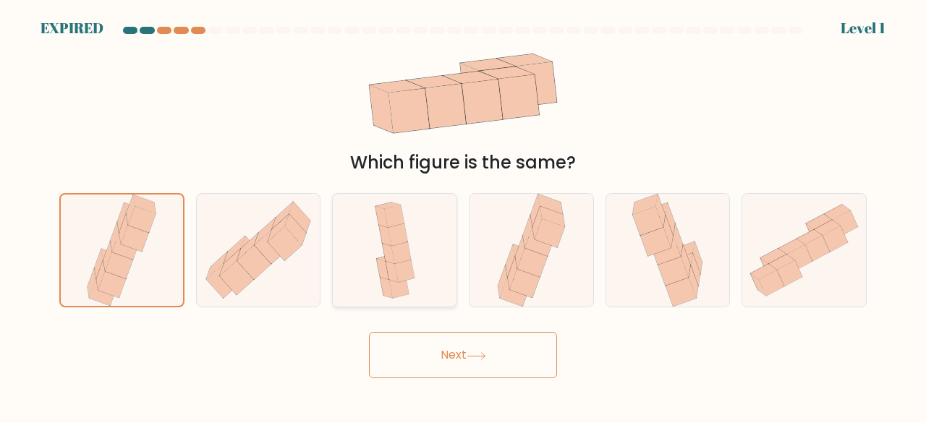
click at [463, 212] on input "f." at bounding box center [463, 214] width 1 height 4
radio input "true"
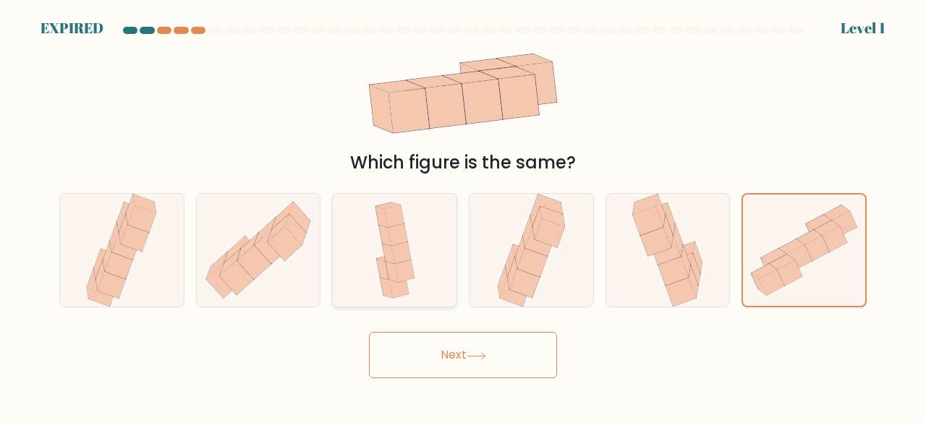
radio input "false"
click at [463, 212] on input "e." at bounding box center [463, 214] width 1 height 4
radio input "true"
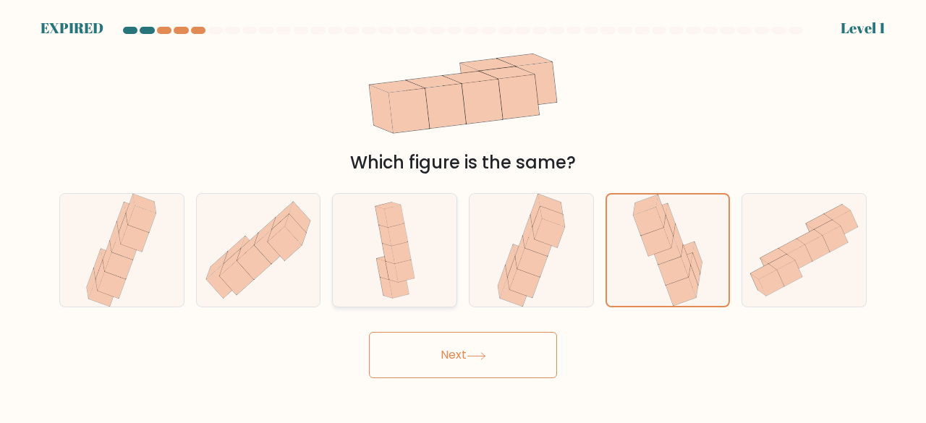
click at [463, 212] on input "d." at bounding box center [463, 214] width 1 height 4
radio input "true"
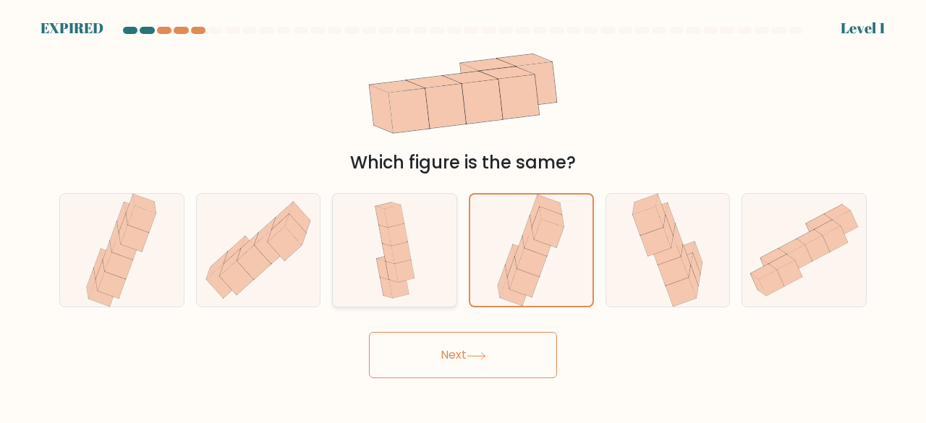
click at [463, 212] on input "c." at bounding box center [463, 214] width 1 height 4
radio input "true"
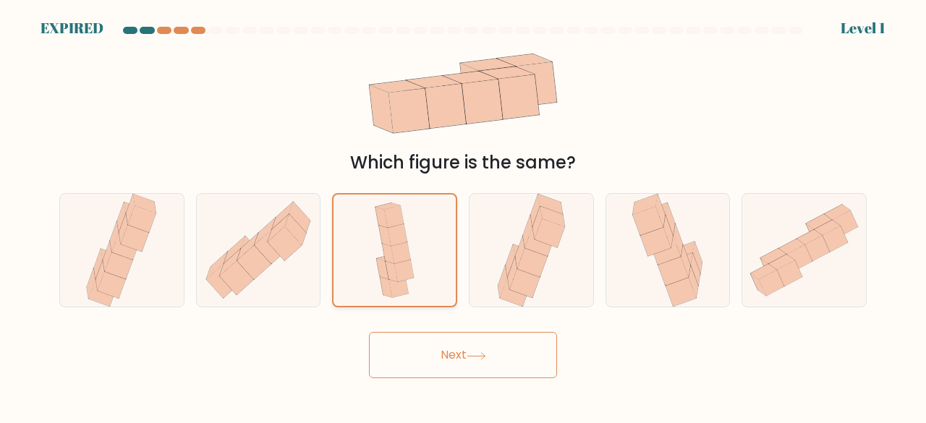
click at [463, 212] on input "b." at bounding box center [463, 214] width 1 height 4
radio input "true"
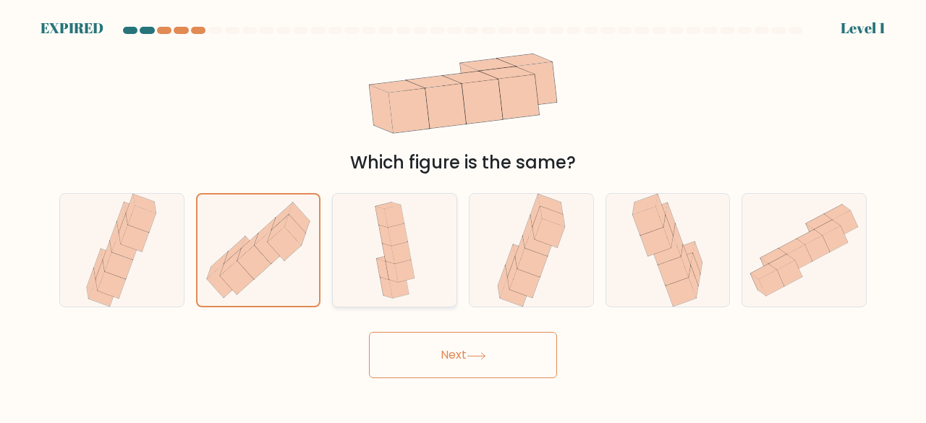
radio input "false"
click at [463, 212] on input "a." at bounding box center [463, 214] width 1 height 4
radio input "true"
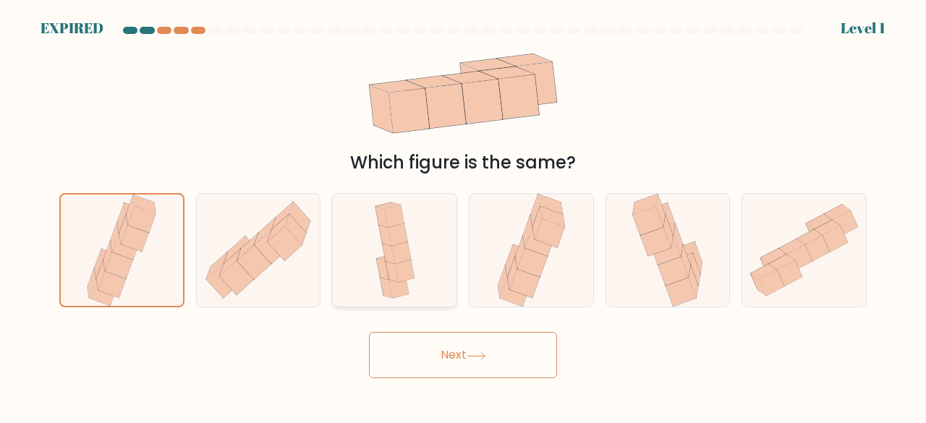
click at [463, 212] on input "f." at bounding box center [463, 214] width 1 height 4
radio input "true"
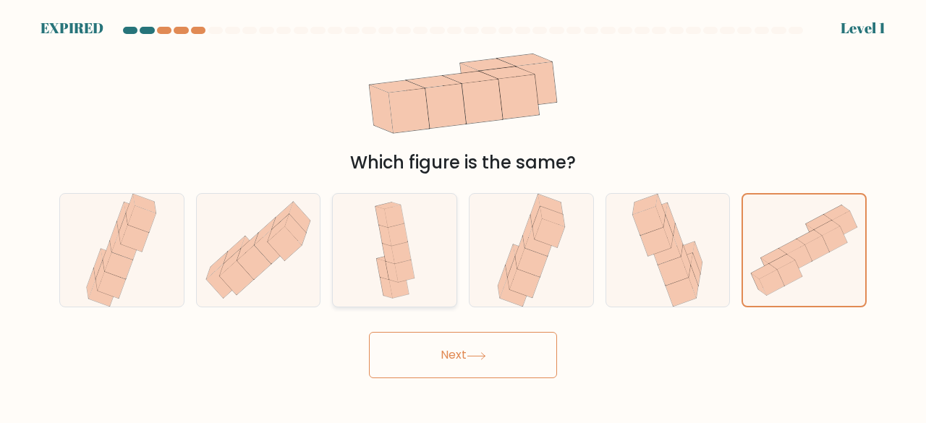
click at [463, 212] on input "e." at bounding box center [463, 214] width 1 height 4
radio input "true"
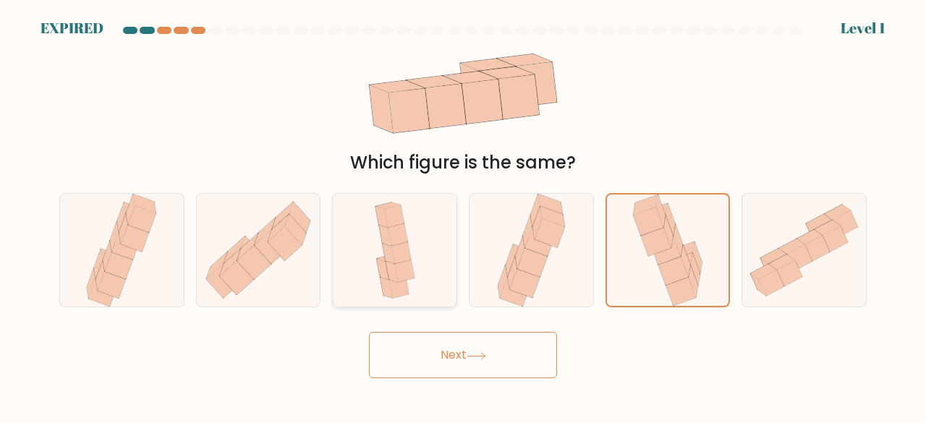
click at [463, 212] on input "d." at bounding box center [463, 214] width 1 height 4
radio input "true"
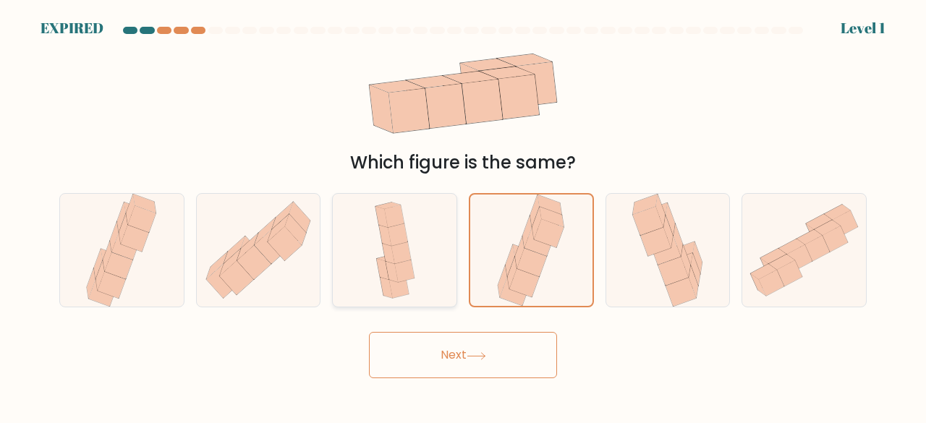
click at [463, 212] on input "c." at bounding box center [463, 214] width 1 height 4
radio input "true"
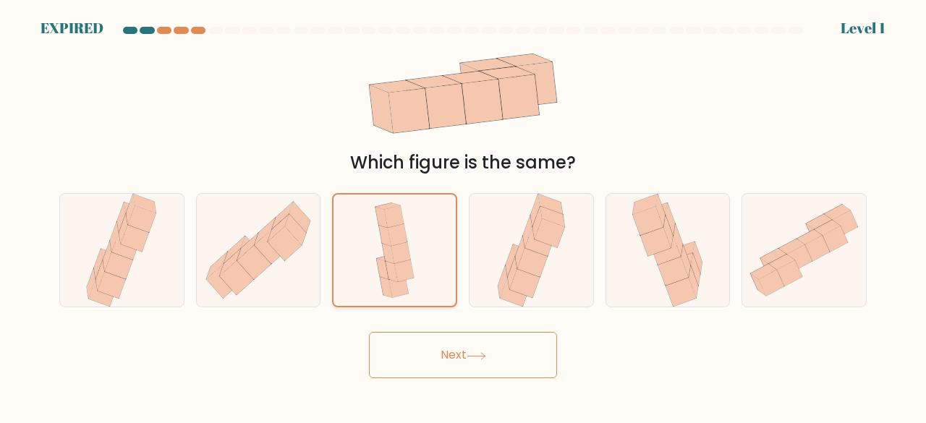
click at [463, 212] on input "b." at bounding box center [463, 214] width 1 height 4
radio input "true"
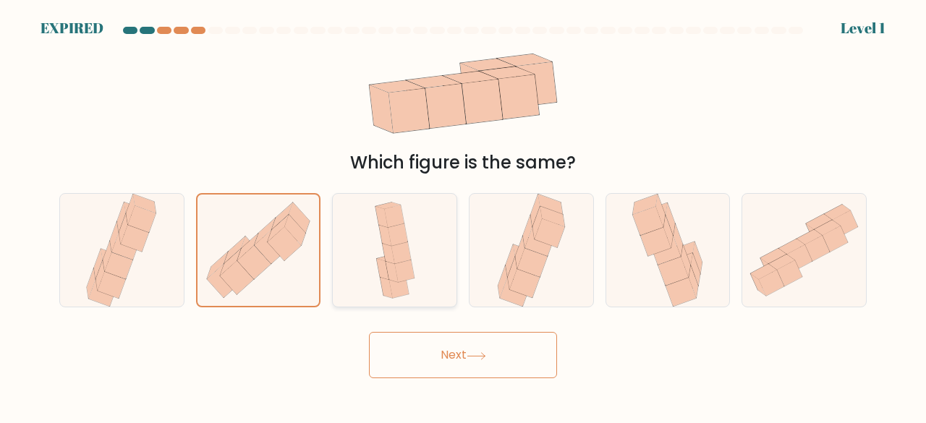
click at [463, 212] on input "a." at bounding box center [463, 214] width 1 height 4
radio input "true"
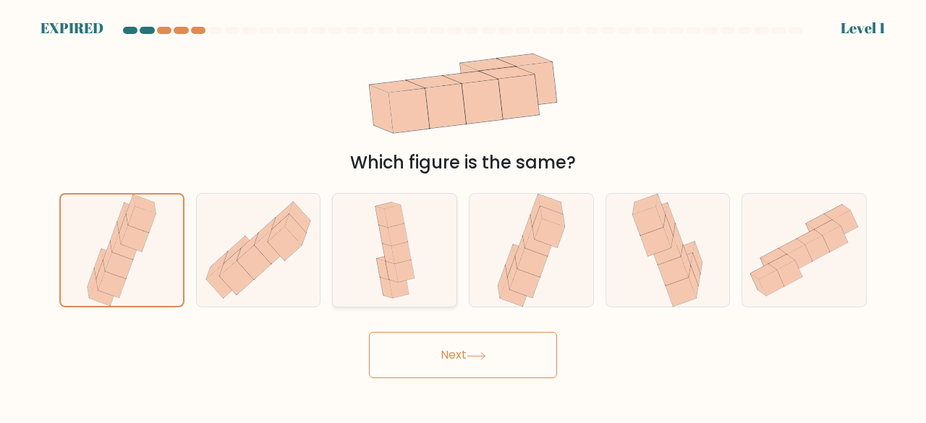
click at [463, 212] on input "f." at bounding box center [463, 214] width 1 height 4
radio input "true"
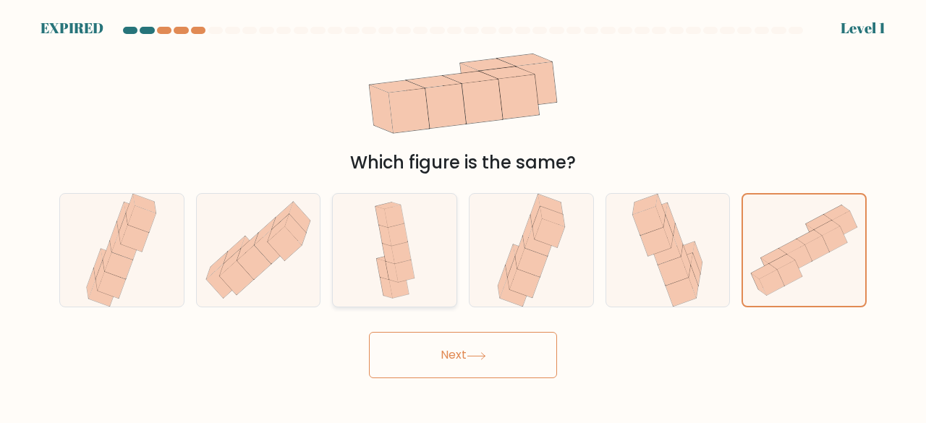
click at [463, 212] on input "e." at bounding box center [463, 214] width 1 height 4
radio input "true"
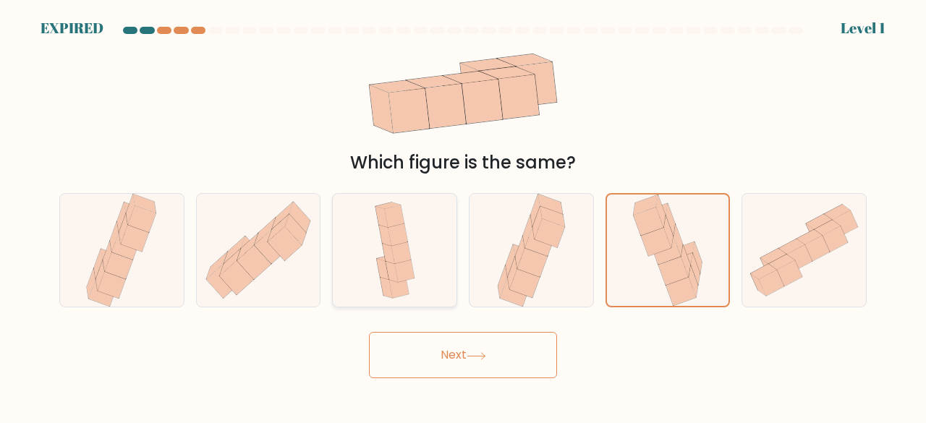
radio input "false"
click at [463, 212] on input "d." at bounding box center [463, 214] width 1 height 4
radio input "true"
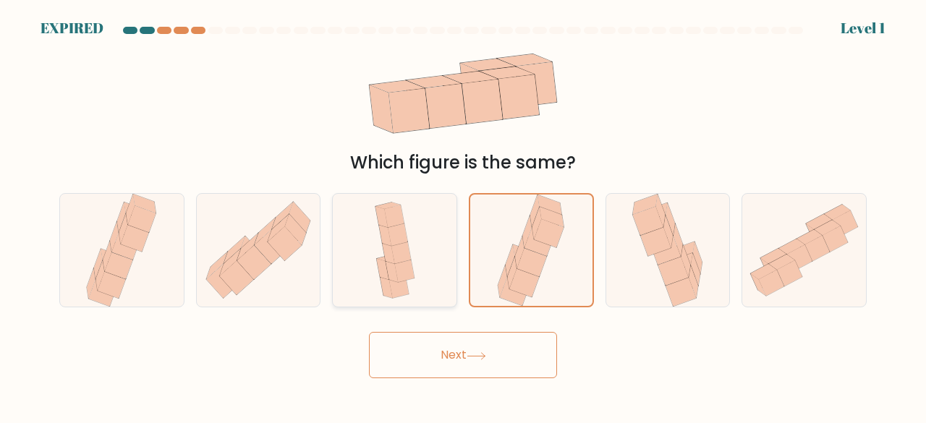
click at [463, 212] on input "c." at bounding box center [463, 214] width 1 height 4
radio input "true"
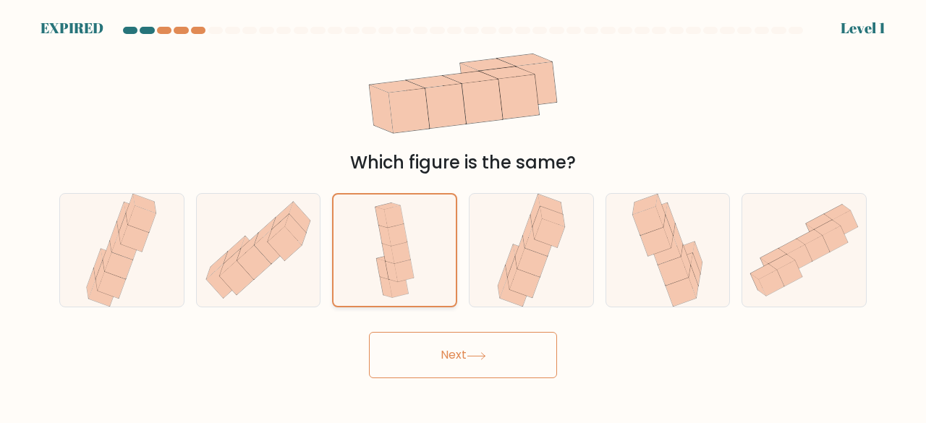
click at [463, 212] on input "b." at bounding box center [463, 214] width 1 height 4
radio input "true"
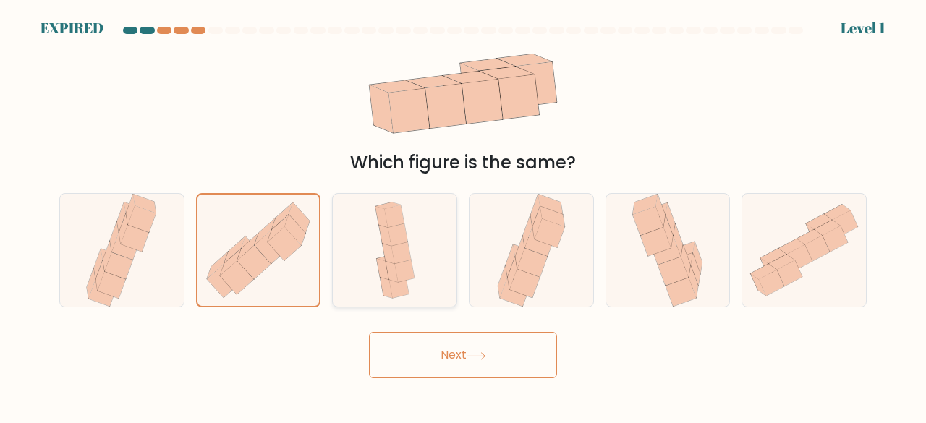
click at [463, 212] on input "a." at bounding box center [463, 214] width 1 height 4
radio input "true"
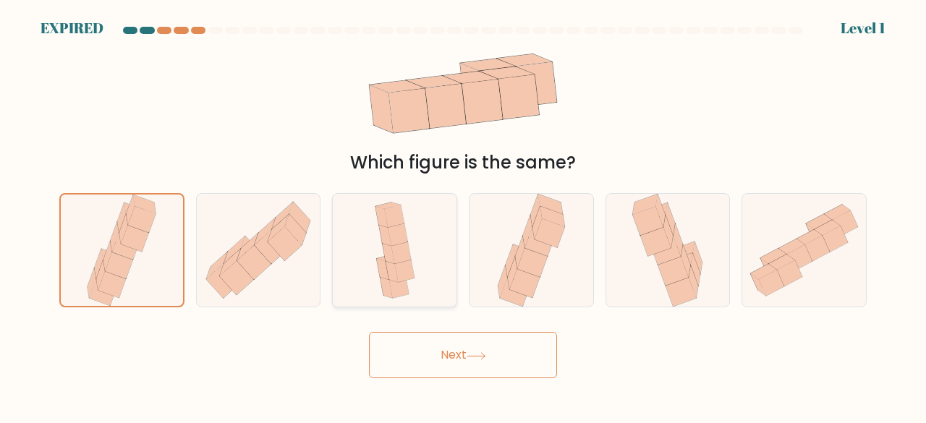
click at [463, 212] on input "f." at bounding box center [463, 214] width 1 height 4
radio input "true"
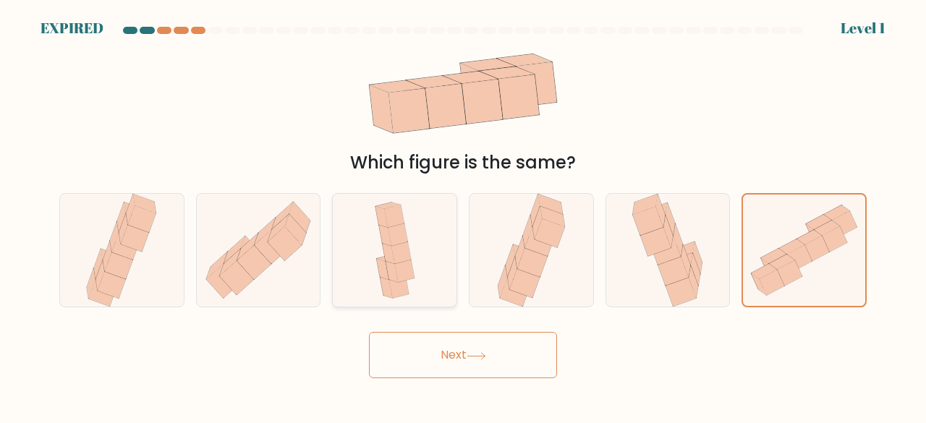
click at [463, 212] on input "e." at bounding box center [463, 214] width 1 height 4
radio input "true"
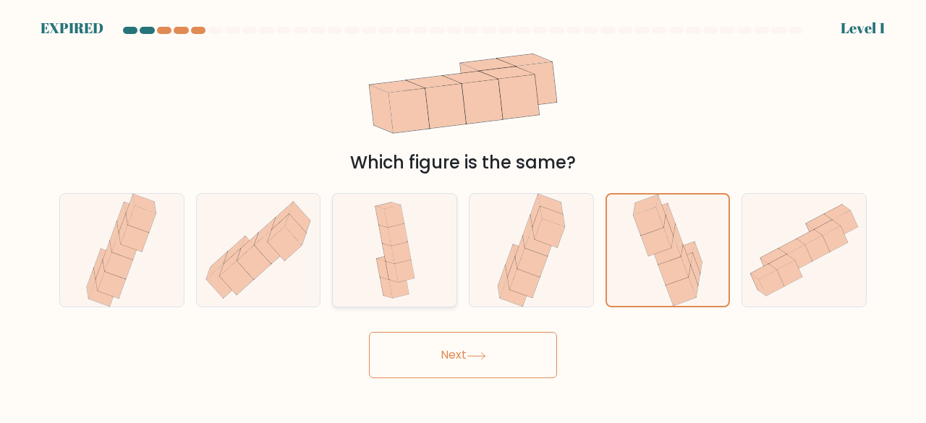
click at [463, 212] on input "d." at bounding box center [463, 214] width 1 height 4
radio input "true"
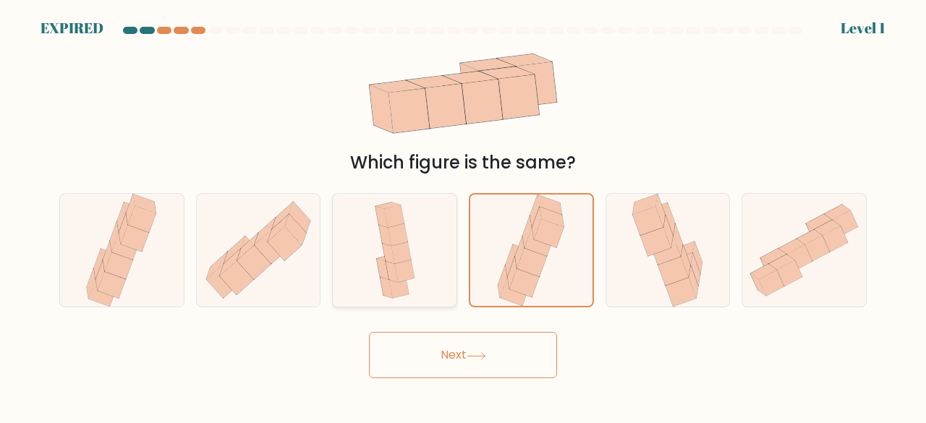
click at [463, 212] on input "c." at bounding box center [463, 214] width 1 height 4
radio input "true"
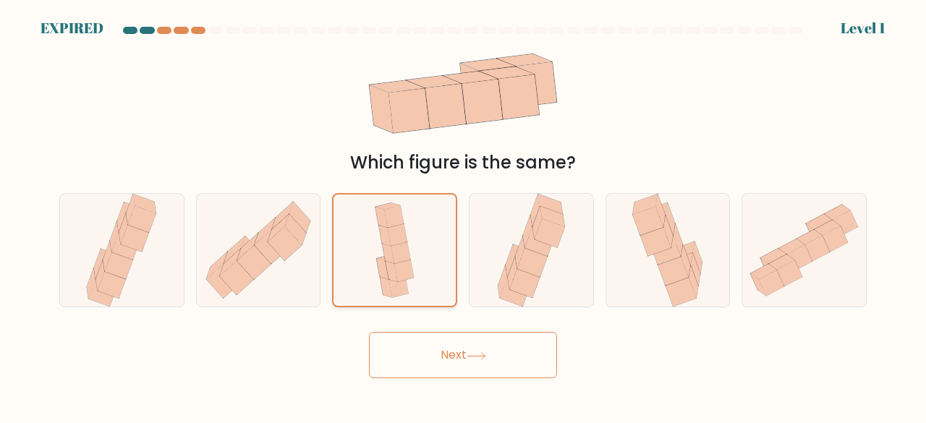
click at [463, 212] on input "b." at bounding box center [463, 214] width 1 height 4
radio input "true"
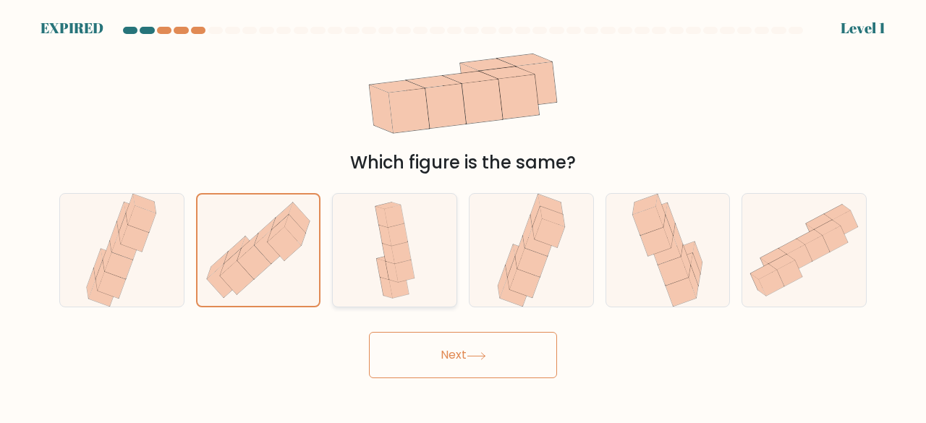
radio input "false"
click at [463, 212] on input "a." at bounding box center [463, 214] width 1 height 4
radio input "true"
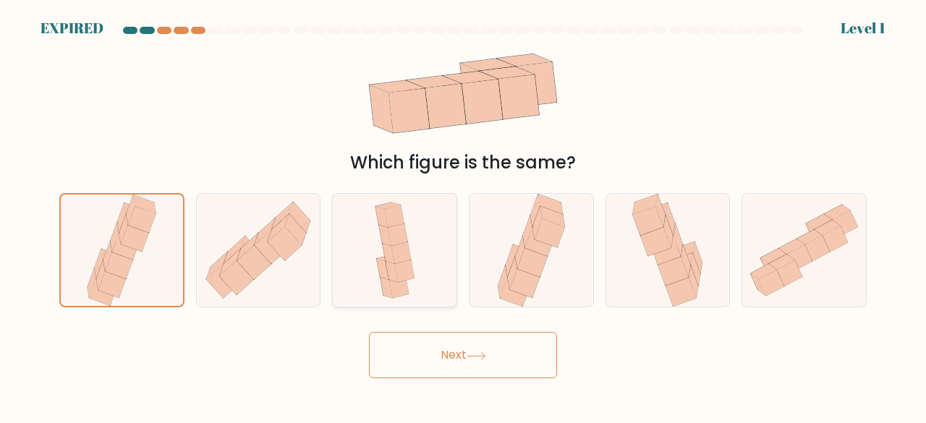
click at [463, 212] on input "f." at bounding box center [463, 214] width 1 height 4
radio input "true"
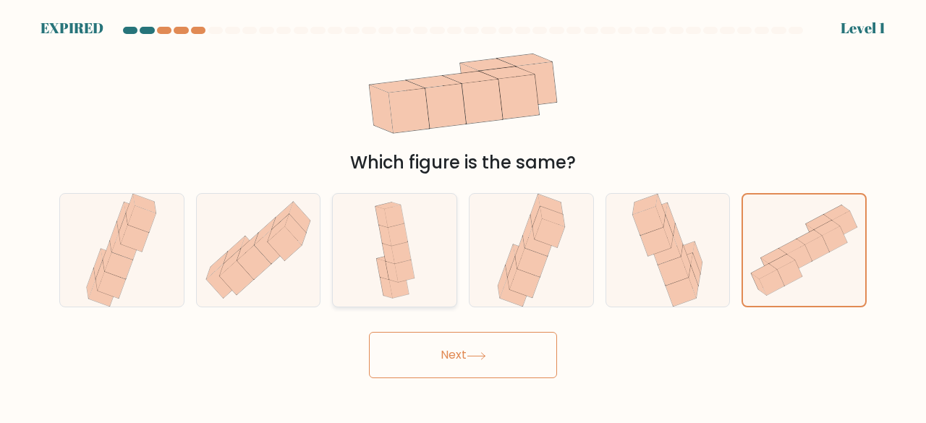
click at [463, 212] on input "e." at bounding box center [463, 214] width 1 height 4
radio input "true"
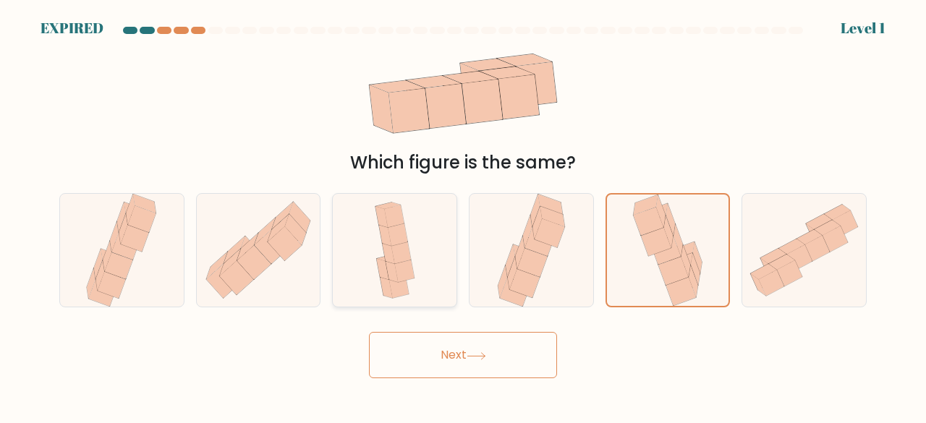
click at [463, 212] on input "d." at bounding box center [463, 214] width 1 height 4
radio input "true"
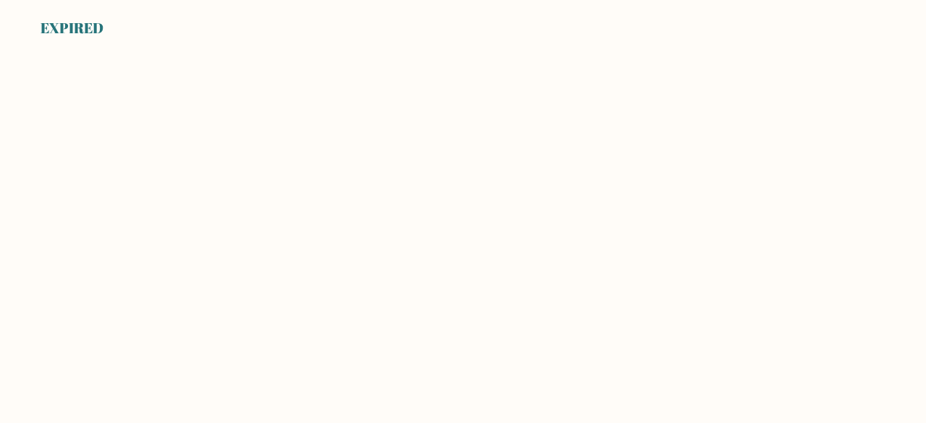
click at [371, 231] on body "EXPIRED" at bounding box center [463, 211] width 926 height 423
